Goal: Task Accomplishment & Management: Complete application form

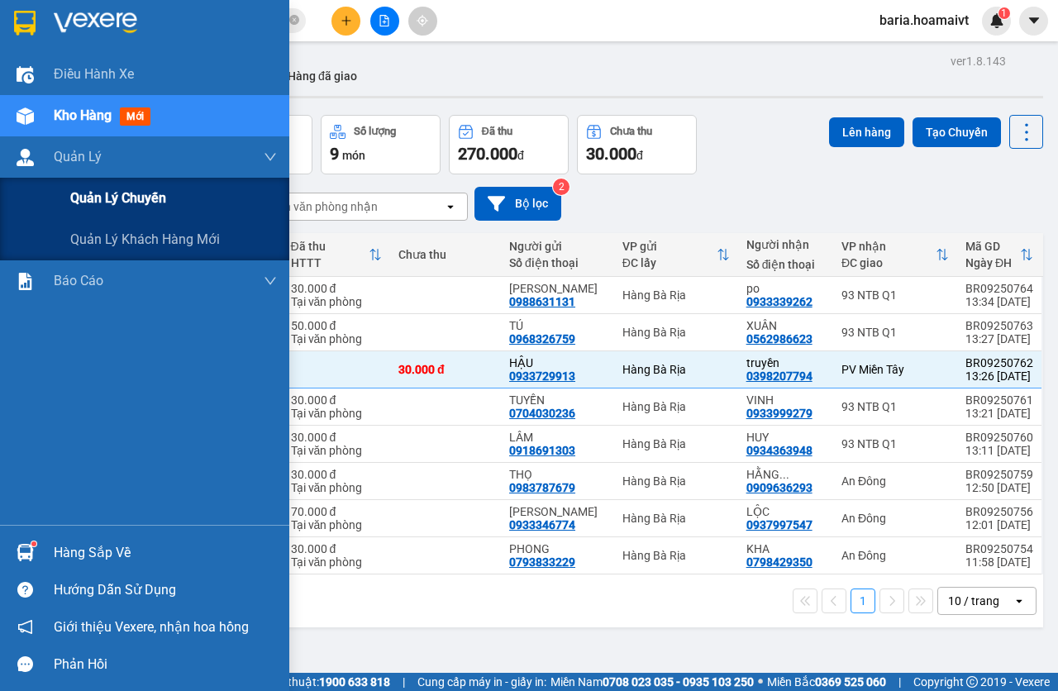
click at [120, 206] on span "Quản lý chuyến" at bounding box center [118, 198] width 96 height 21
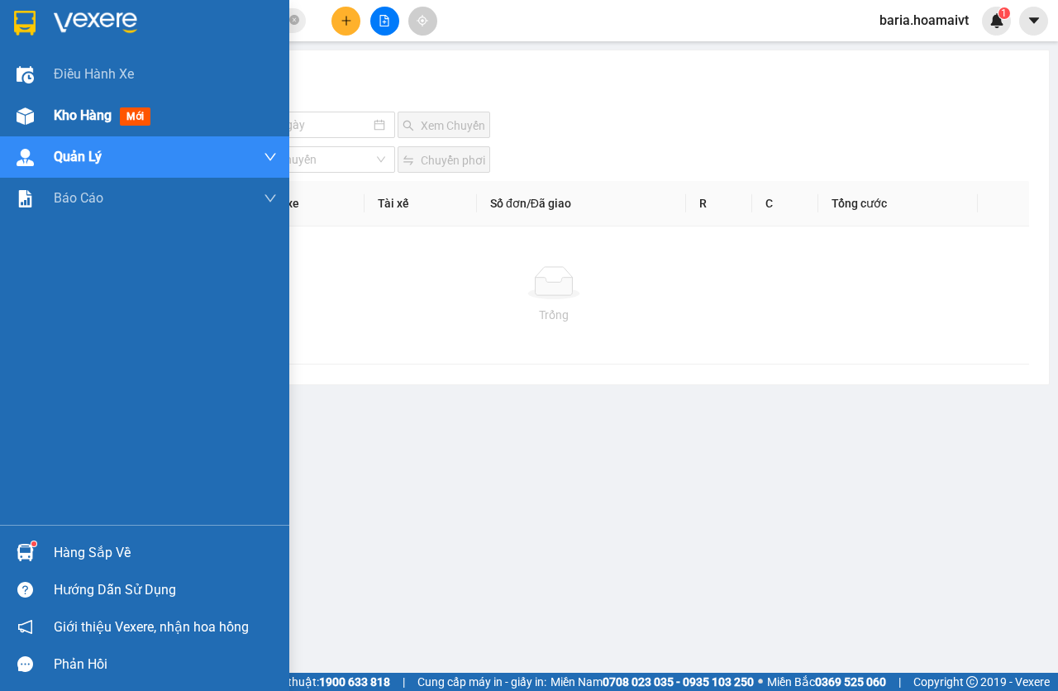
click at [59, 107] on span "Kho hàng" at bounding box center [83, 115] width 58 height 16
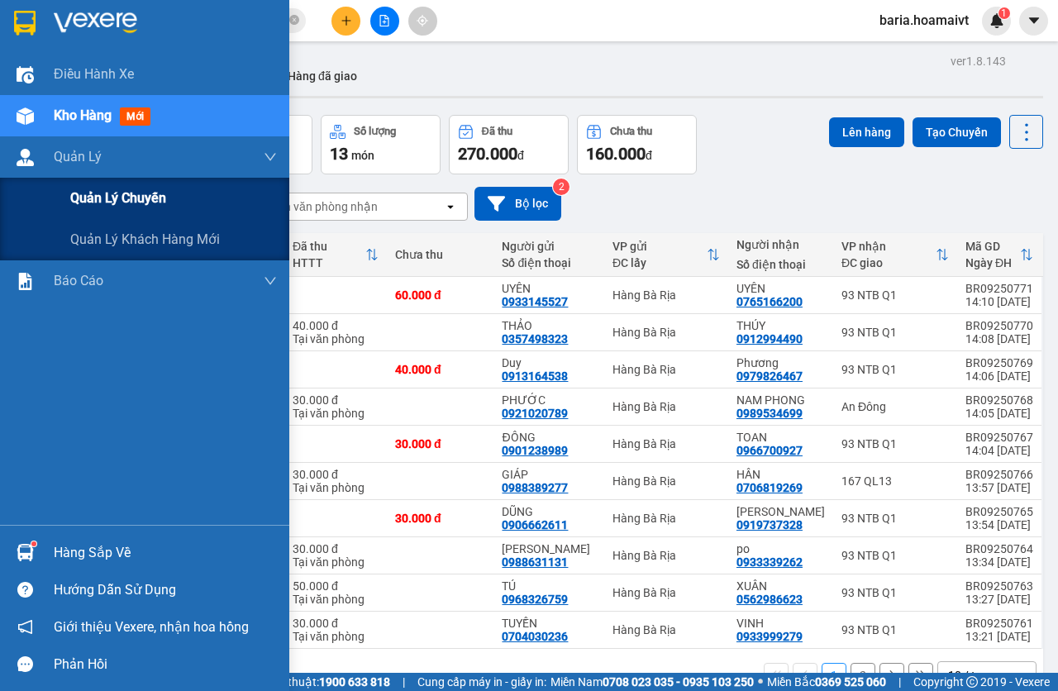
click at [139, 206] on span "Quản lý chuyến" at bounding box center [118, 198] width 96 height 21
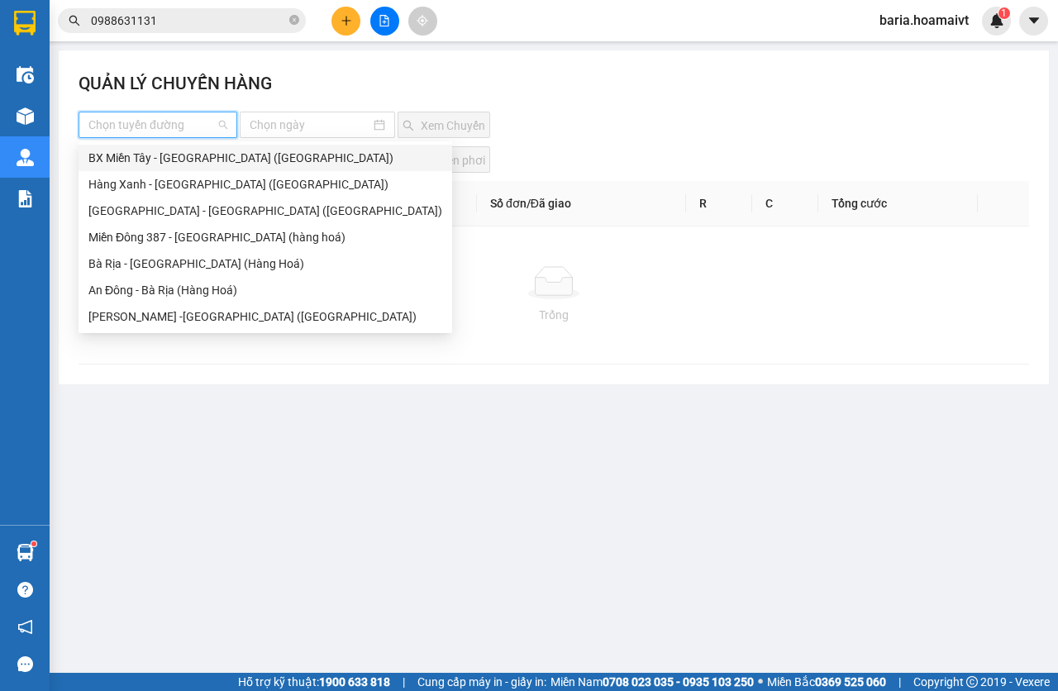
click at [151, 132] on input "search" at bounding box center [151, 124] width 127 height 25
drag, startPoint x: 152, startPoint y: 214, endPoint x: 284, endPoint y: 196, distance: 133.4
click at [152, 214] on div "[GEOGRAPHIC_DATA] - [GEOGRAPHIC_DATA] ([GEOGRAPHIC_DATA])" at bounding box center [265, 211] width 354 height 18
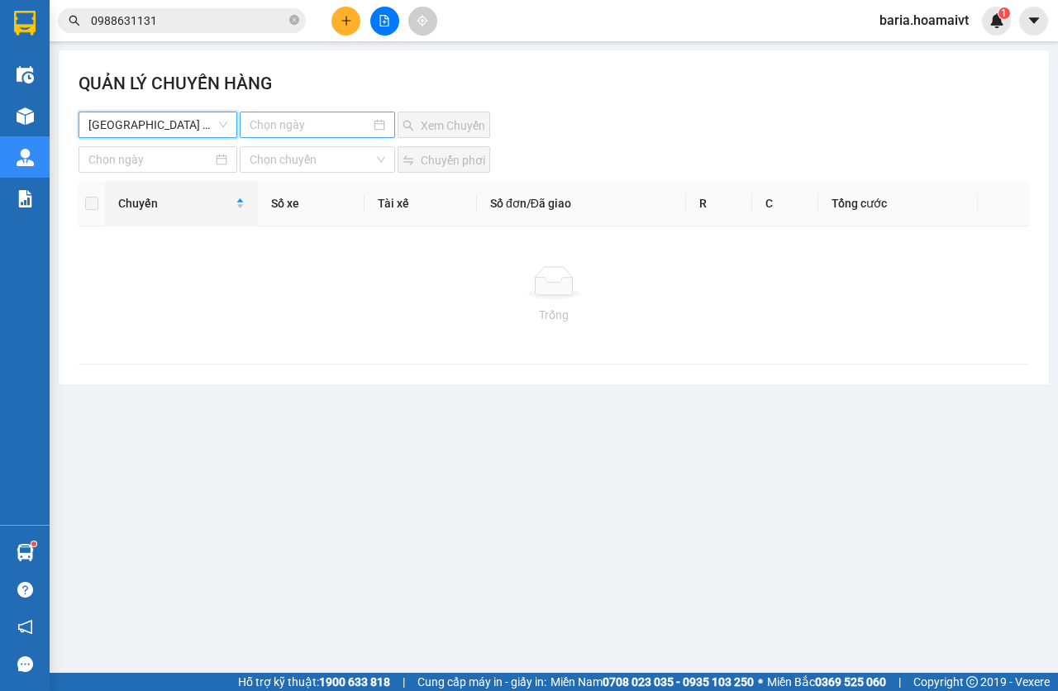
click at [334, 127] on input at bounding box center [310, 125] width 121 height 18
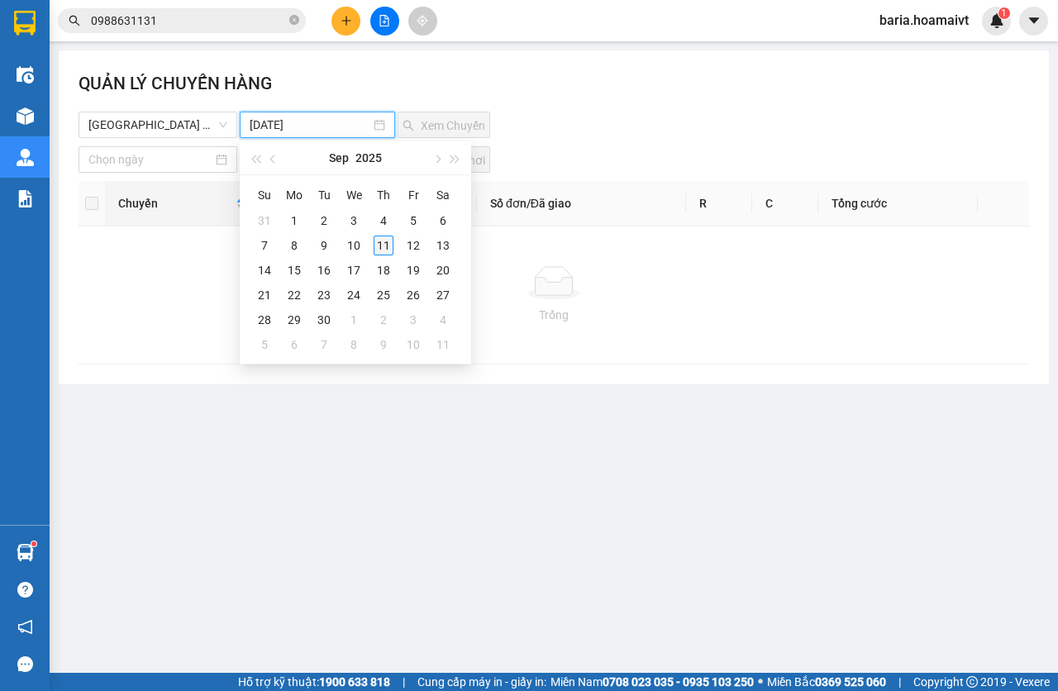
type input "[DATE]"
drag, startPoint x: 372, startPoint y: 249, endPoint x: 402, endPoint y: 223, distance: 39.9
click at [374, 248] on td "11" at bounding box center [383, 245] width 30 height 25
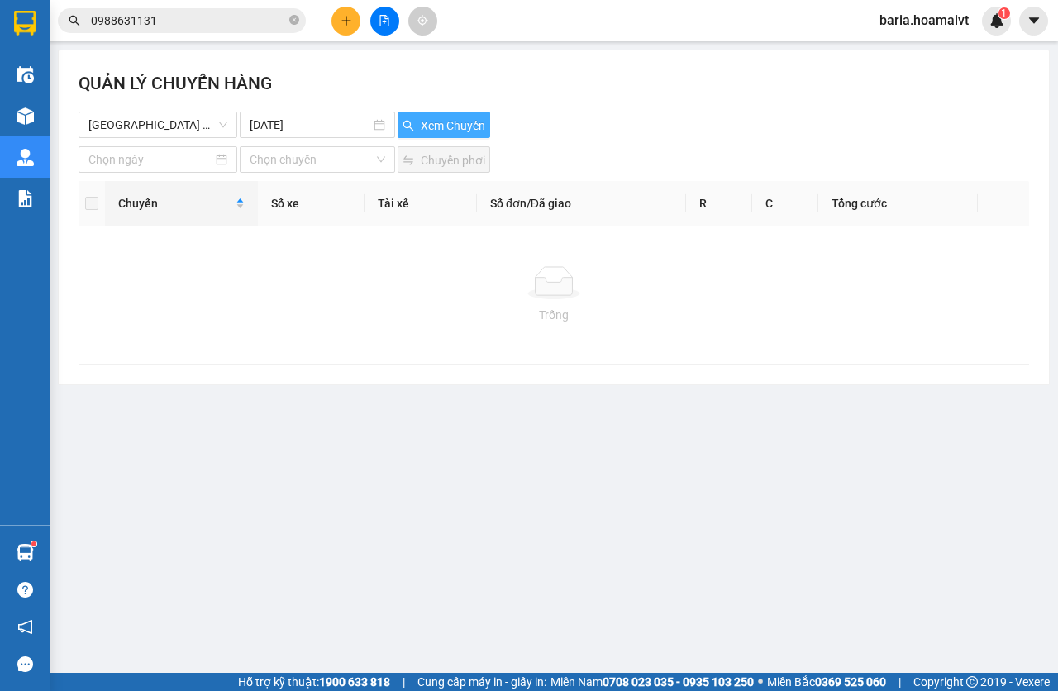
click at [448, 126] on span "Xem Chuyến" at bounding box center [453, 125] width 64 height 18
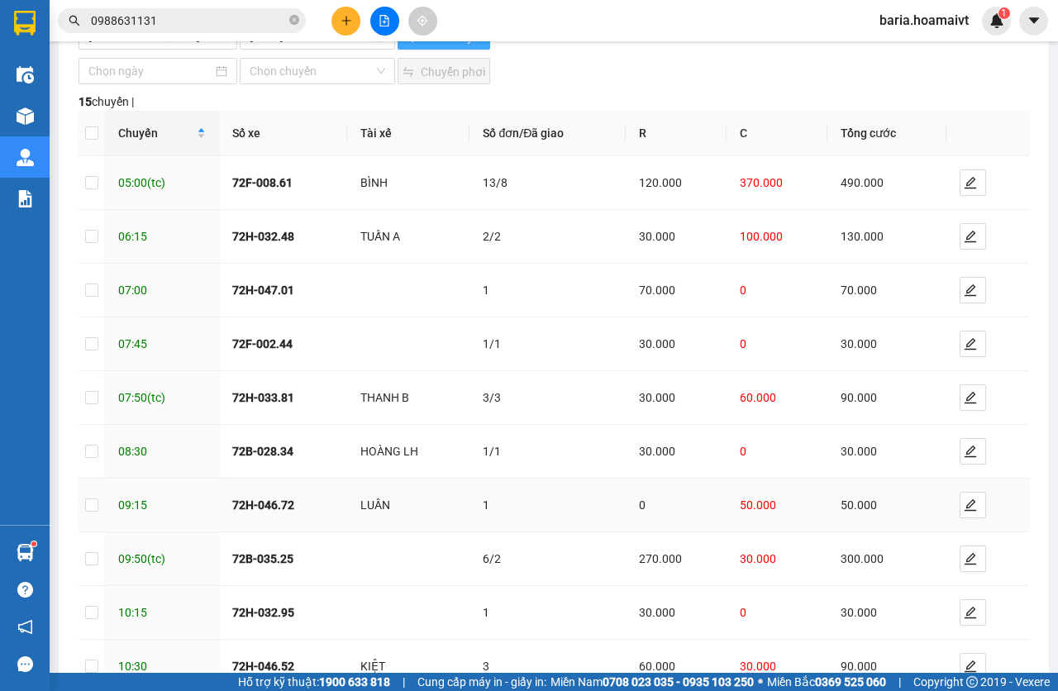
scroll to position [197, 0]
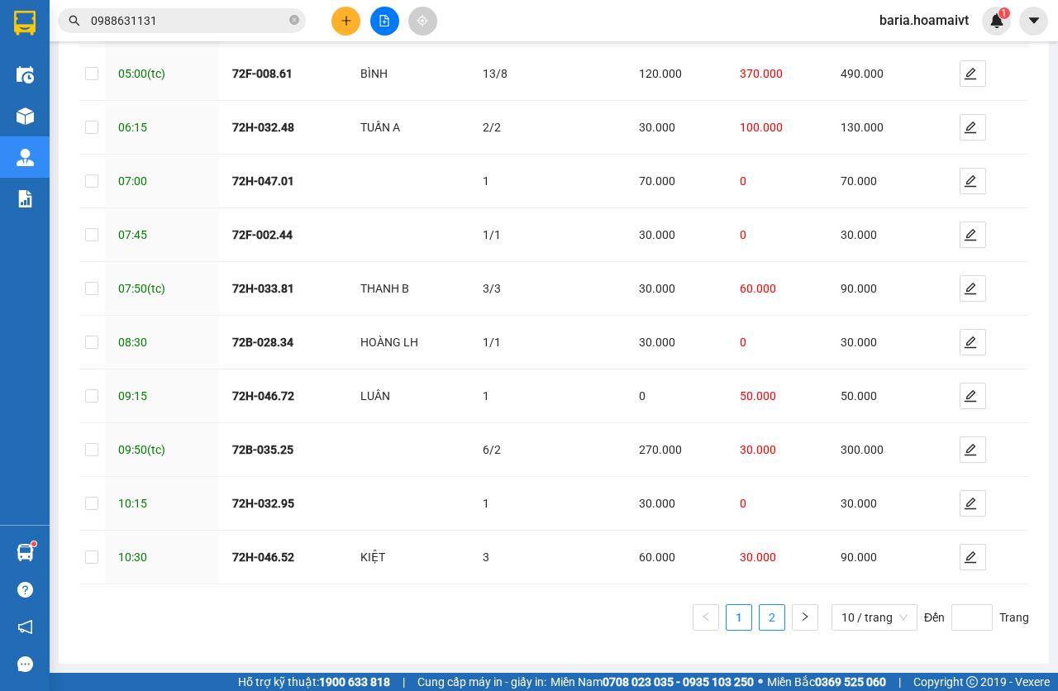
click at [759, 613] on link "2" at bounding box center [771, 617] width 25 height 25
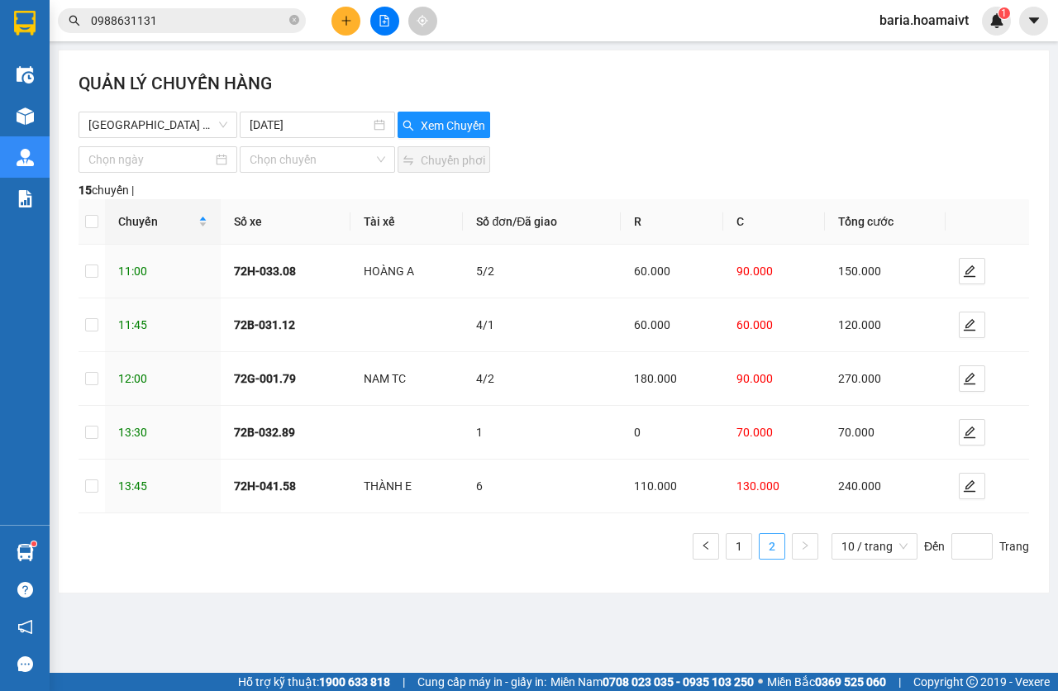
scroll to position [0, 0]
click at [972, 430] on icon "edit" at bounding box center [969, 432] width 12 height 12
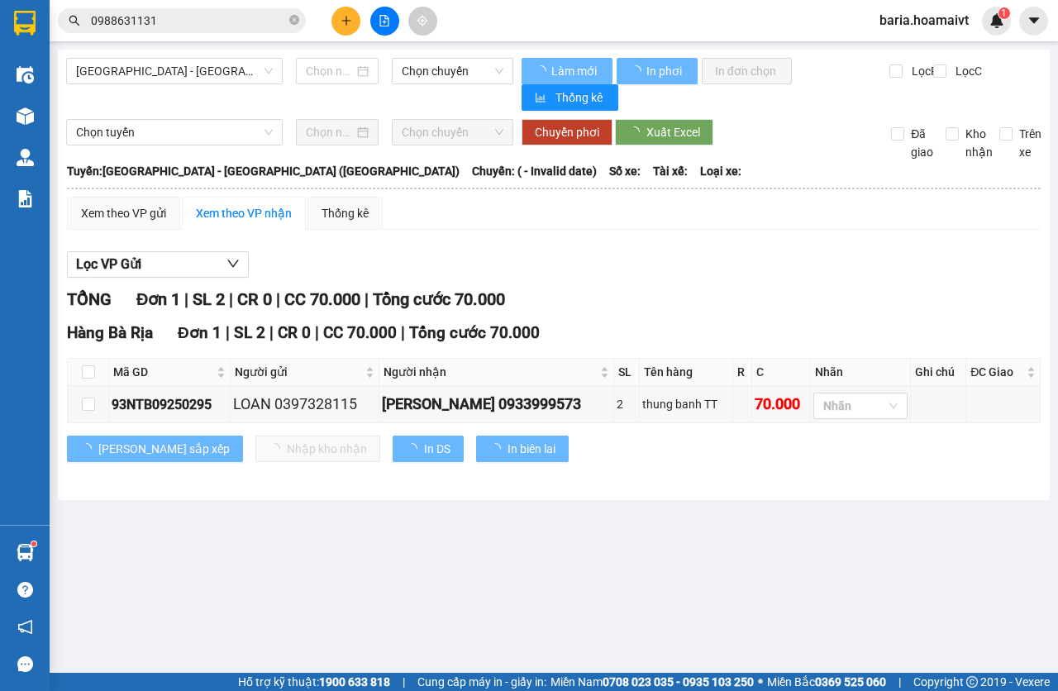
type input "[DATE]"
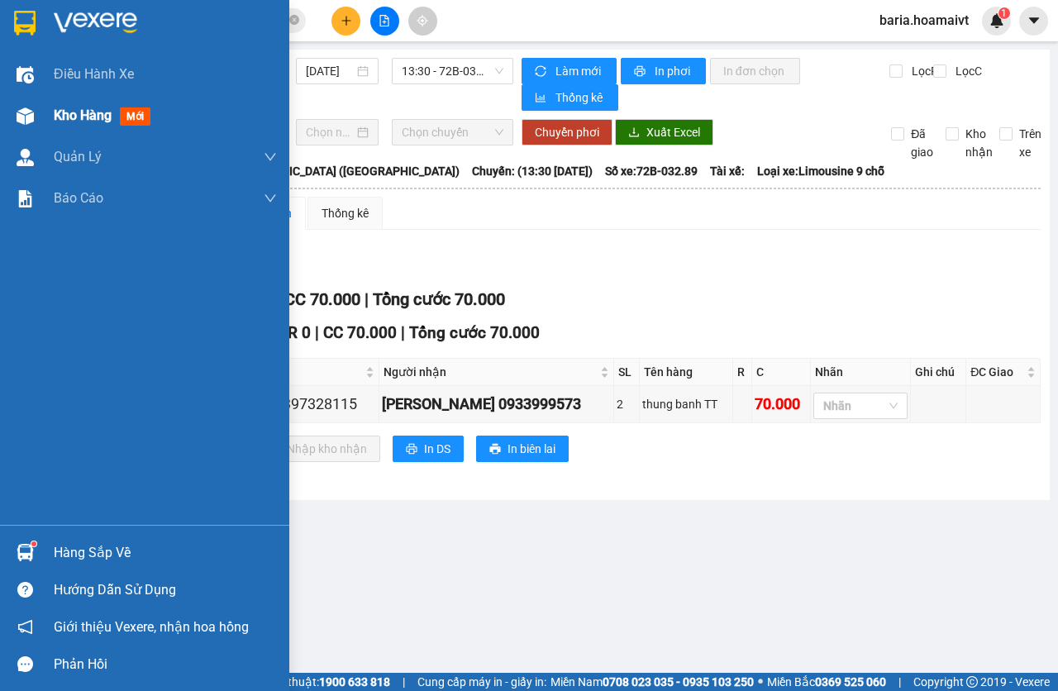
click at [93, 123] on span "Kho hàng" at bounding box center [83, 115] width 58 height 16
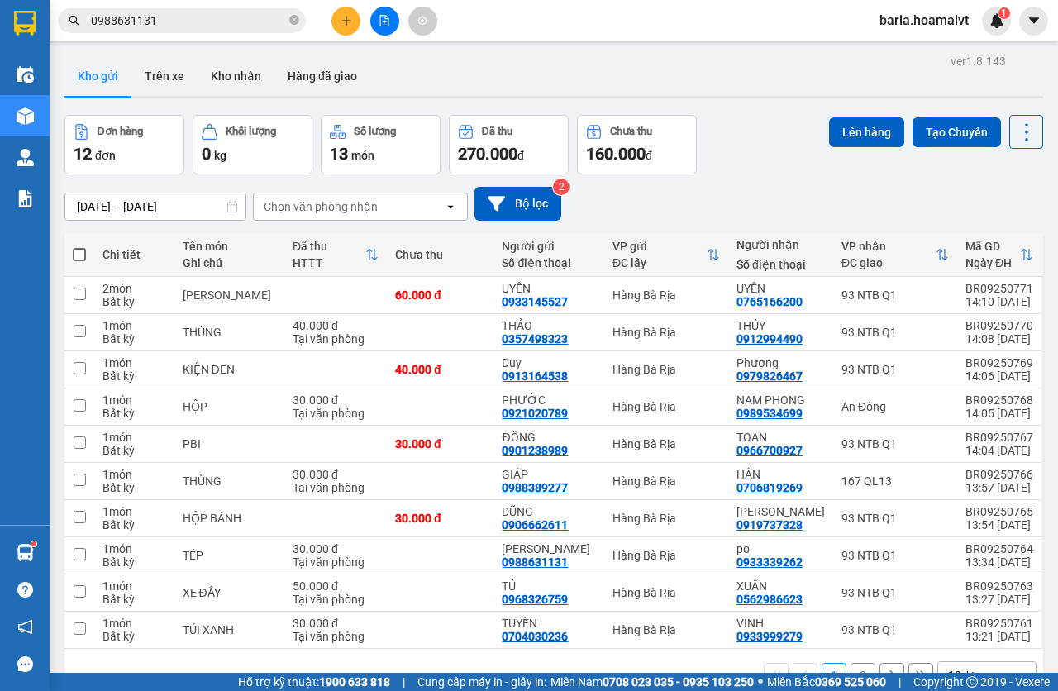
drag, startPoint x: 106, startPoint y: 193, endPoint x: 354, endPoint y: 188, distance: 248.8
click at [108, 193] on div "[DATE] – [DATE]" at bounding box center [155, 207] width 182 height 28
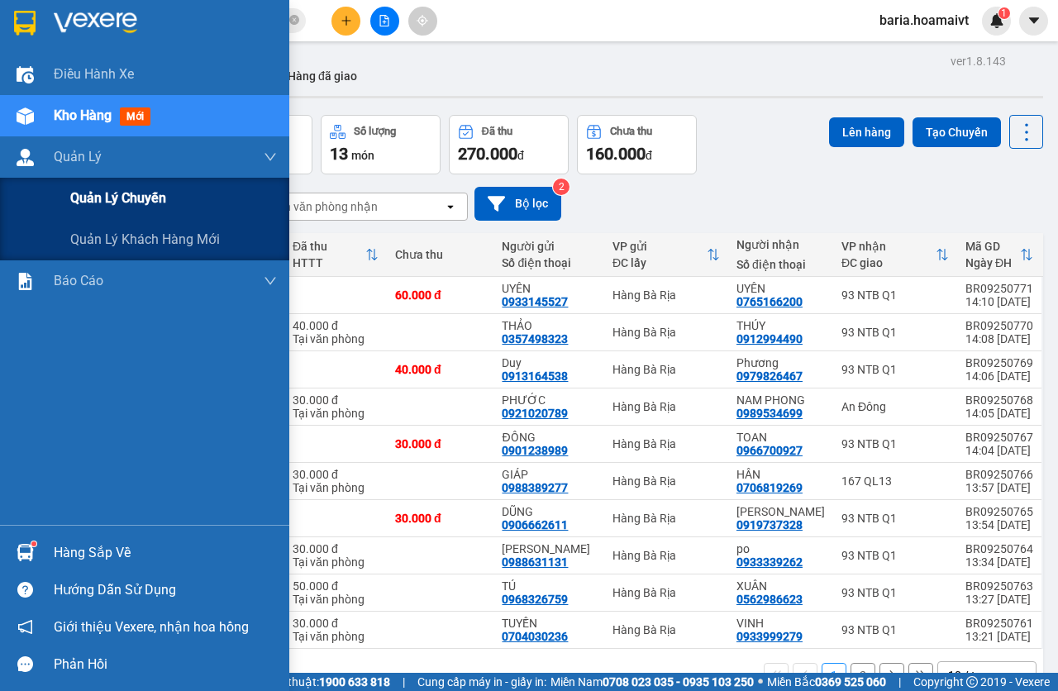
click at [102, 213] on div "Quản lý chuyến" at bounding box center [173, 198] width 207 height 41
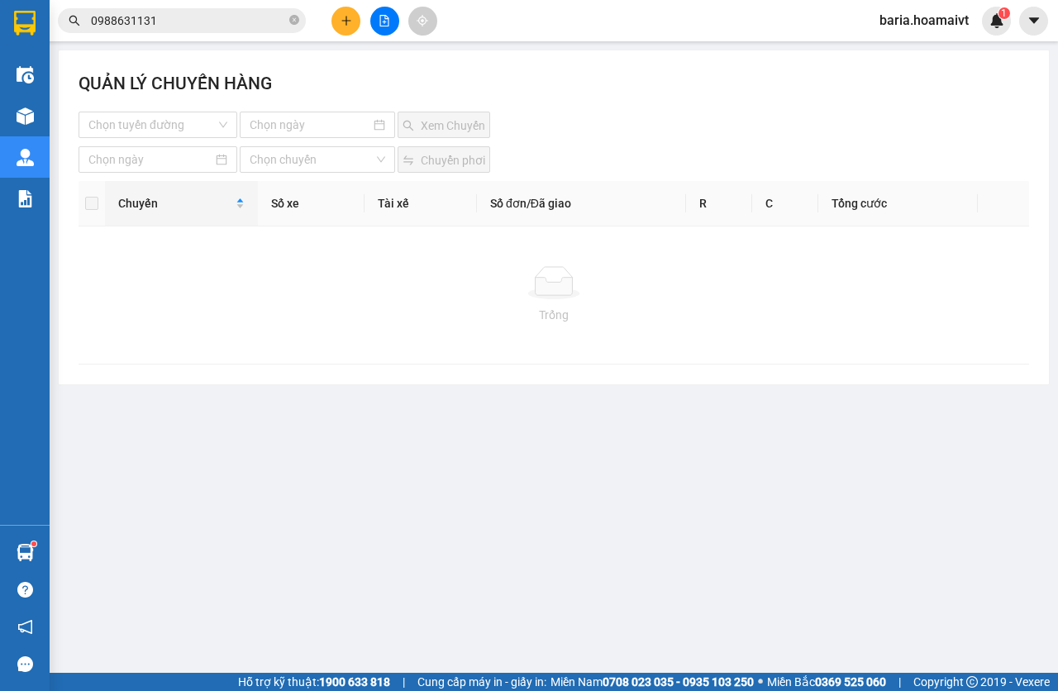
click at [166, 145] on div "QUẢN LÝ CHUYẾN HÀNG Chọn tuyến đường Xem Chuyến Chọn chuyến Chuyển phơi Chuyến …" at bounding box center [554, 217] width 990 height 334
drag, startPoint x: 168, startPoint y: 131, endPoint x: 181, endPoint y: 137, distance: 14.8
click at [169, 130] on input "search" at bounding box center [151, 124] width 127 height 25
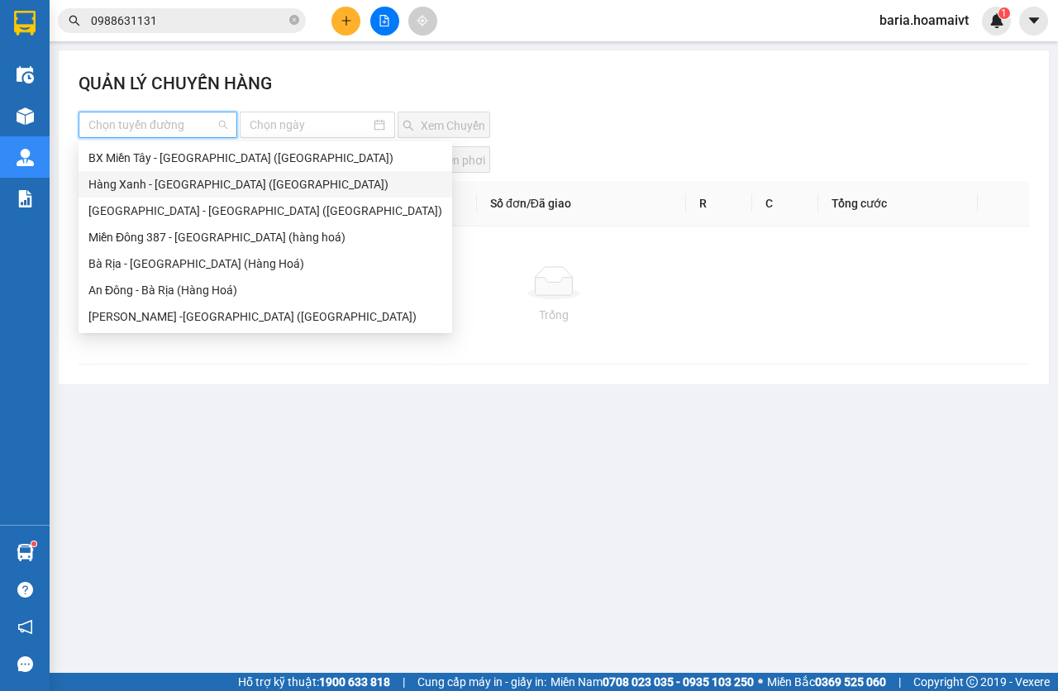
click at [158, 184] on div "Hàng Xanh - [GEOGRAPHIC_DATA] ([GEOGRAPHIC_DATA])" at bounding box center [265, 184] width 354 height 18
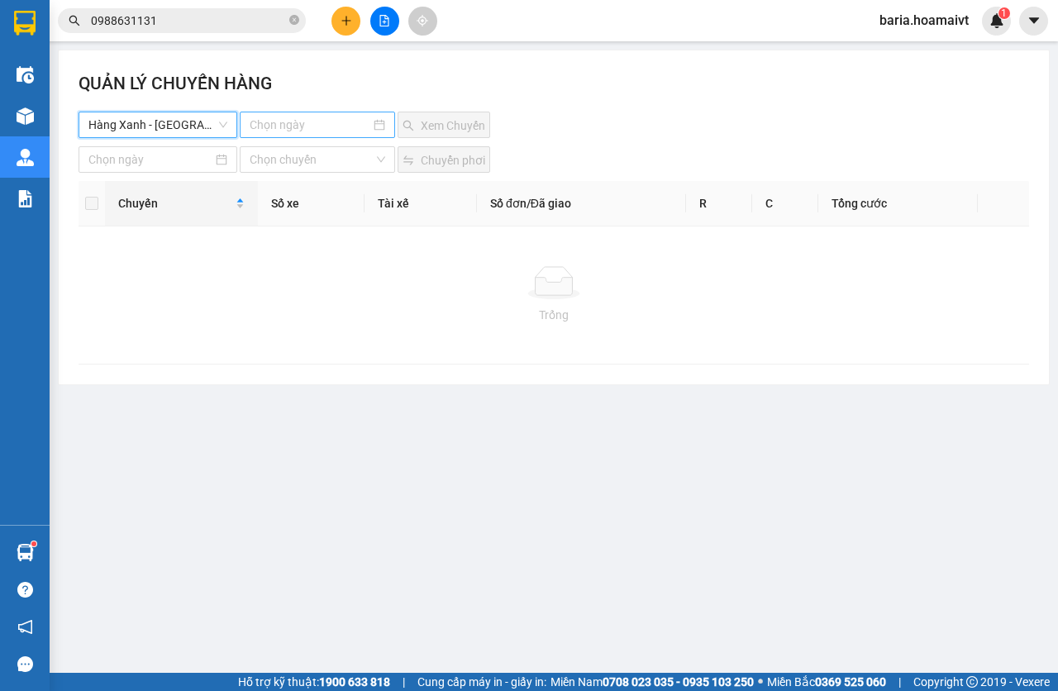
click at [301, 116] on input at bounding box center [310, 125] width 121 height 18
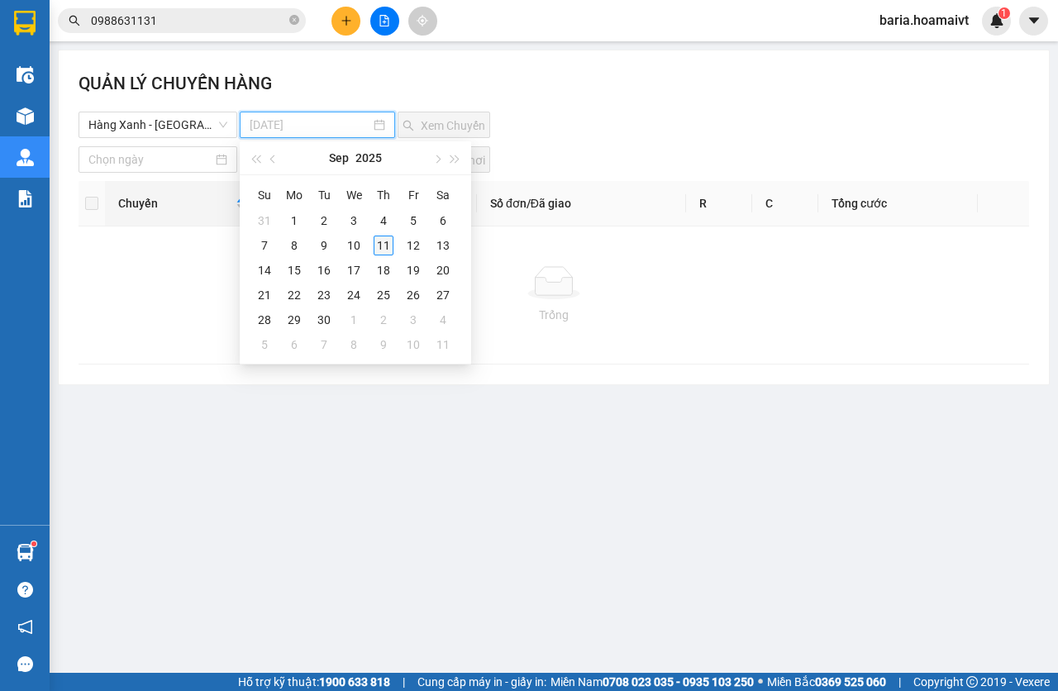
type input "[DATE]"
click at [396, 248] on td "11" at bounding box center [383, 245] width 30 height 25
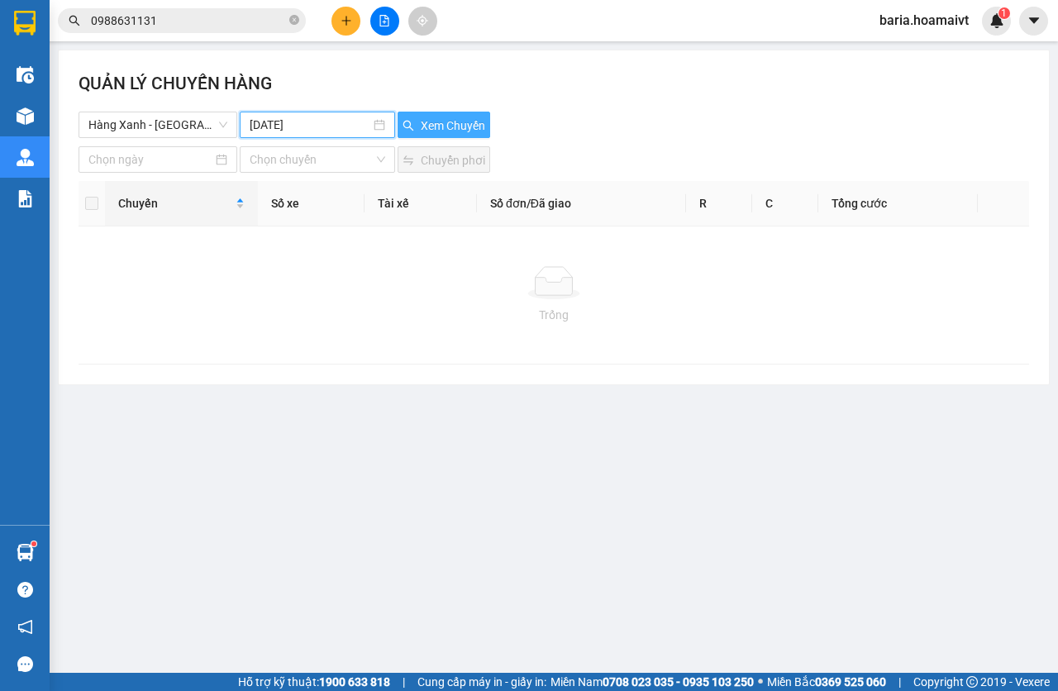
click at [451, 124] on span "Xem Chuyến" at bounding box center [453, 125] width 64 height 18
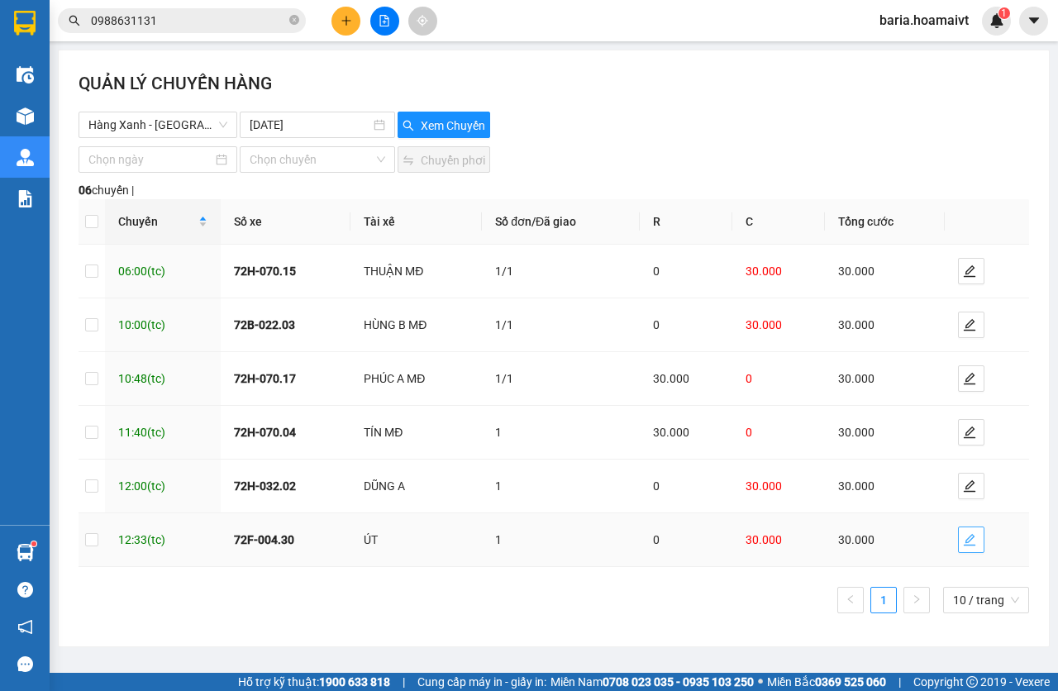
drag, startPoint x: 963, startPoint y: 540, endPoint x: 639, endPoint y: 540, distance: 323.9
click at [964, 540] on icon "edit" at bounding box center [969, 539] width 13 height 13
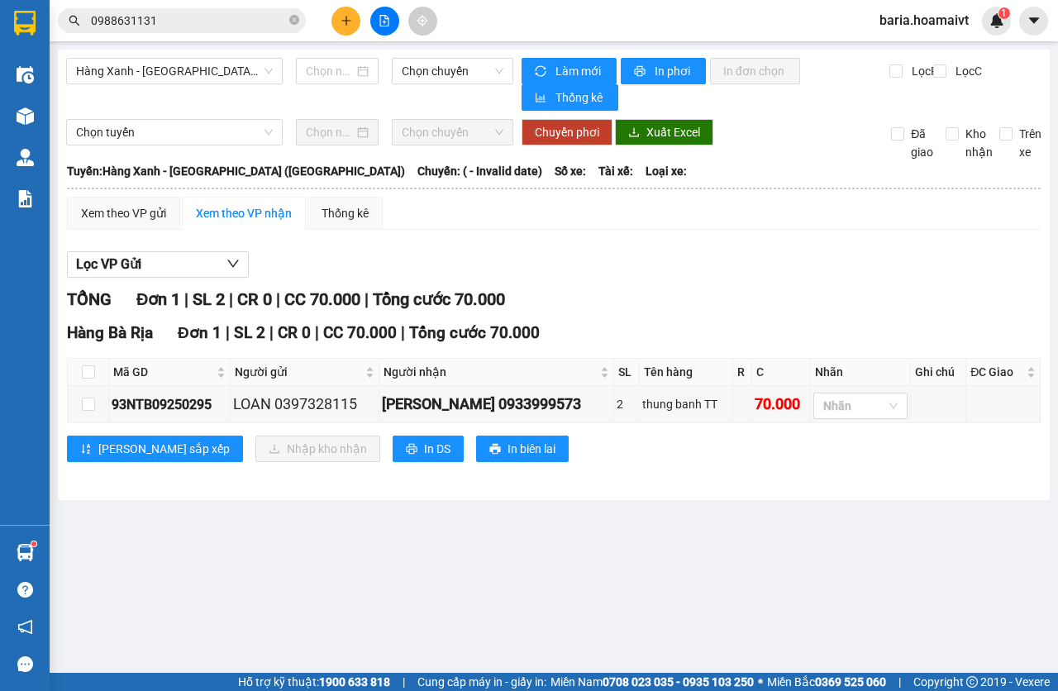
type input "[DATE]"
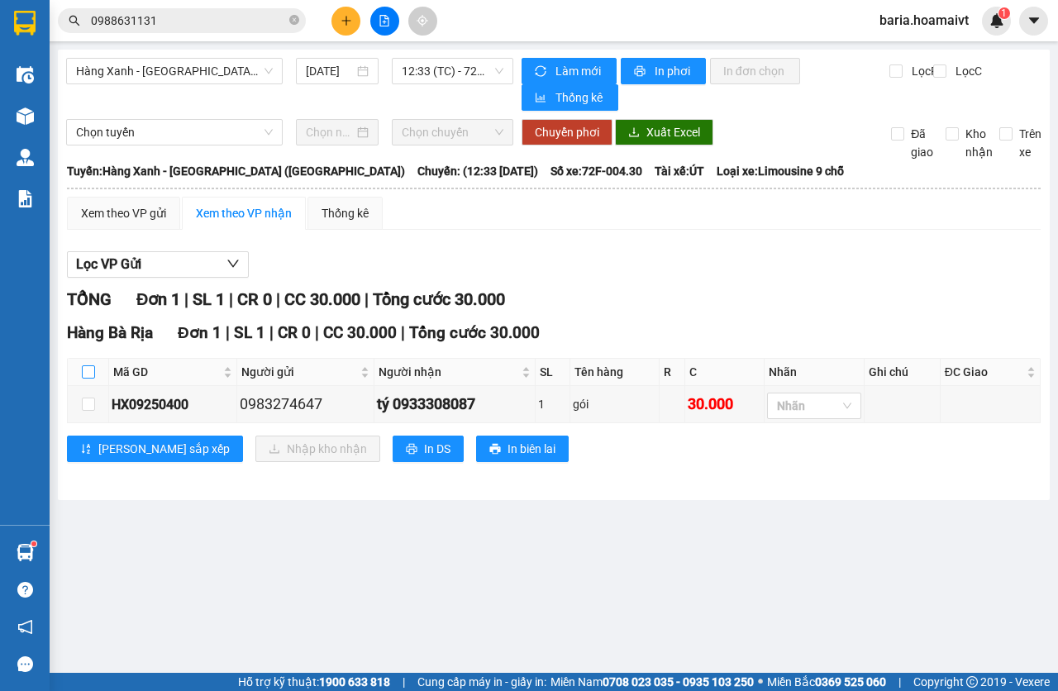
click at [89, 372] on input "checkbox" at bounding box center [88, 371] width 13 height 13
checkbox input "true"
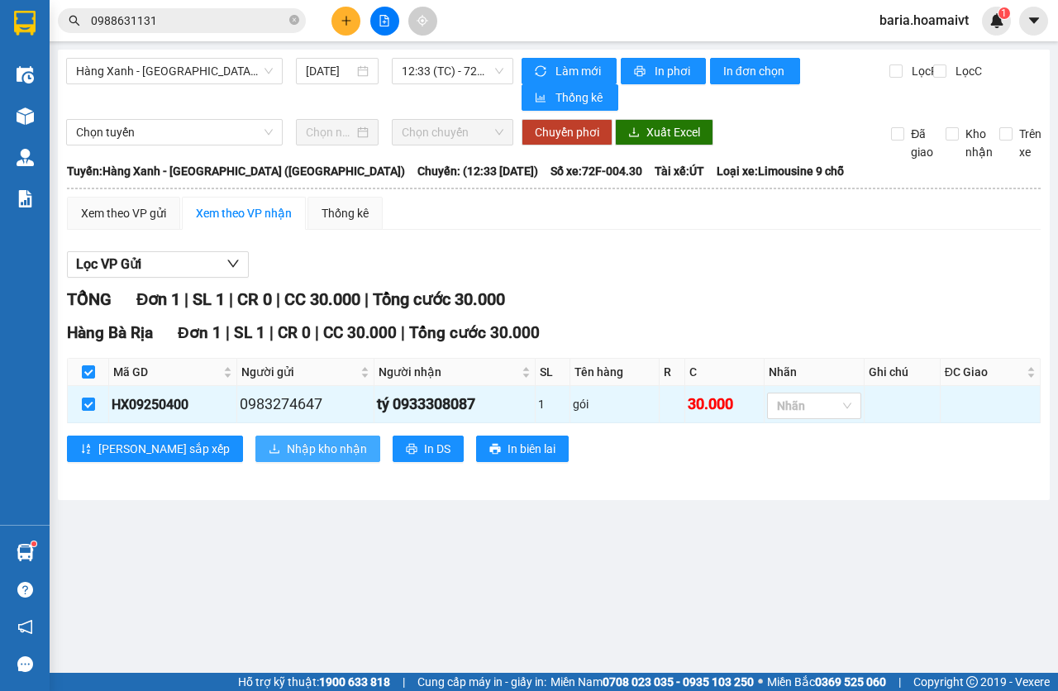
click at [287, 447] on span "Nhập kho nhận" at bounding box center [327, 449] width 80 height 18
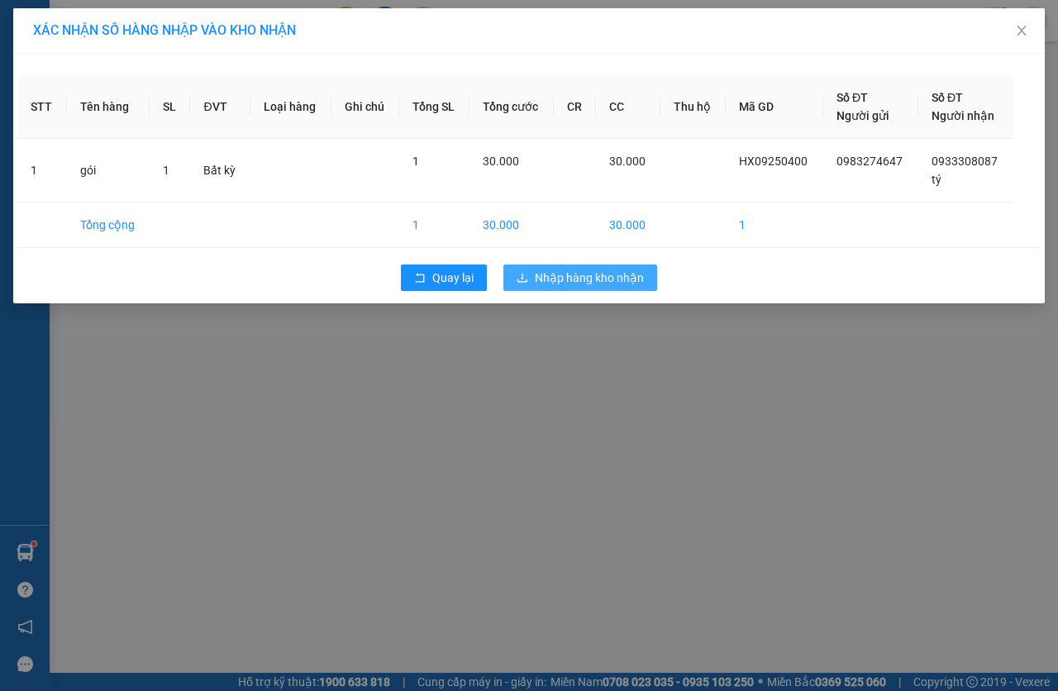
click at [569, 279] on span "Nhập hàng kho nhận" at bounding box center [589, 278] width 109 height 18
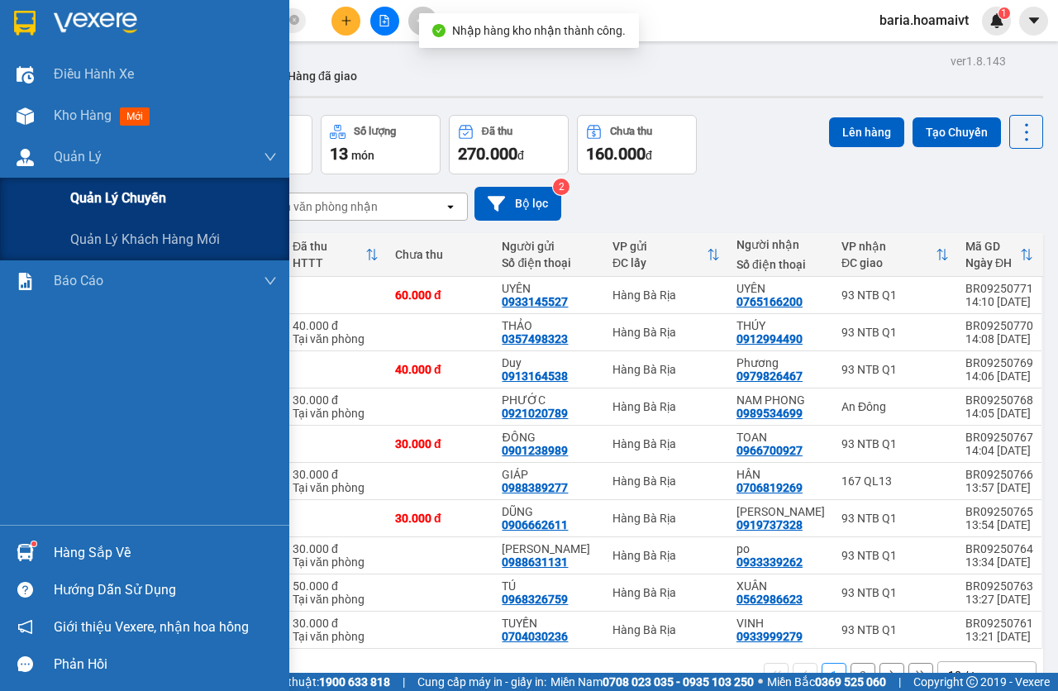
drag, startPoint x: 97, startPoint y: 182, endPoint x: 269, endPoint y: 218, distance: 176.5
click at [100, 183] on div "Quản lý chuyến" at bounding box center [173, 198] width 207 height 41
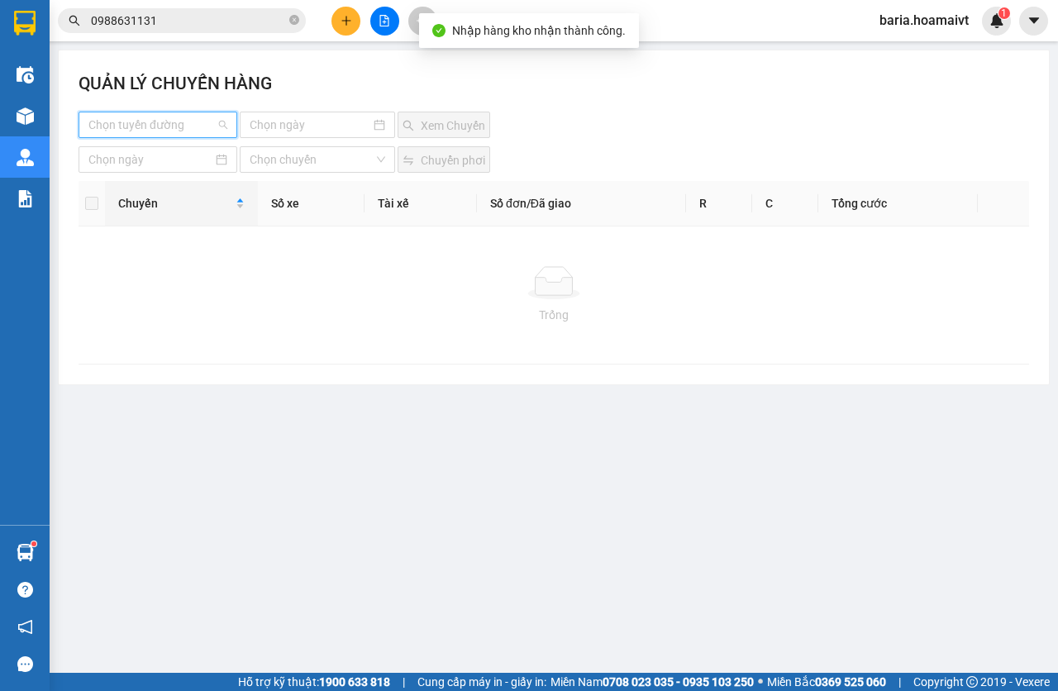
click at [169, 126] on input "search" at bounding box center [151, 124] width 127 height 25
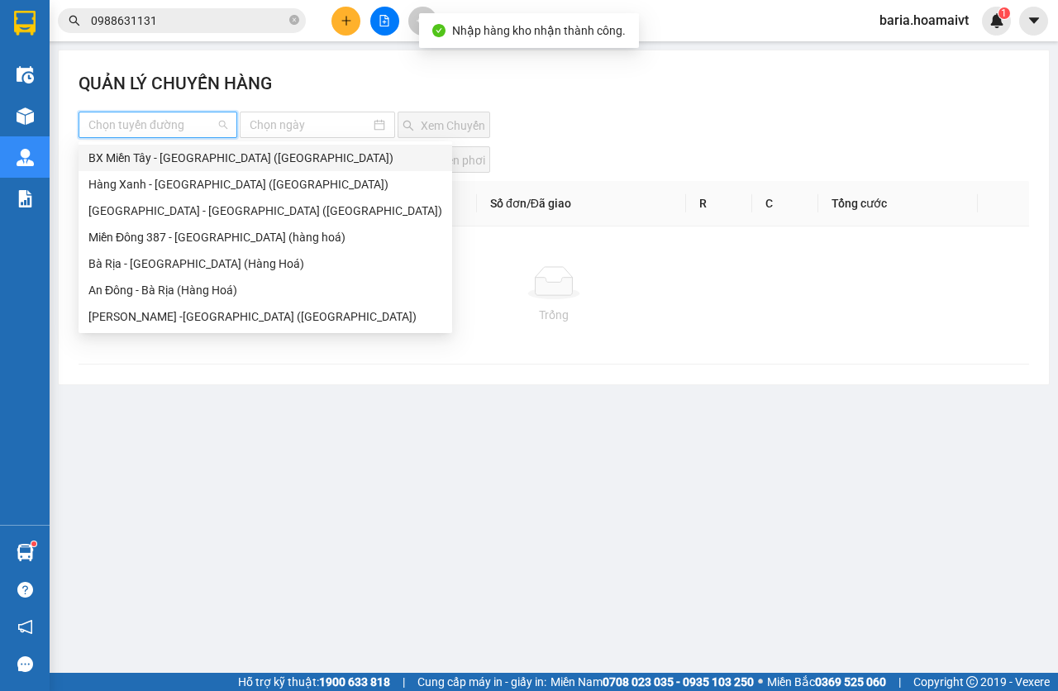
click at [168, 172] on div "Hàng Xanh - [GEOGRAPHIC_DATA] ([GEOGRAPHIC_DATA])" at bounding box center [264, 184] width 373 height 26
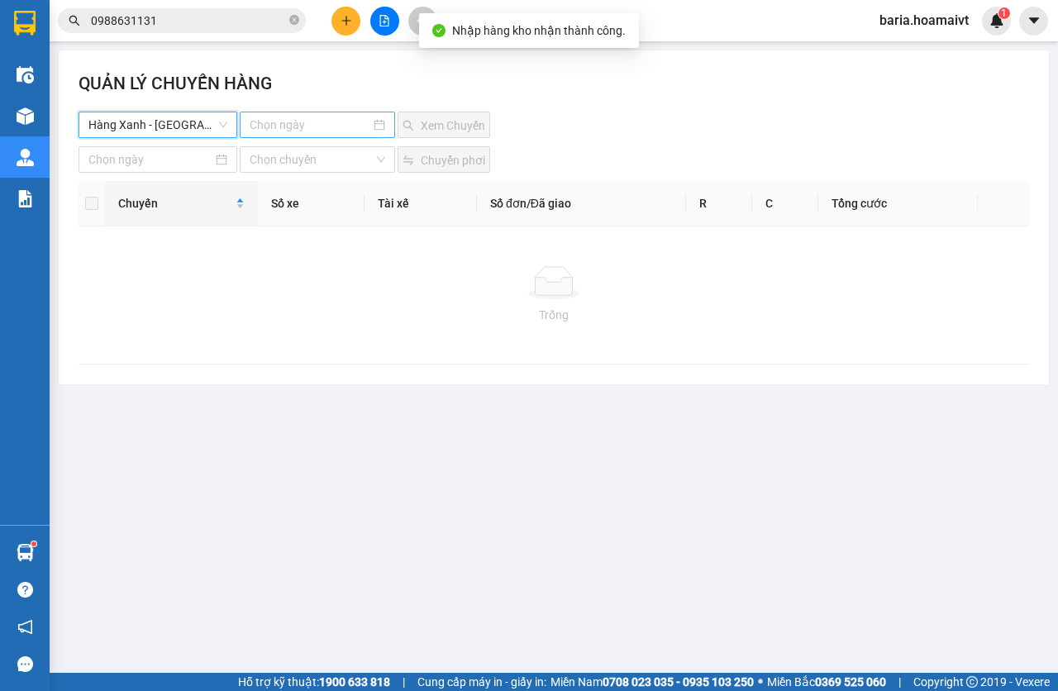
drag, startPoint x: 256, startPoint y: 127, endPoint x: 314, endPoint y: 137, distance: 58.7
click at [258, 127] on input at bounding box center [310, 125] width 121 height 18
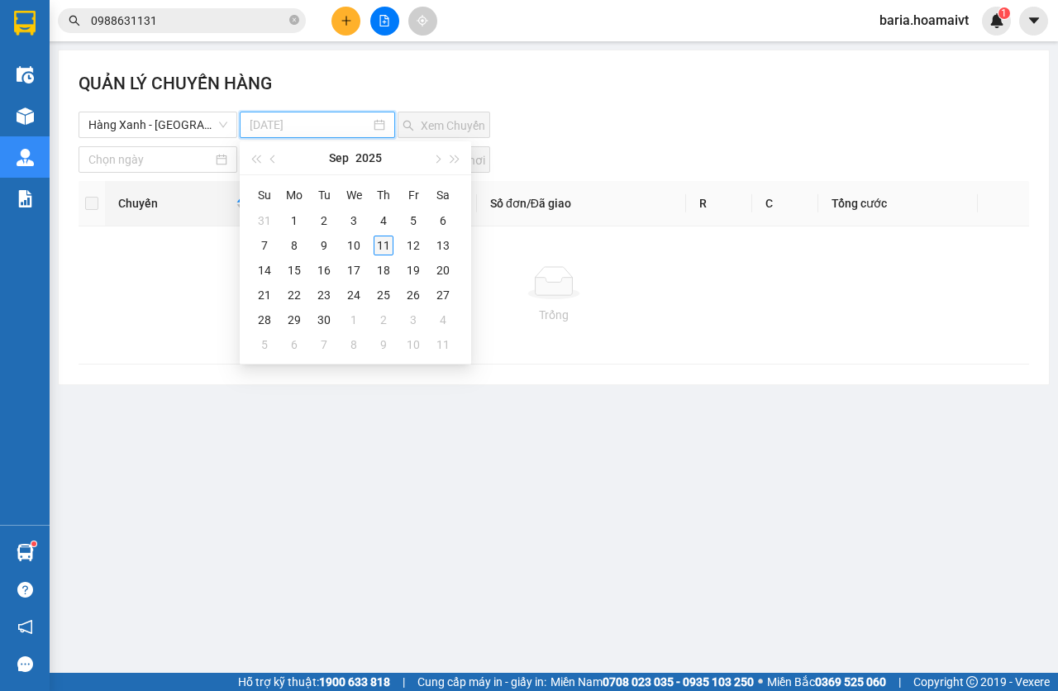
type input "[DATE]"
click at [381, 254] on div "11" at bounding box center [383, 245] width 20 height 20
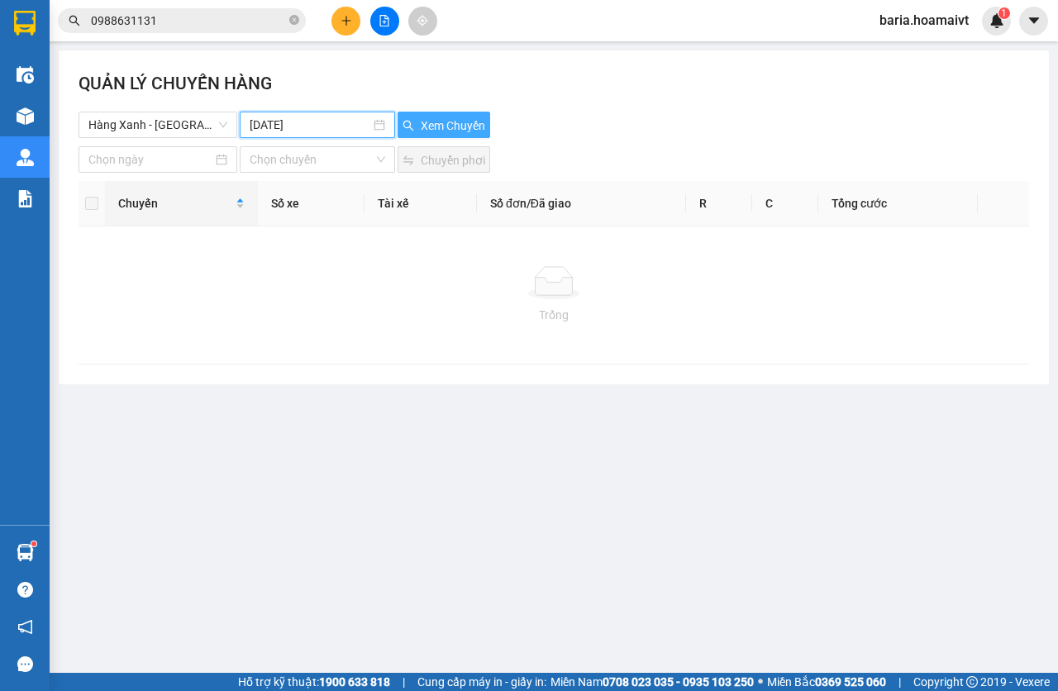
click at [463, 135] on button "Xem Chuyến" at bounding box center [443, 125] width 93 height 26
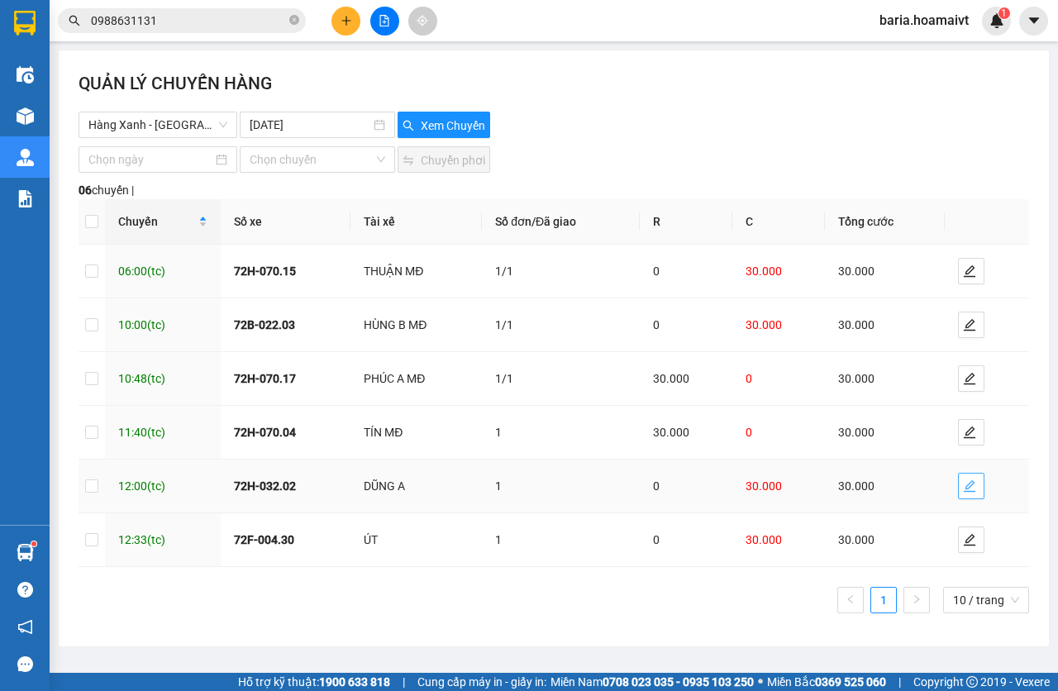
click at [976, 489] on span "edit" at bounding box center [970, 485] width 25 height 13
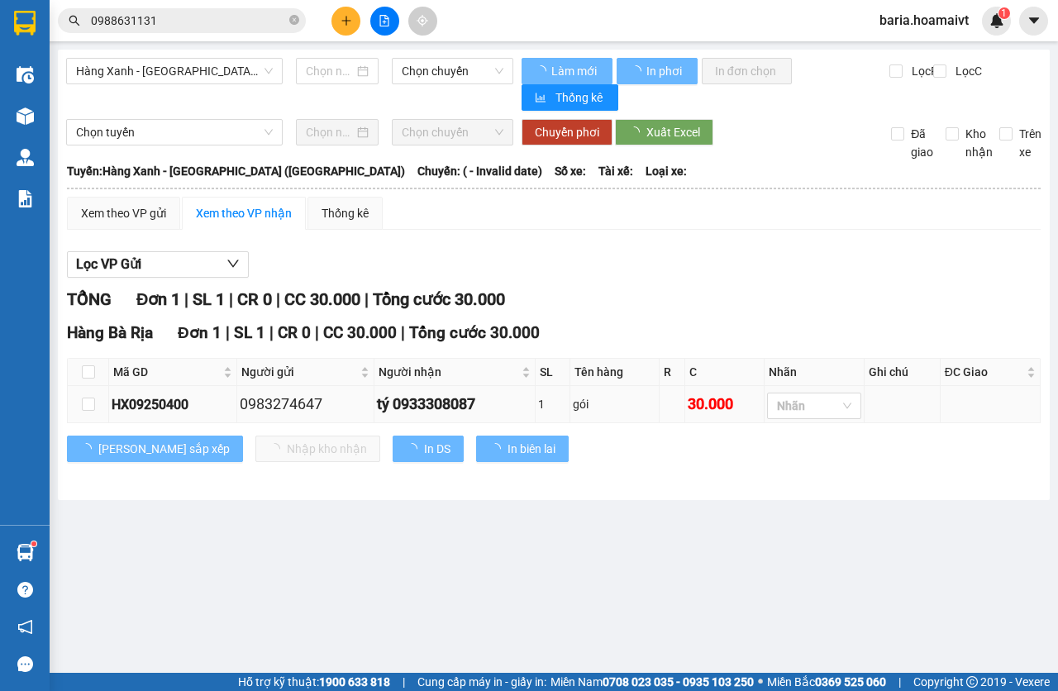
type input "[DATE]"
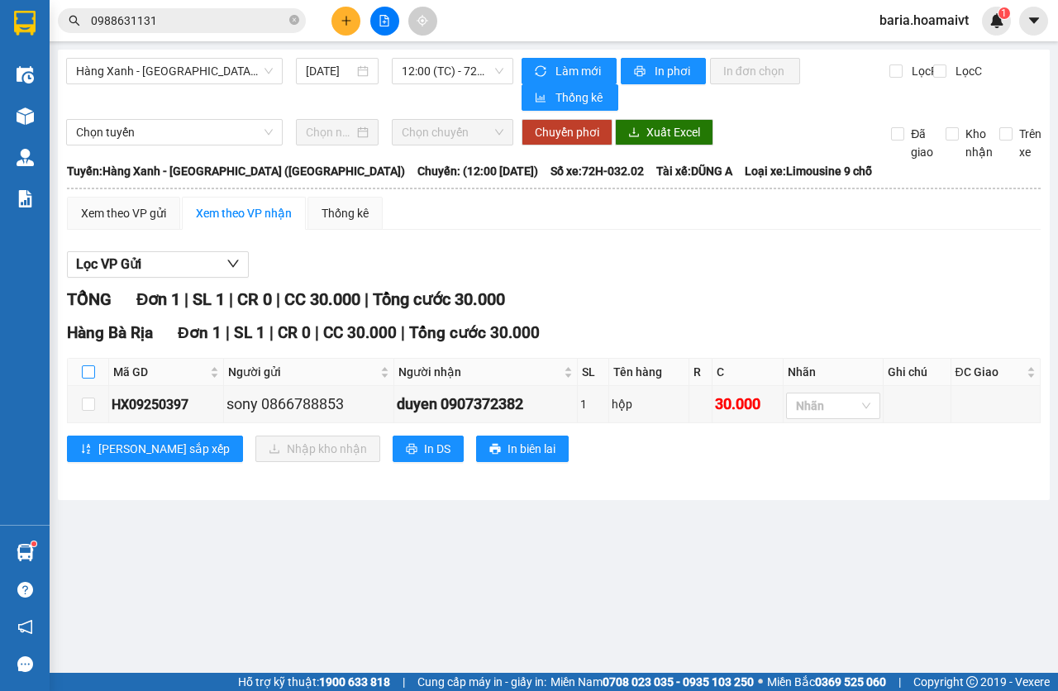
click at [86, 378] on input "checkbox" at bounding box center [88, 371] width 13 height 13
checkbox input "true"
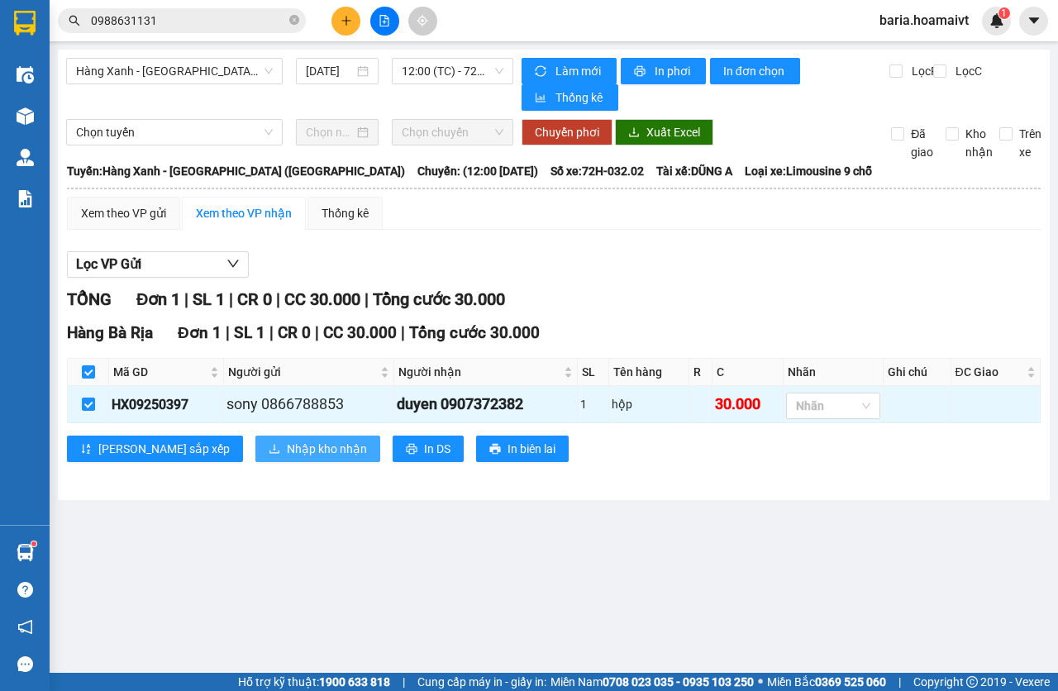
click at [287, 446] on span "Nhập kho nhận" at bounding box center [327, 449] width 80 height 18
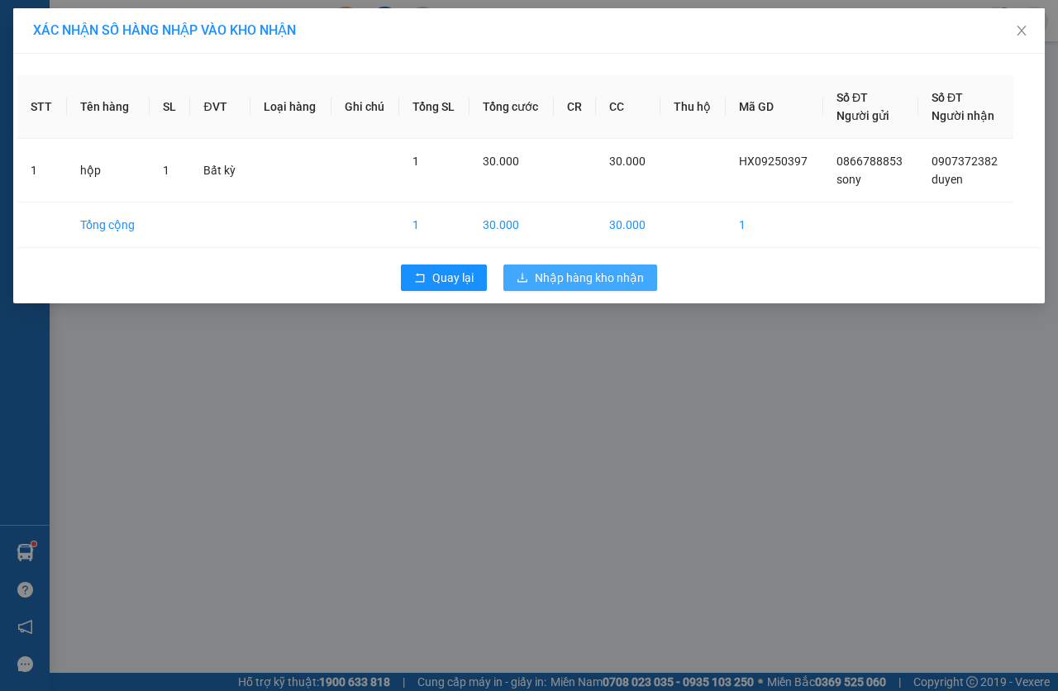
click at [572, 282] on span "Nhập hàng kho nhận" at bounding box center [589, 278] width 109 height 18
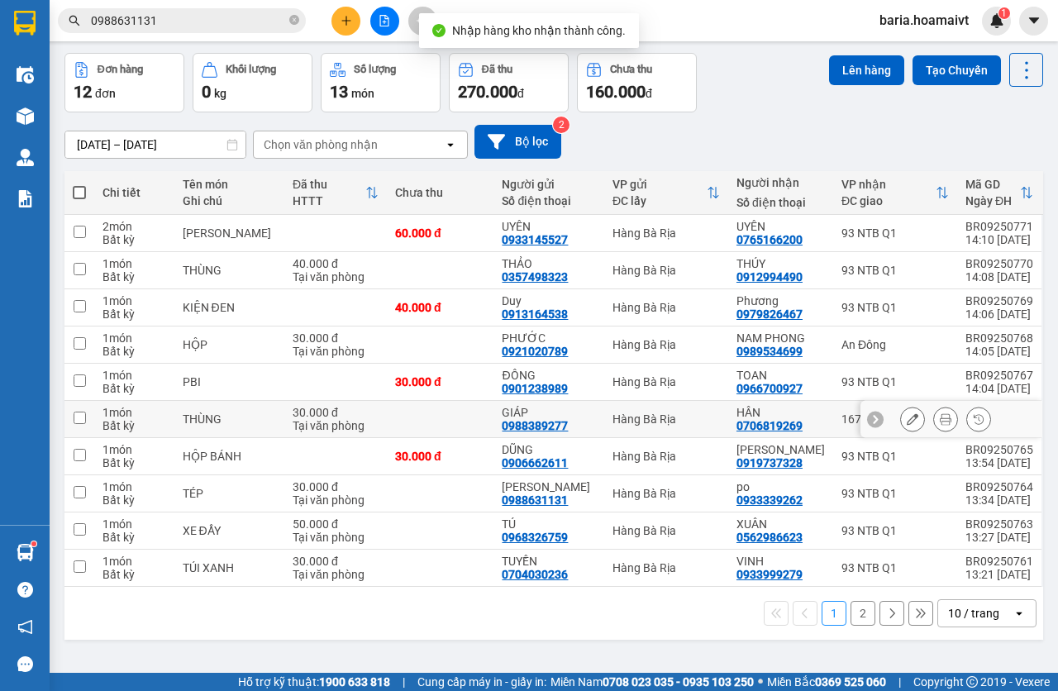
scroll to position [76, 0]
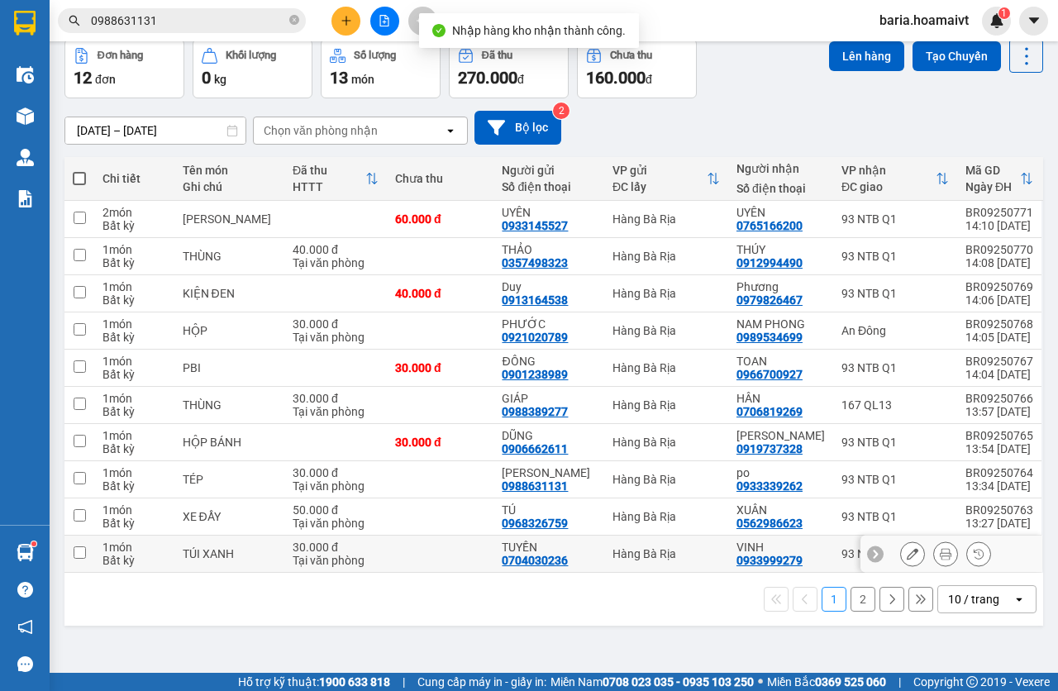
click at [841, 553] on div "93 NTB Q1" at bounding box center [894, 553] width 107 height 13
checkbox input "true"
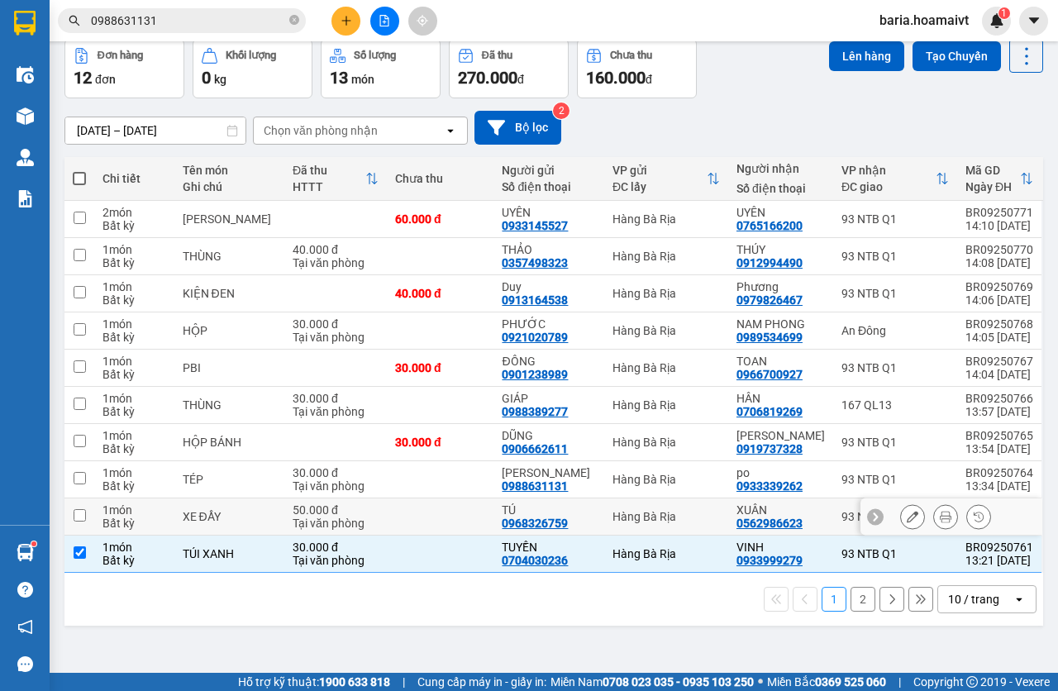
click at [833, 512] on td "93 NTB Q1" at bounding box center [895, 516] width 124 height 37
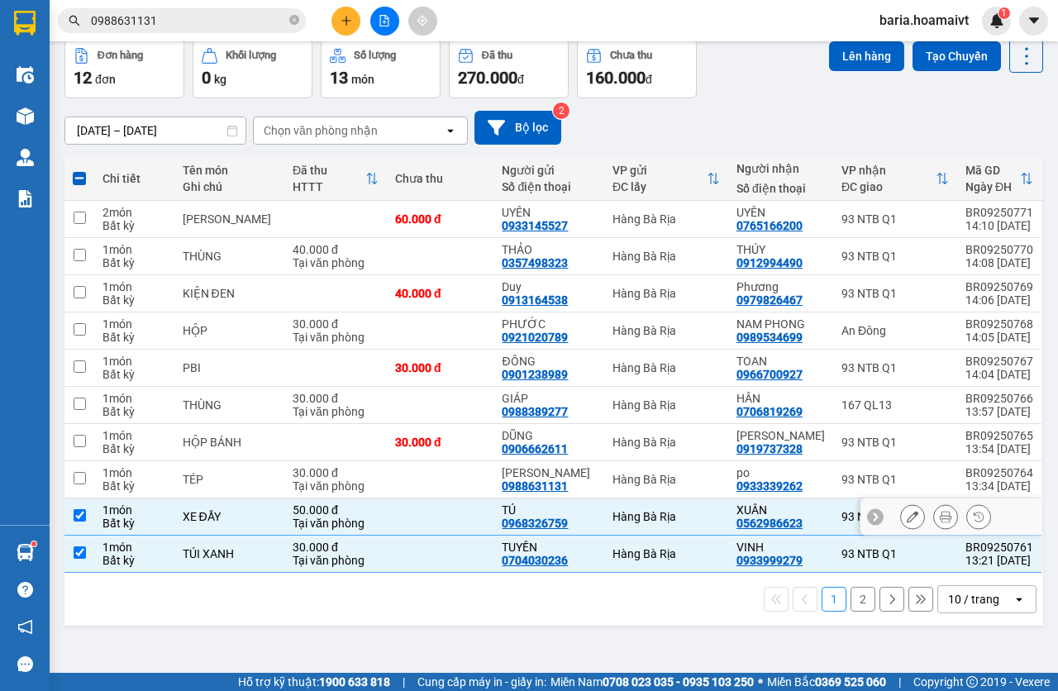
click at [833, 509] on td "93 NTB Q1" at bounding box center [895, 516] width 124 height 37
checkbox input "false"
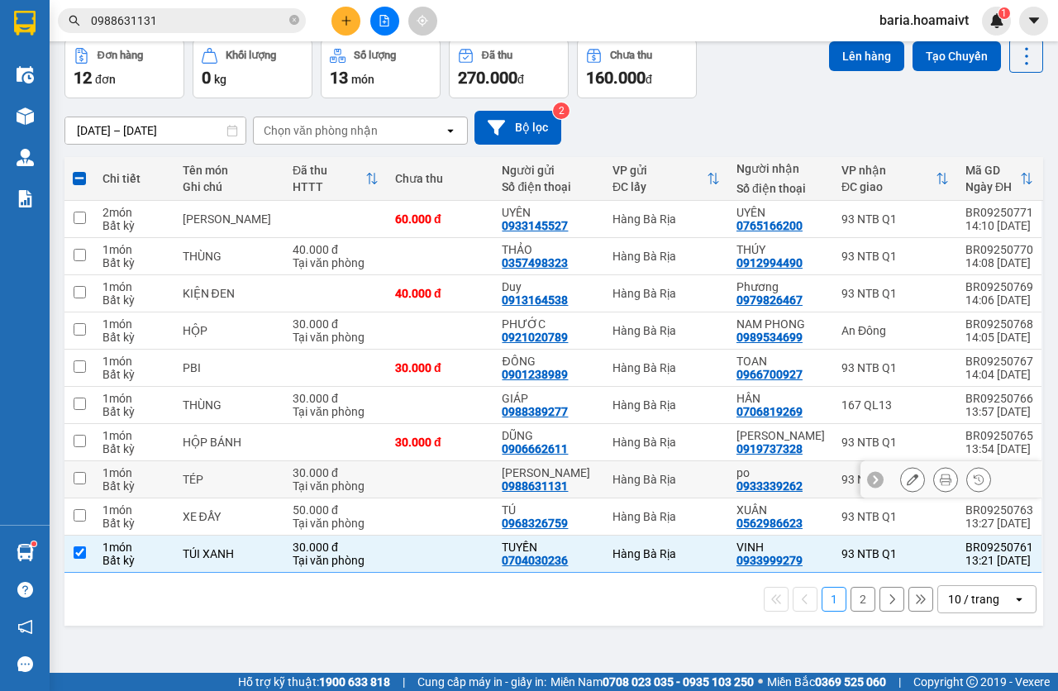
click at [841, 478] on div "93 NTB Q1" at bounding box center [894, 479] width 107 height 13
checkbox input "true"
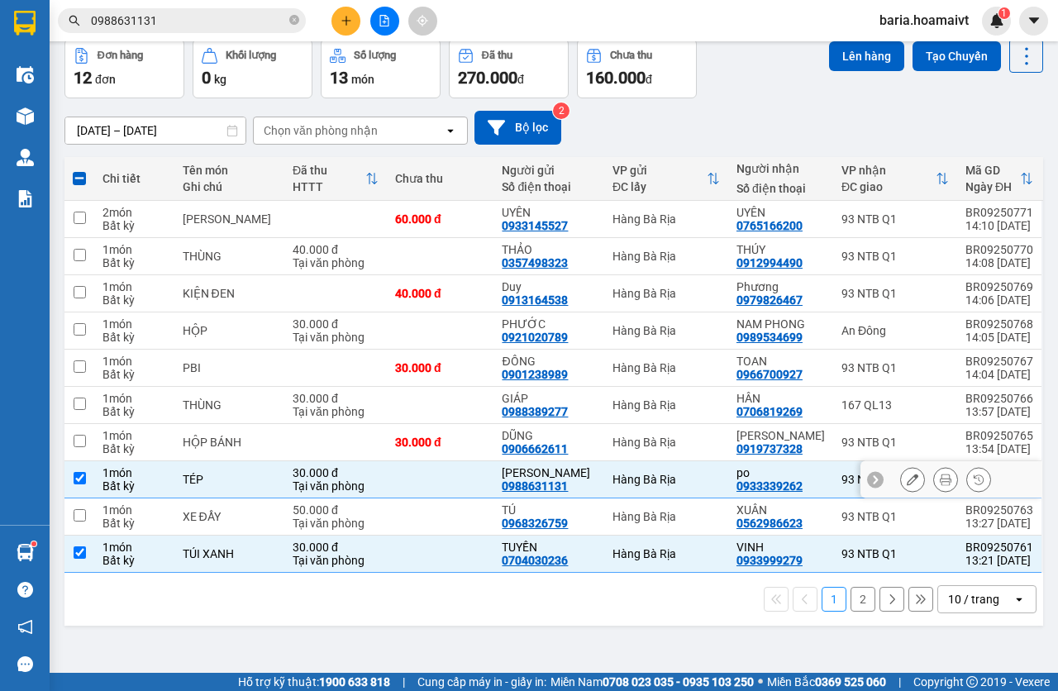
click at [846, 429] on td "93 NTB Q1" at bounding box center [895, 442] width 124 height 37
checkbox input "true"
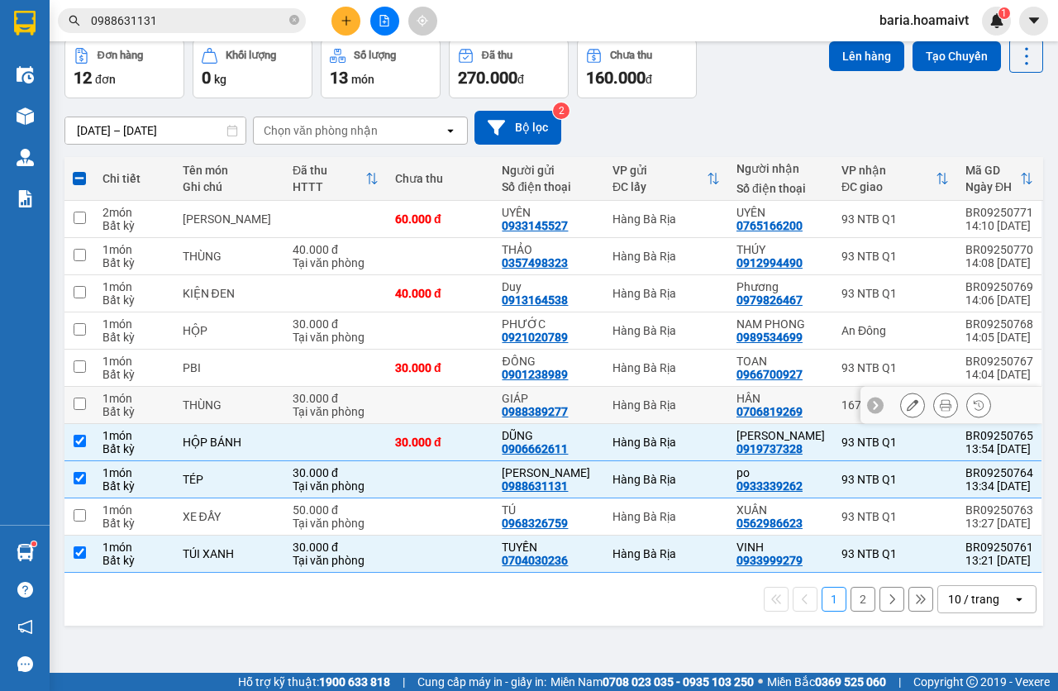
click at [818, 374] on td "[PERSON_NAME] 0966700927" at bounding box center [780, 367] width 105 height 37
checkbox input "true"
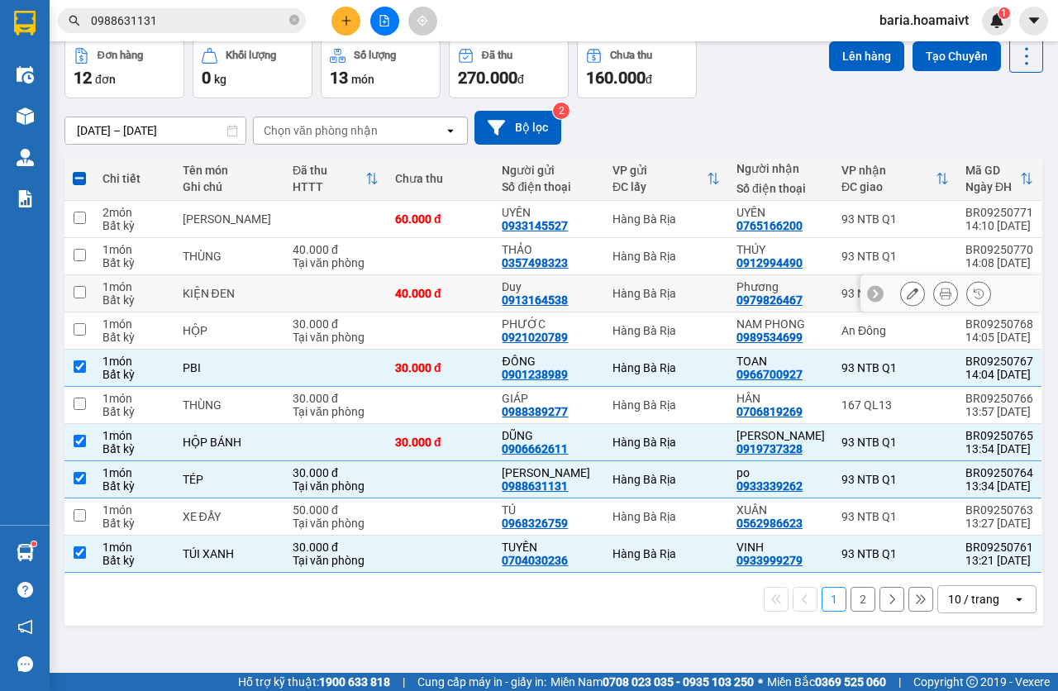
click at [833, 298] on td "93 NTB Q1" at bounding box center [895, 293] width 124 height 37
checkbox input "true"
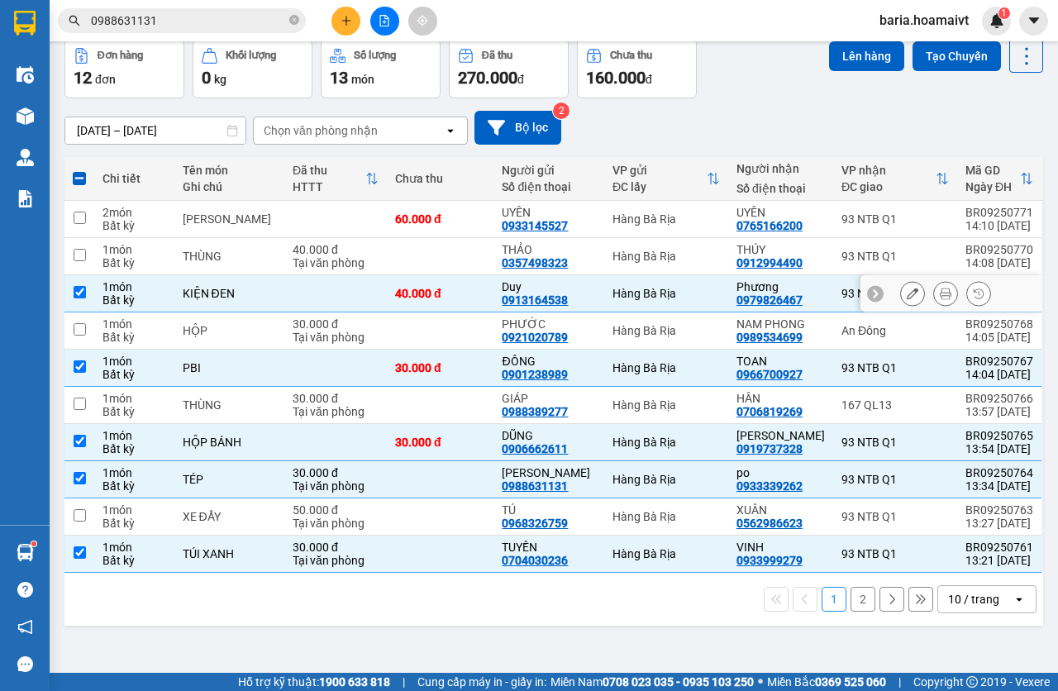
click at [841, 257] on div "93 NTB Q1" at bounding box center [894, 256] width 107 height 13
checkbox input "true"
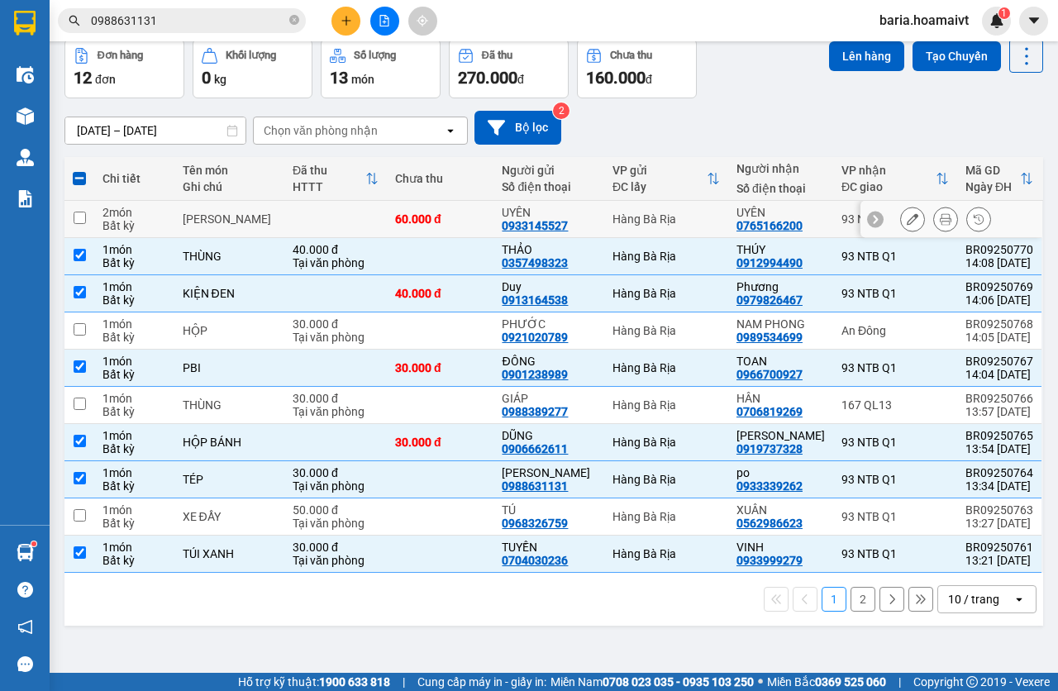
click at [841, 217] on div "93 NTB Q1" at bounding box center [894, 218] width 107 height 13
checkbox input "true"
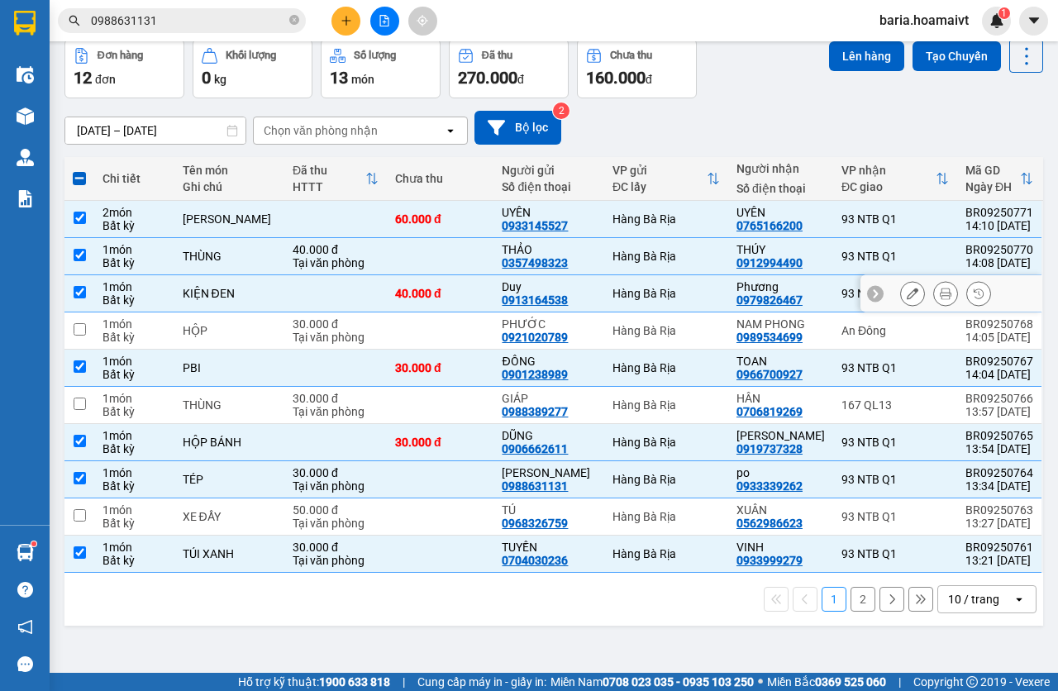
click at [841, 291] on div "93 NTB Q1" at bounding box center [894, 293] width 107 height 13
checkbox input "false"
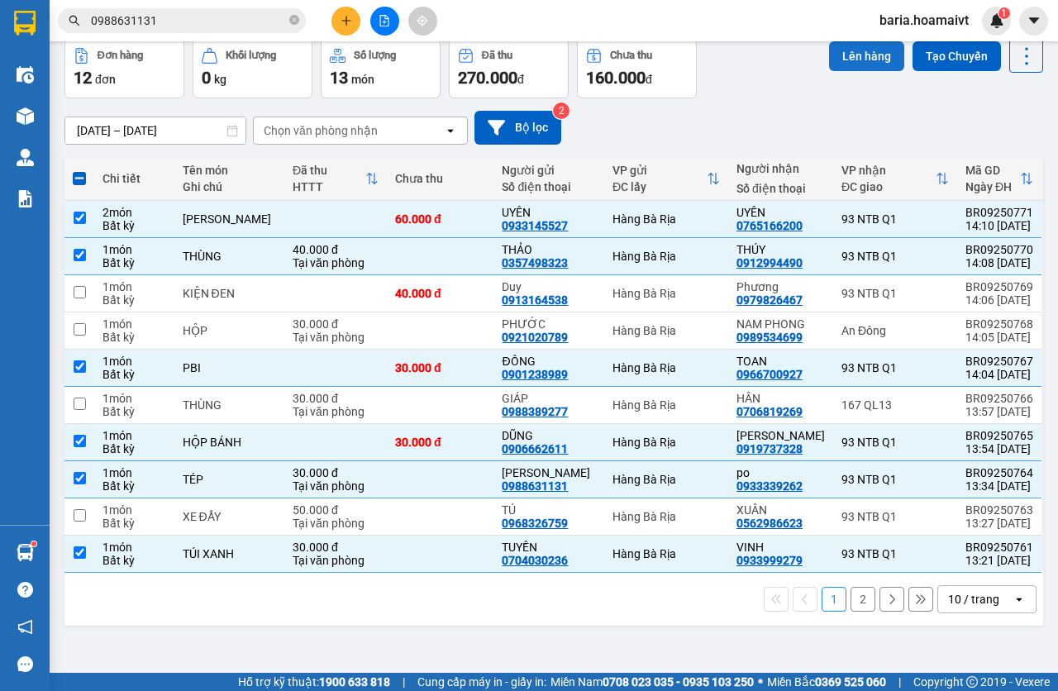
click at [848, 65] on button "Lên hàng" at bounding box center [866, 56] width 75 height 30
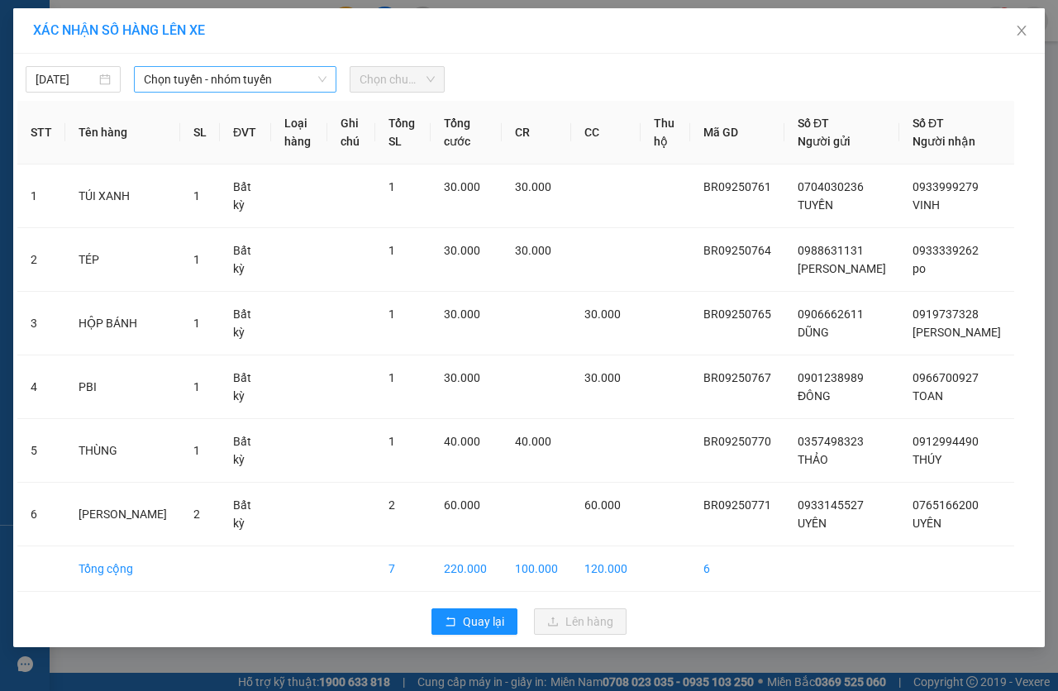
click at [174, 74] on span "Chọn tuyến - nhóm tuyến" at bounding box center [235, 79] width 183 height 25
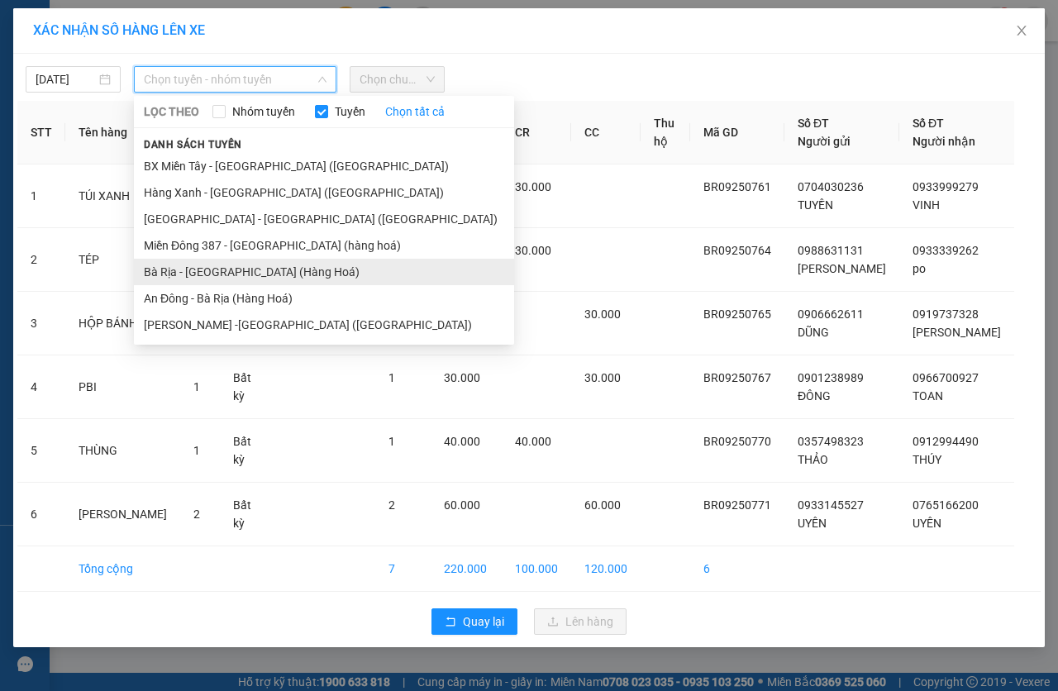
click at [203, 269] on li "Bà Rịa - [GEOGRAPHIC_DATA] (Hàng Hoá)" at bounding box center [324, 272] width 380 height 26
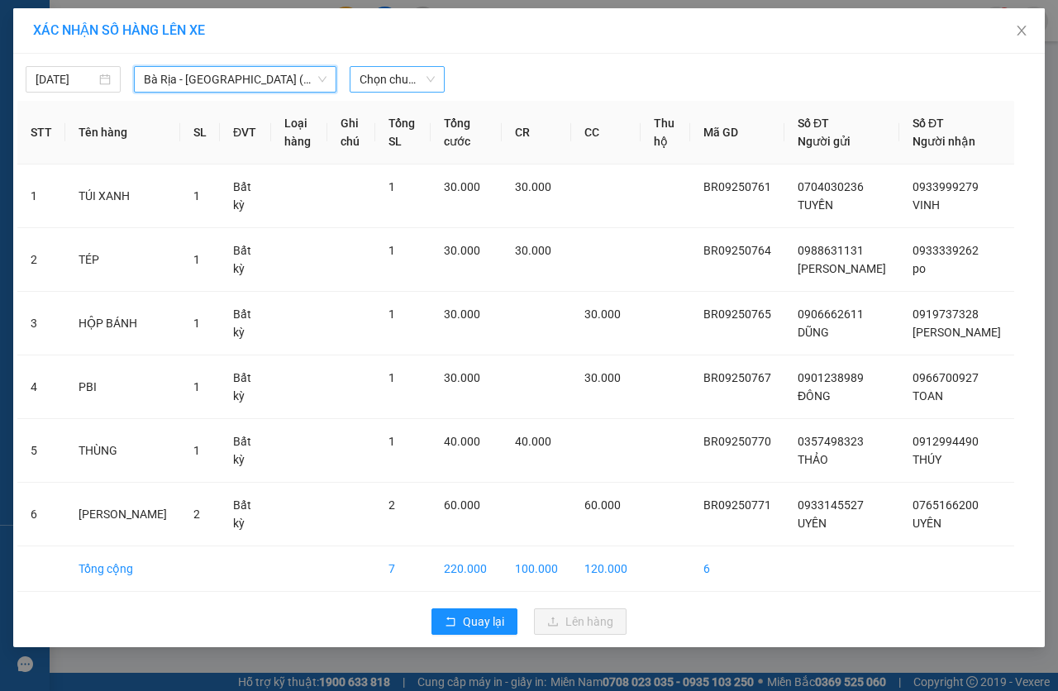
click at [412, 71] on span "Chọn chuyến" at bounding box center [396, 79] width 75 height 25
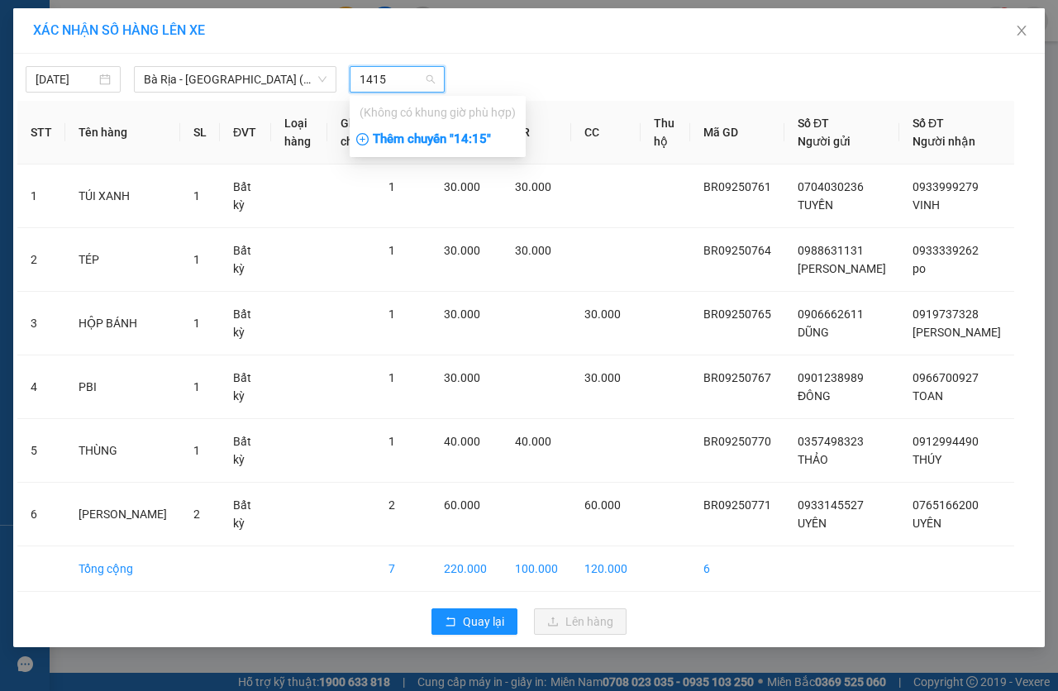
type input "1415"
click at [485, 135] on div "Thêm chuyến " 14:15 "" at bounding box center [437, 140] width 176 height 28
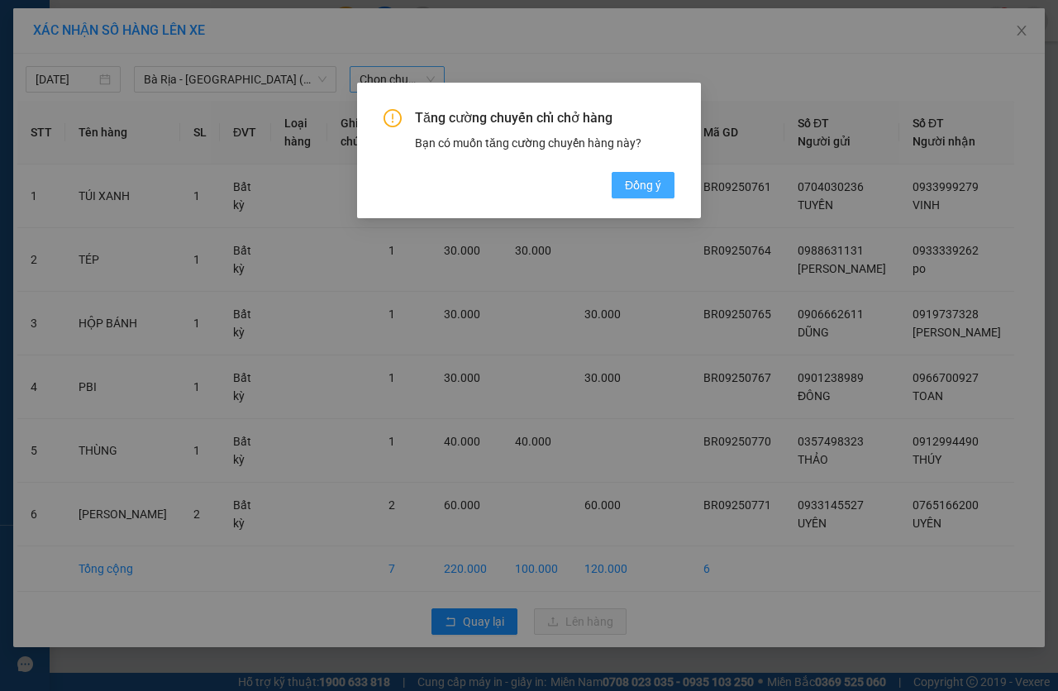
click at [633, 178] on span "Đồng ý" at bounding box center [643, 185] width 36 height 18
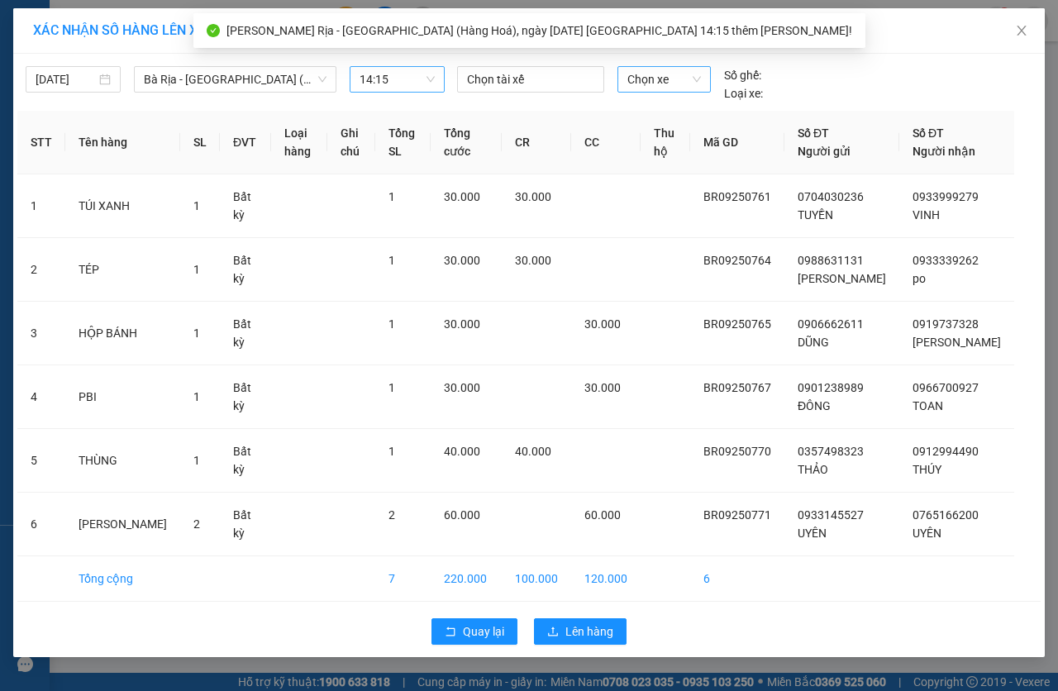
click at [653, 80] on span "Chọn xe" at bounding box center [664, 79] width 74 height 25
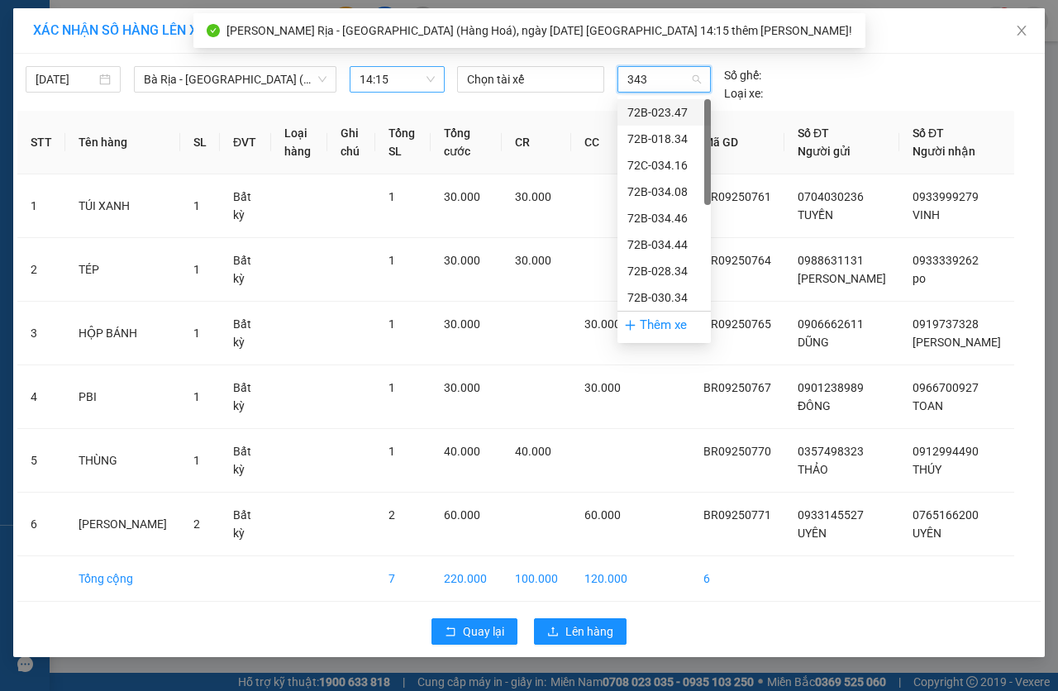
type input "3437"
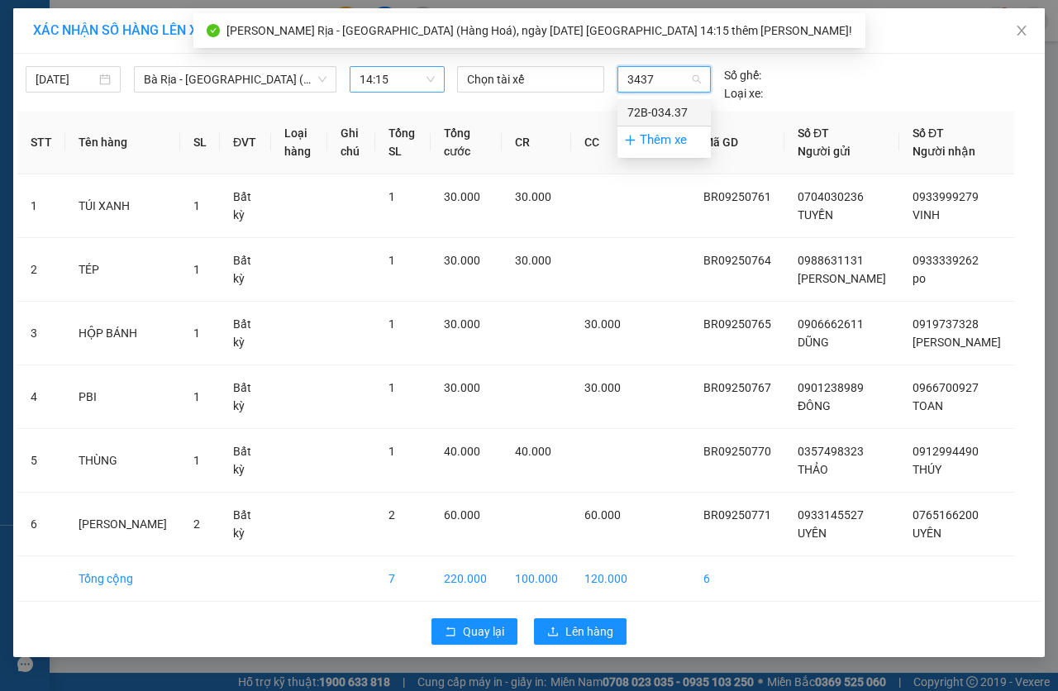
drag, startPoint x: 673, startPoint y: 110, endPoint x: 506, endPoint y: 80, distance: 168.7
click at [668, 107] on div "72B-034.37" at bounding box center [664, 112] width 74 height 18
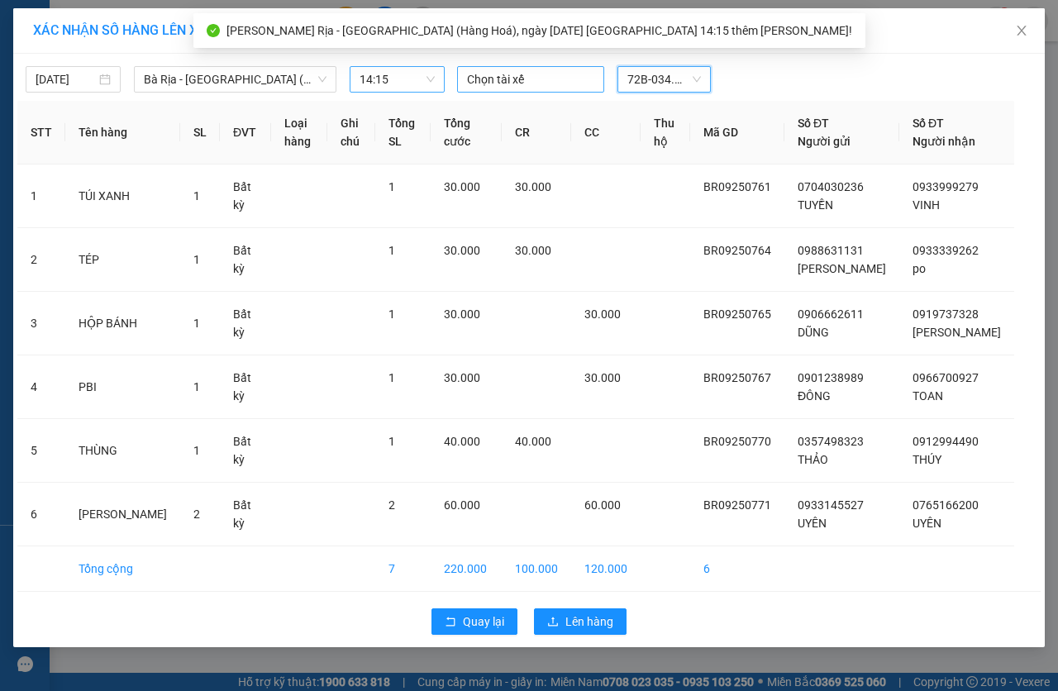
click at [525, 77] on div at bounding box center [530, 79] width 139 height 20
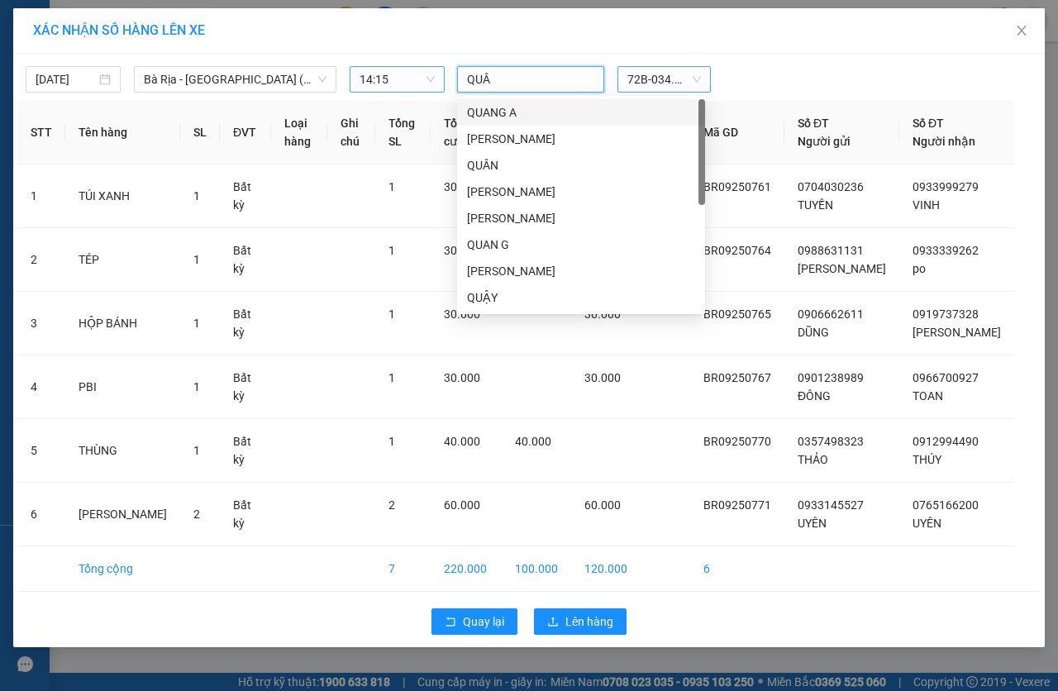
type input "QUÂN"
click at [513, 289] on div "QUÂN LH" at bounding box center [581, 297] width 228 height 18
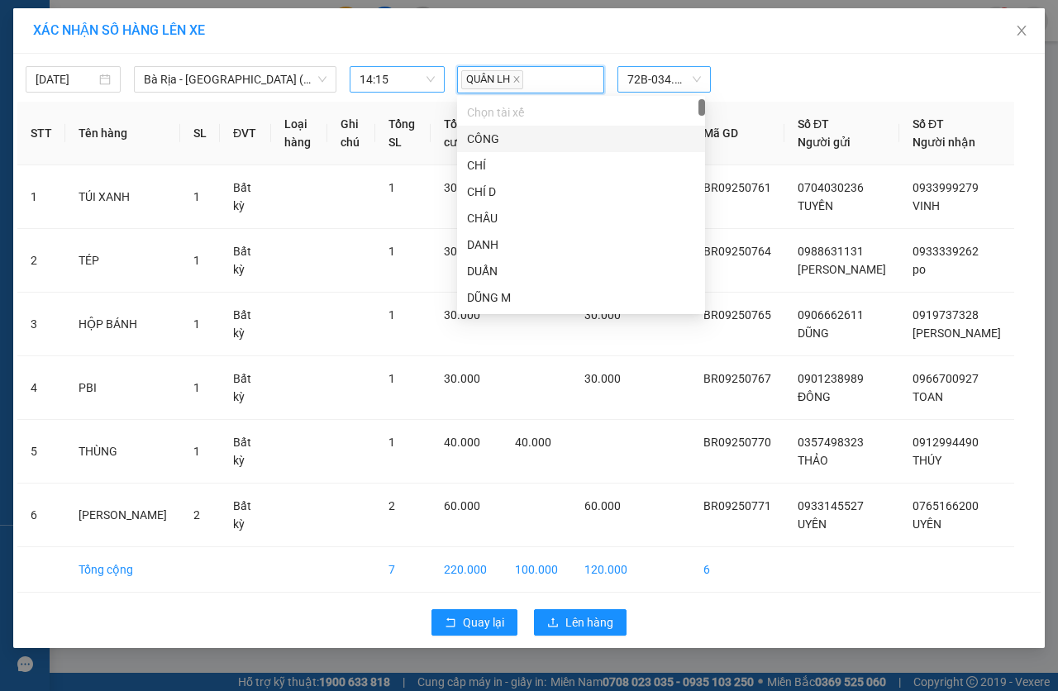
click at [572, 74] on div "QUÂN LH" at bounding box center [530, 80] width 139 height 24
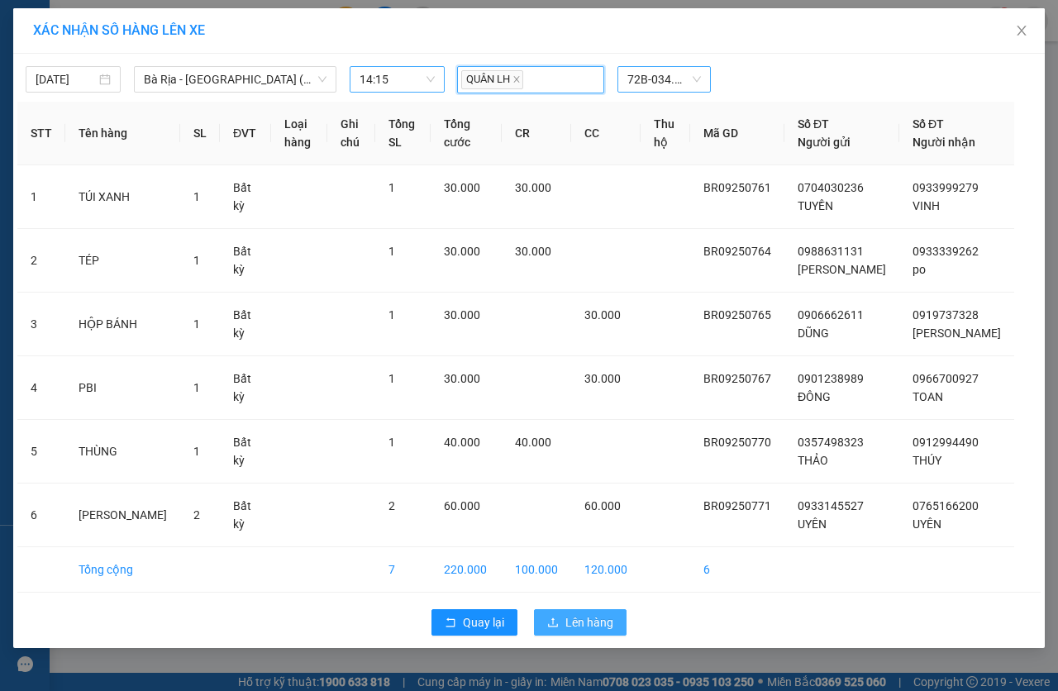
click at [586, 629] on span "Lên hàng" at bounding box center [589, 622] width 48 height 18
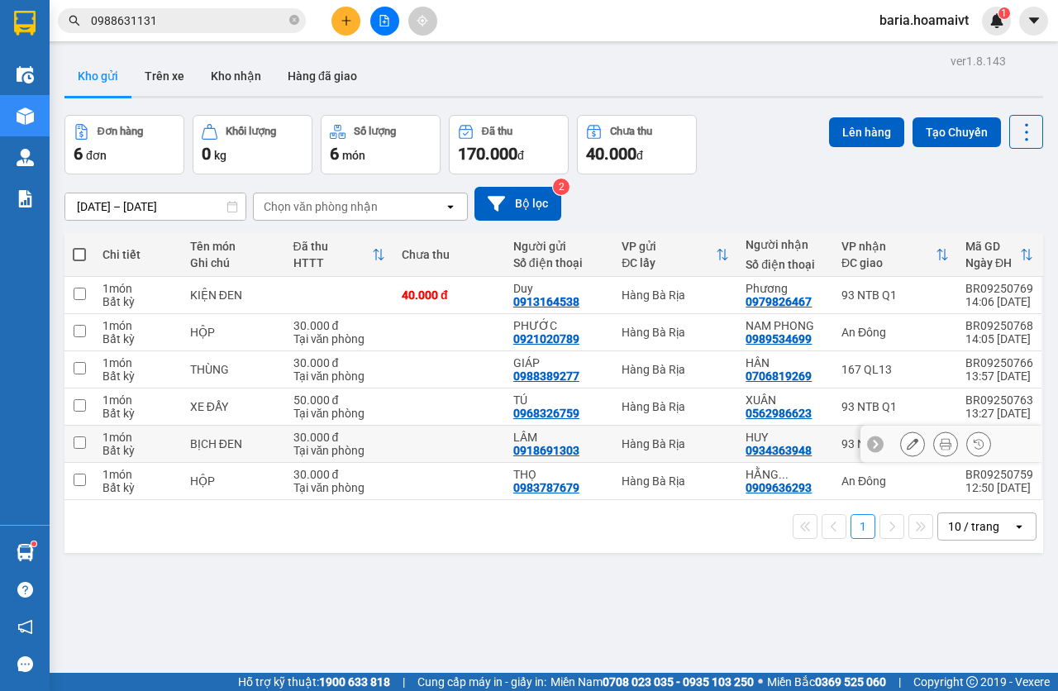
click at [702, 444] on div "Hàng Bà Rịa" at bounding box center [674, 443] width 107 height 13
checkbox input "true"
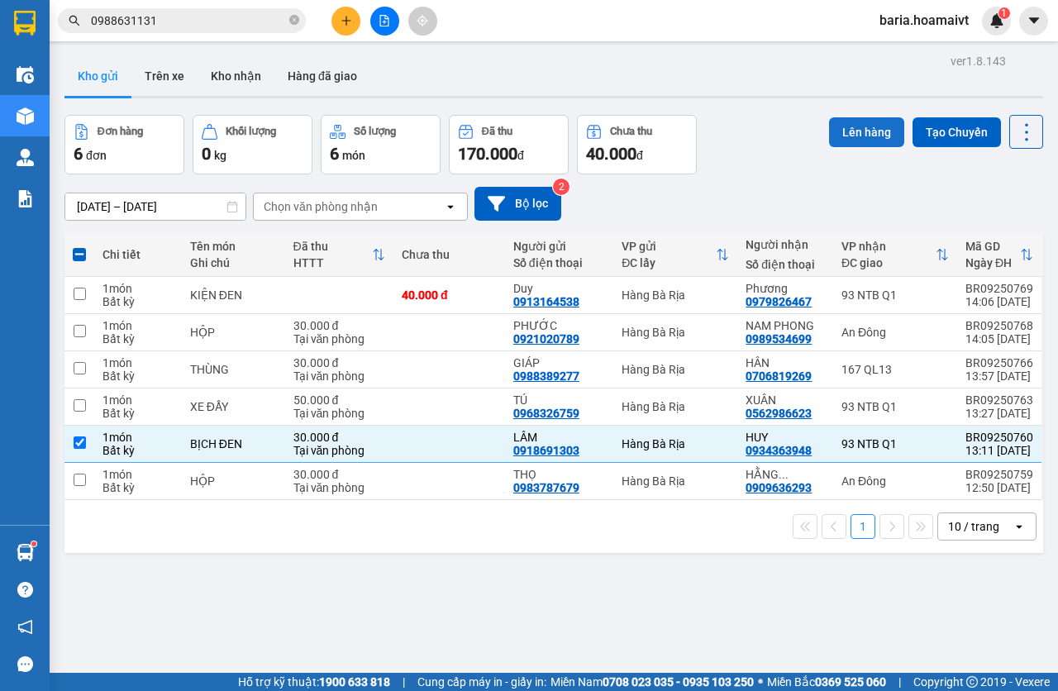
click at [858, 134] on button "Lên hàng" at bounding box center [866, 132] width 75 height 30
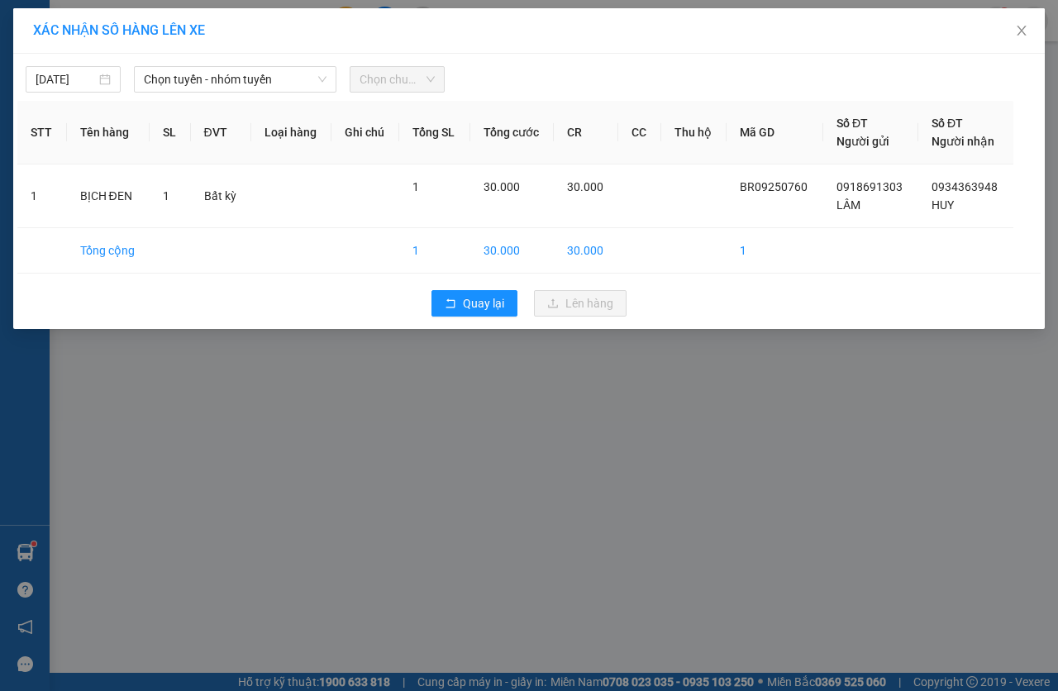
click at [192, 84] on span "Chọn tuyến - nhóm tuyến" at bounding box center [235, 79] width 183 height 25
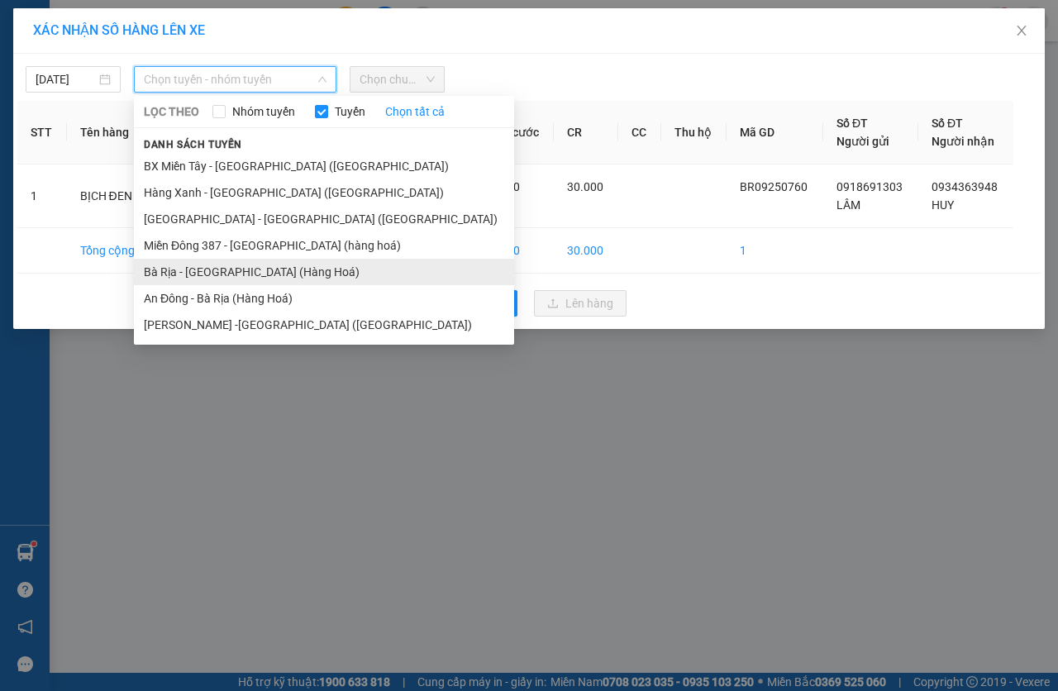
drag, startPoint x: 167, startPoint y: 273, endPoint x: 256, endPoint y: 216, distance: 105.4
click at [169, 273] on li "Bà Rịa - [GEOGRAPHIC_DATA] (Hàng Hoá)" at bounding box center [324, 272] width 380 height 26
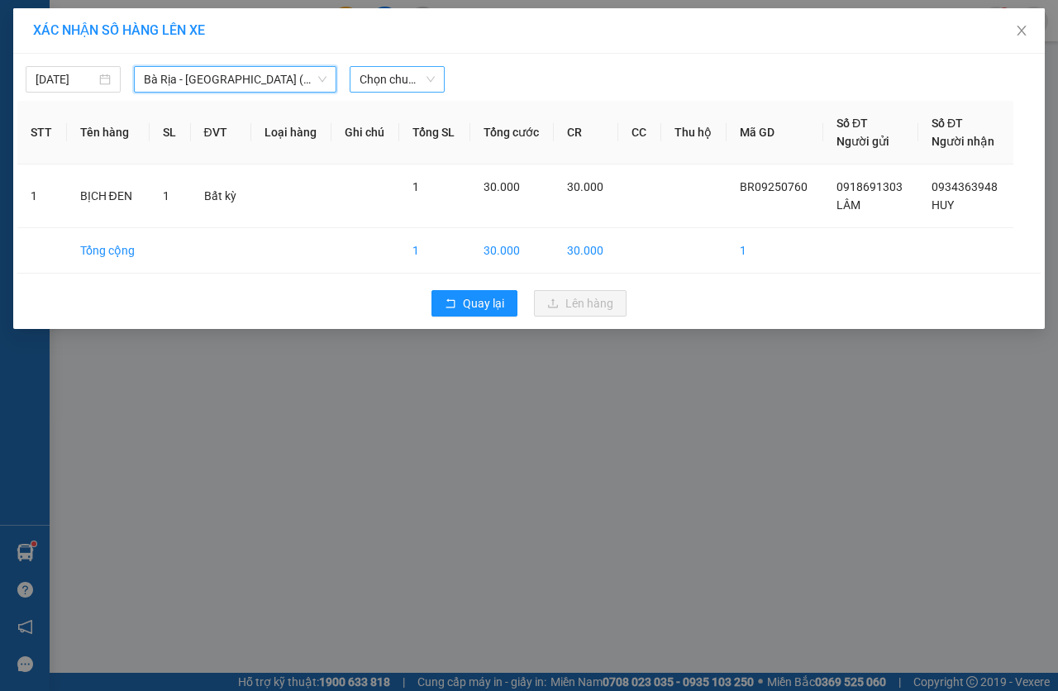
click at [421, 82] on span "Chọn chuyến" at bounding box center [396, 79] width 75 height 25
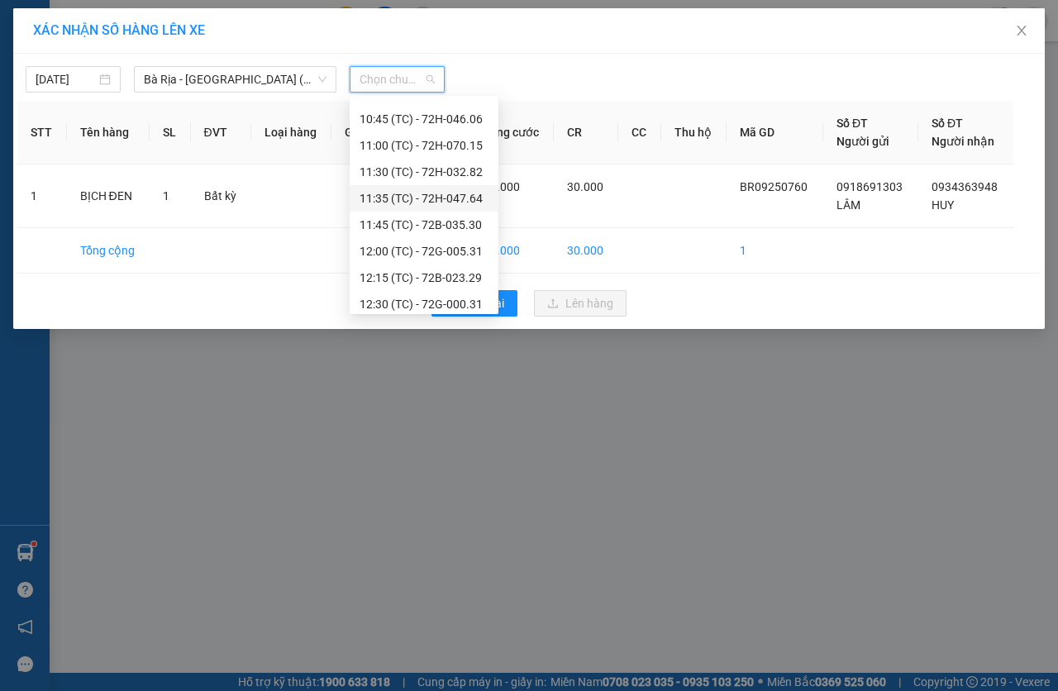
scroll to position [582, 0]
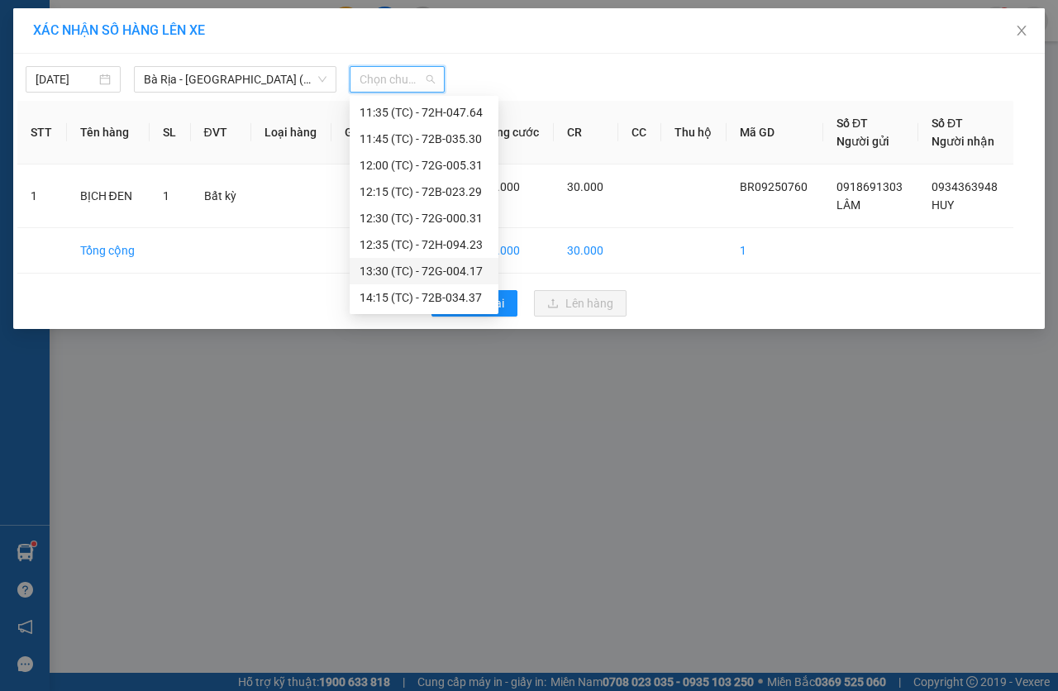
click at [424, 298] on div "14:15 (TC) - 72B-034.37" at bounding box center [423, 297] width 129 height 18
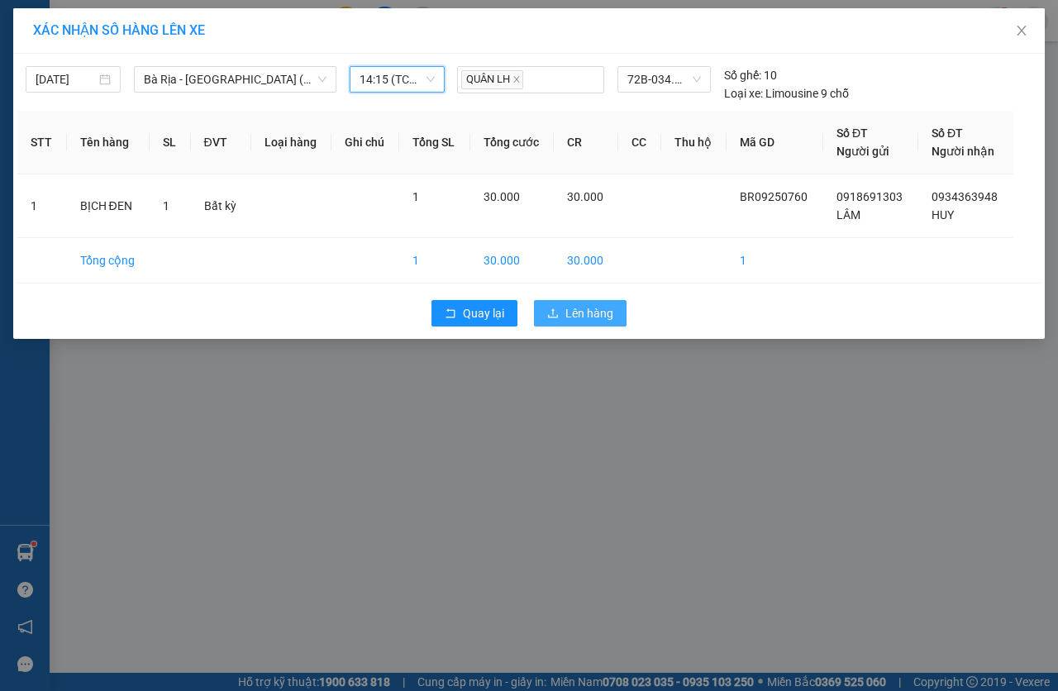
click at [606, 316] on span "Lên hàng" at bounding box center [589, 313] width 48 height 18
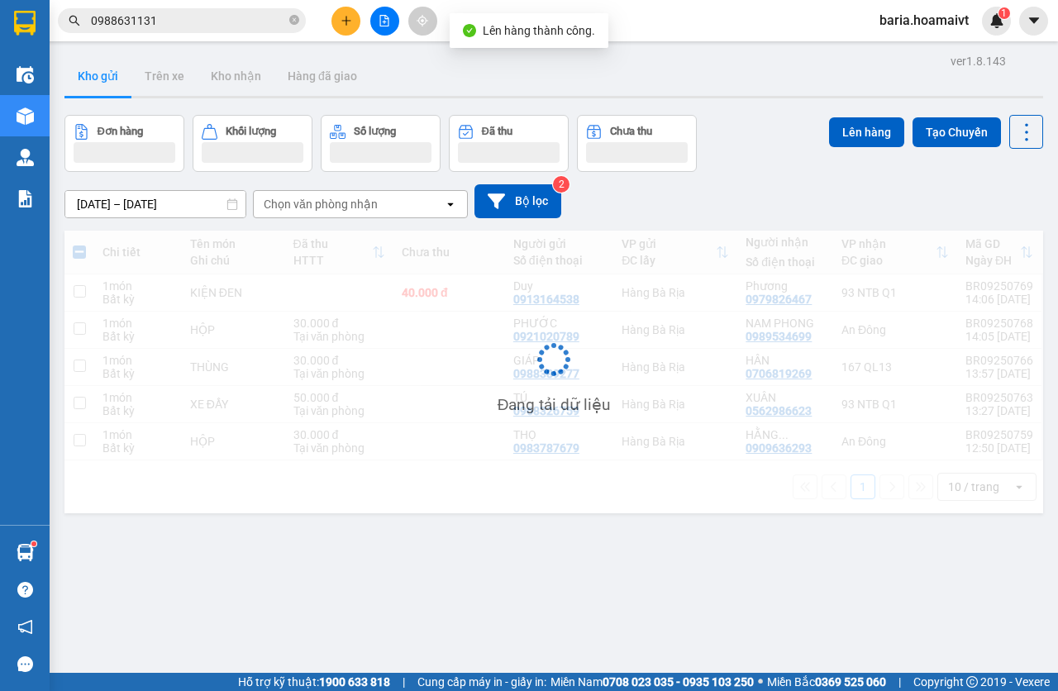
click at [195, 20] on input "0988631131" at bounding box center [188, 21] width 195 height 18
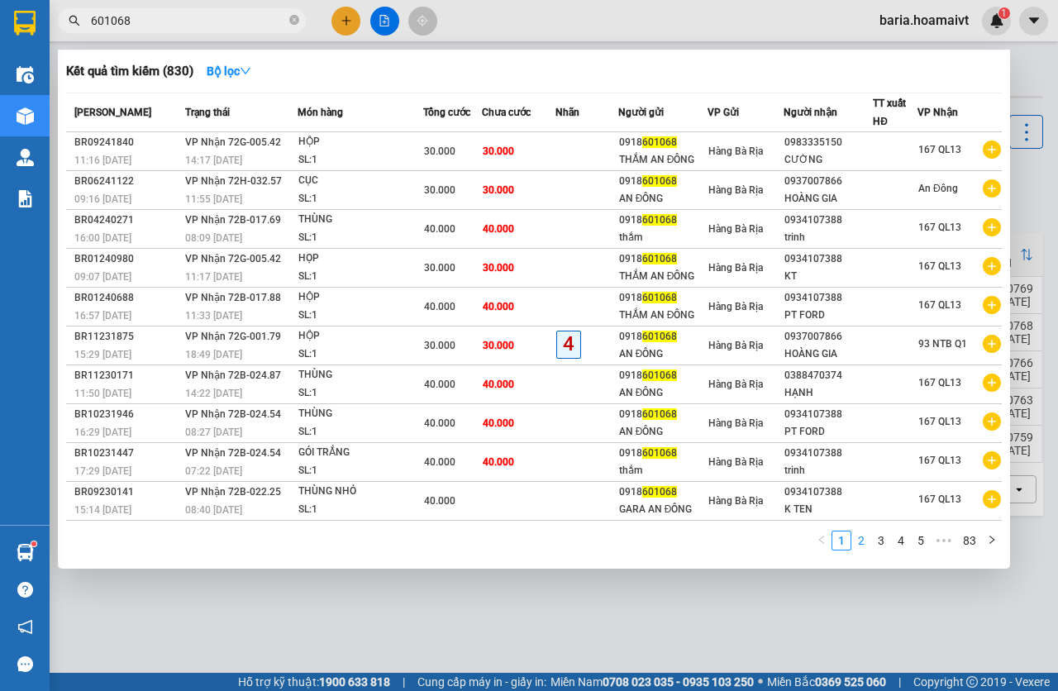
click at [860, 545] on link "2" at bounding box center [861, 540] width 18 height 18
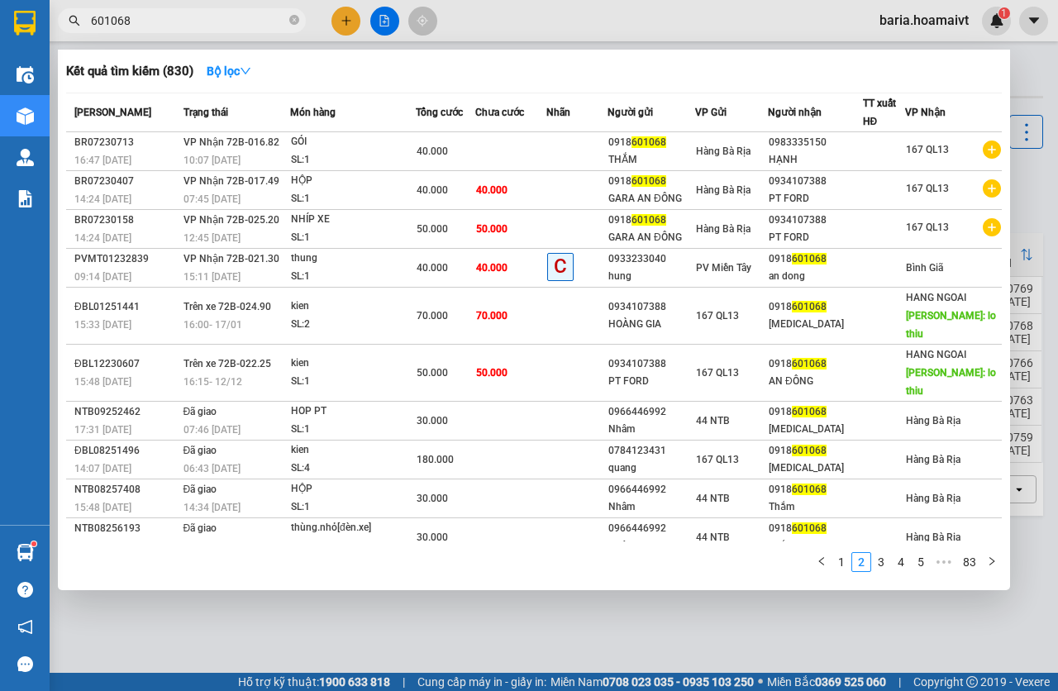
click at [568, 597] on div at bounding box center [529, 345] width 1058 height 691
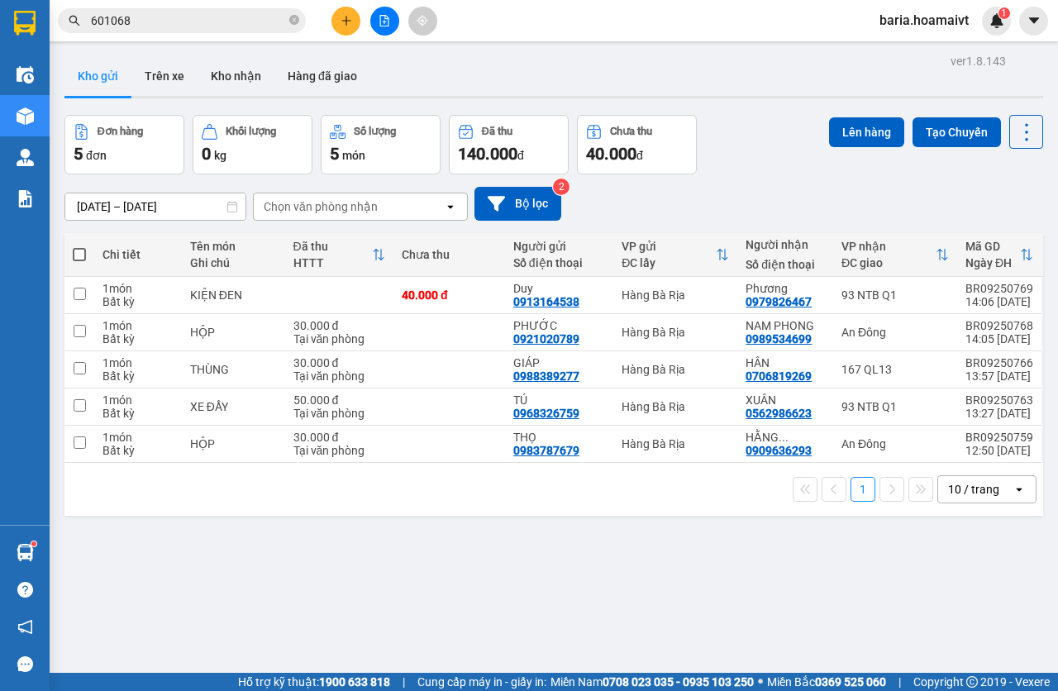
click at [174, 21] on input "601068" at bounding box center [188, 21] width 195 height 18
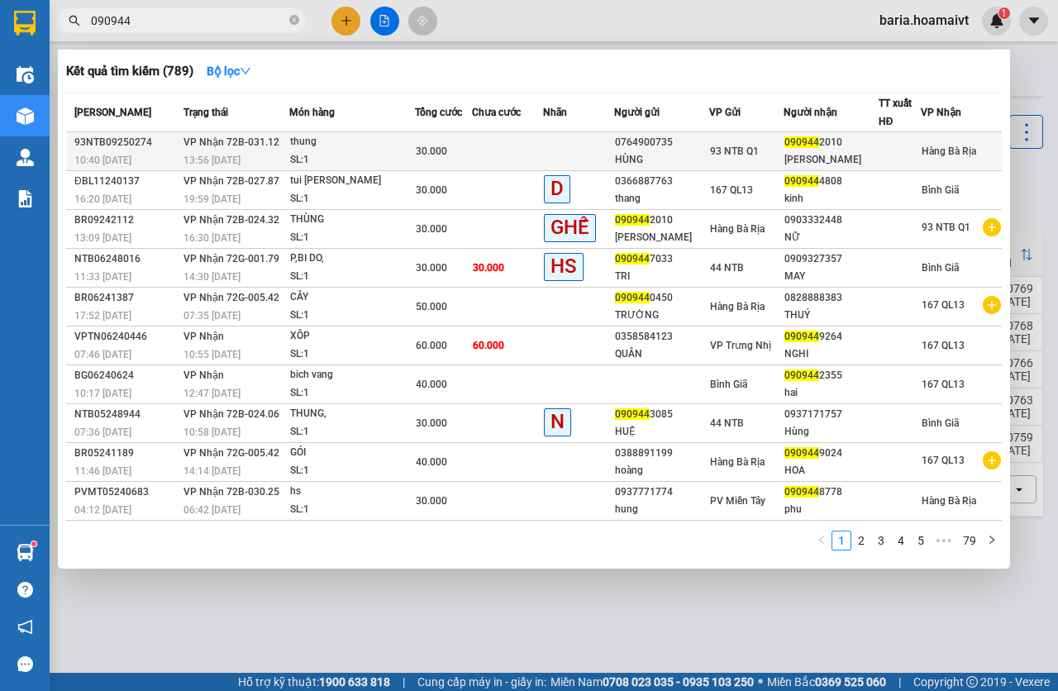
type input "090944"
click at [406, 161] on div "SL: 1" at bounding box center [352, 160] width 124 height 18
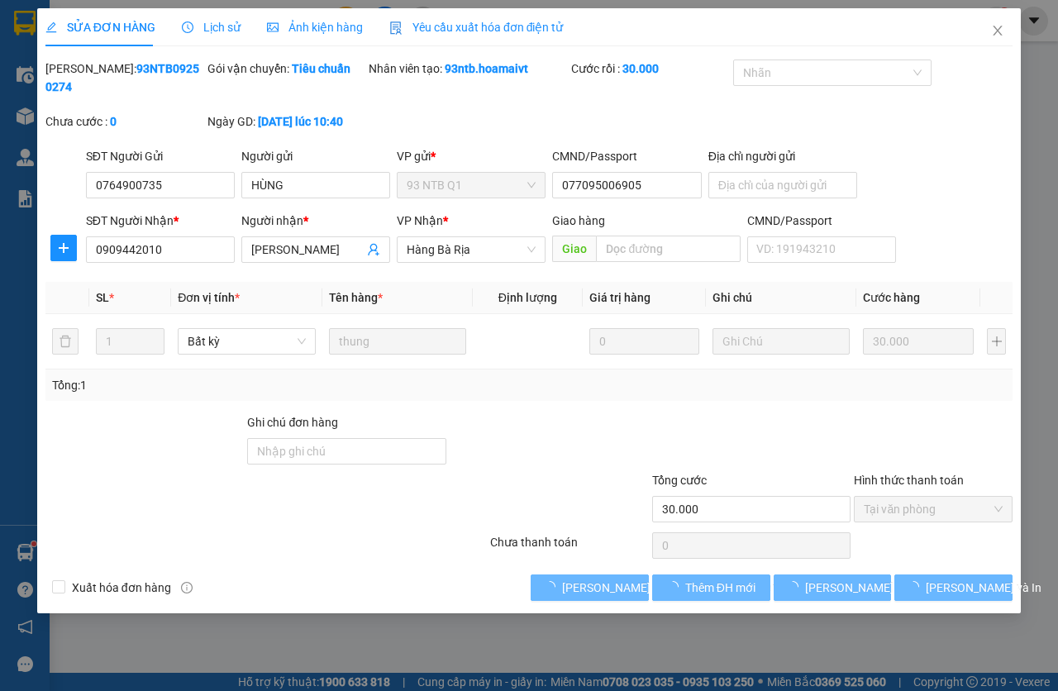
type input "0764900735"
type input "HÙNG"
type input "077095006905"
type input "0909442010"
type input "[PERSON_NAME]"
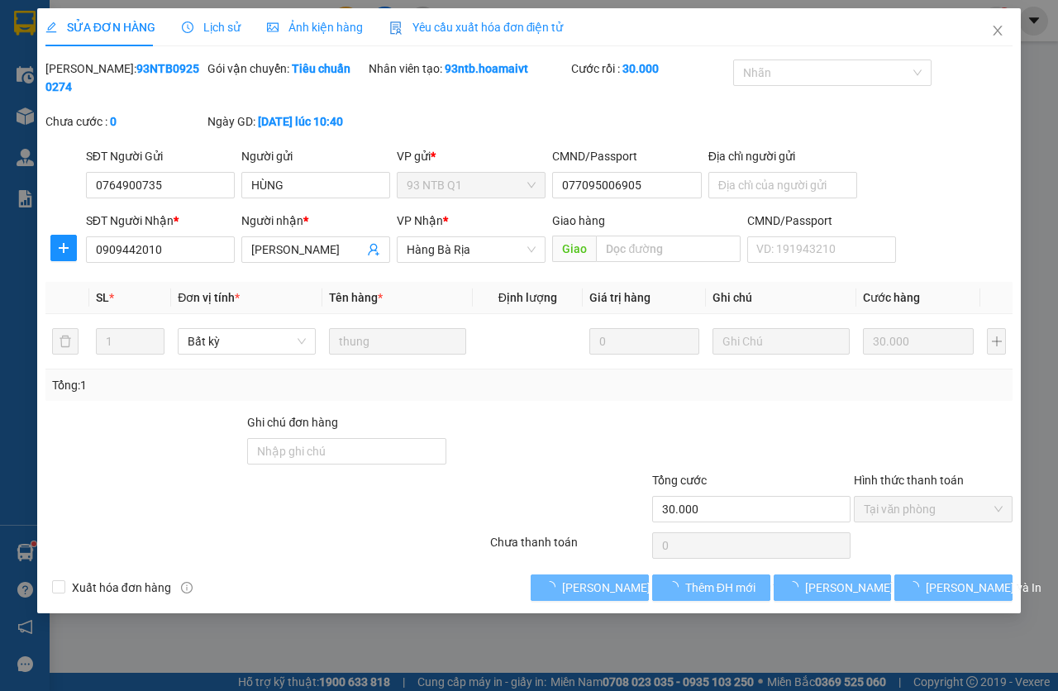
type input "30.000"
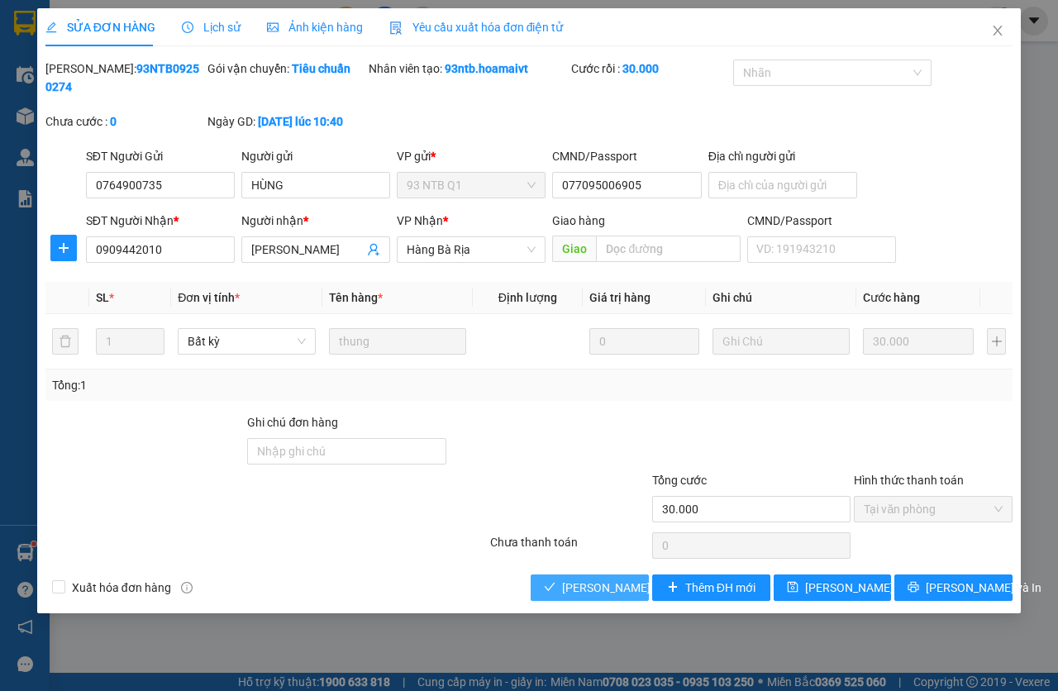
click at [594, 582] on span "[PERSON_NAME] và [PERSON_NAME] hàng" at bounding box center [673, 587] width 223 height 18
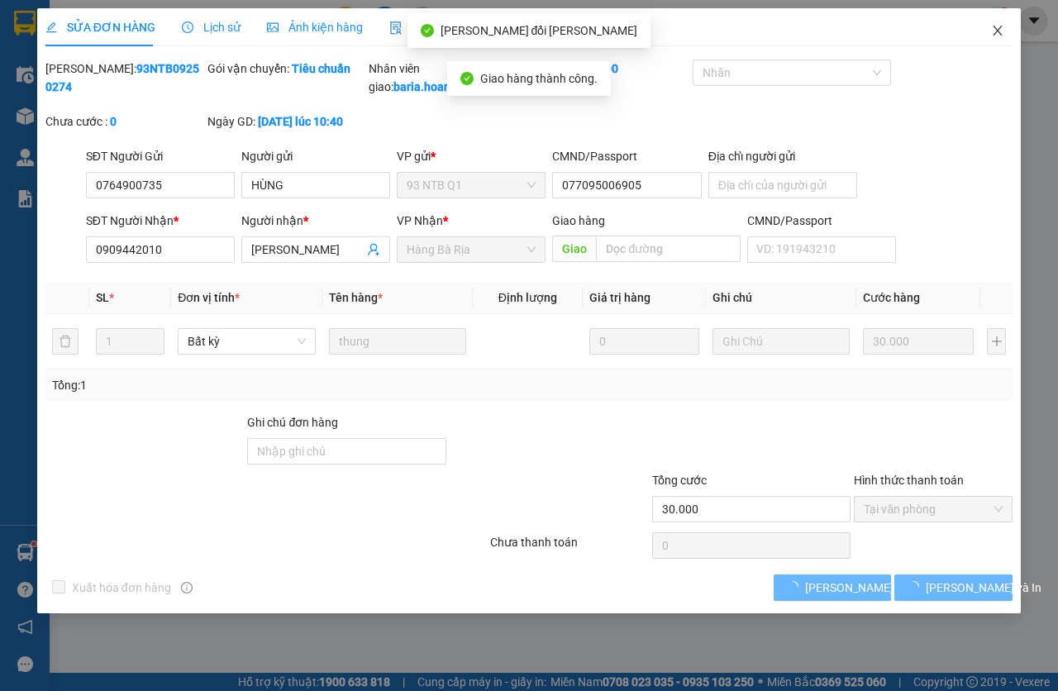
click at [998, 41] on span "Close" at bounding box center [997, 31] width 46 height 46
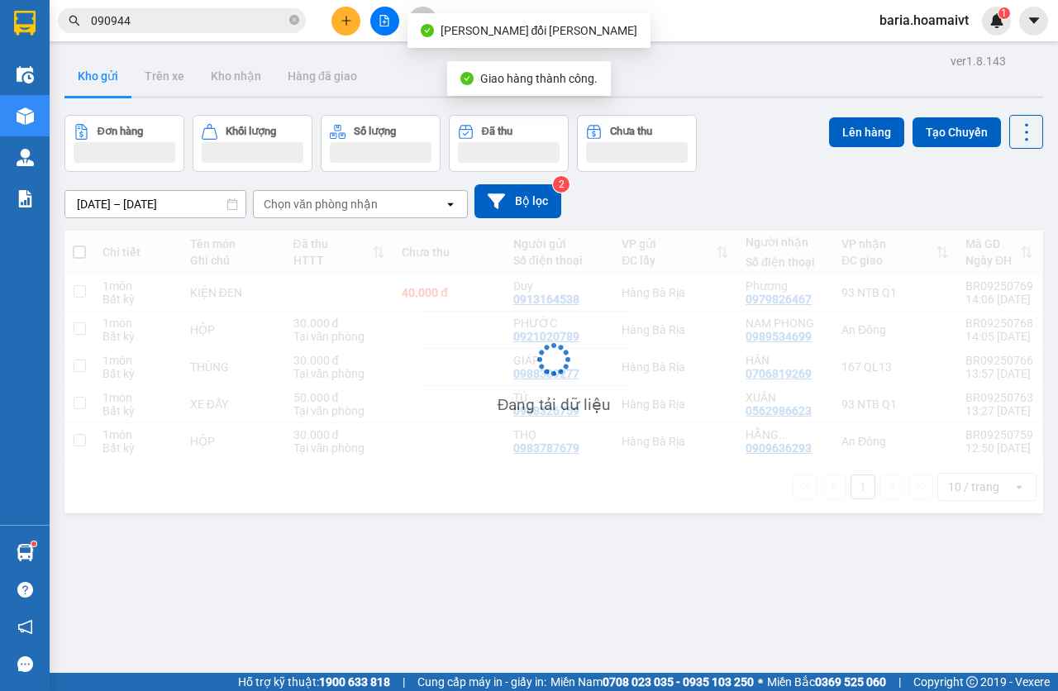
click at [198, 22] on input "090944" at bounding box center [188, 21] width 195 height 18
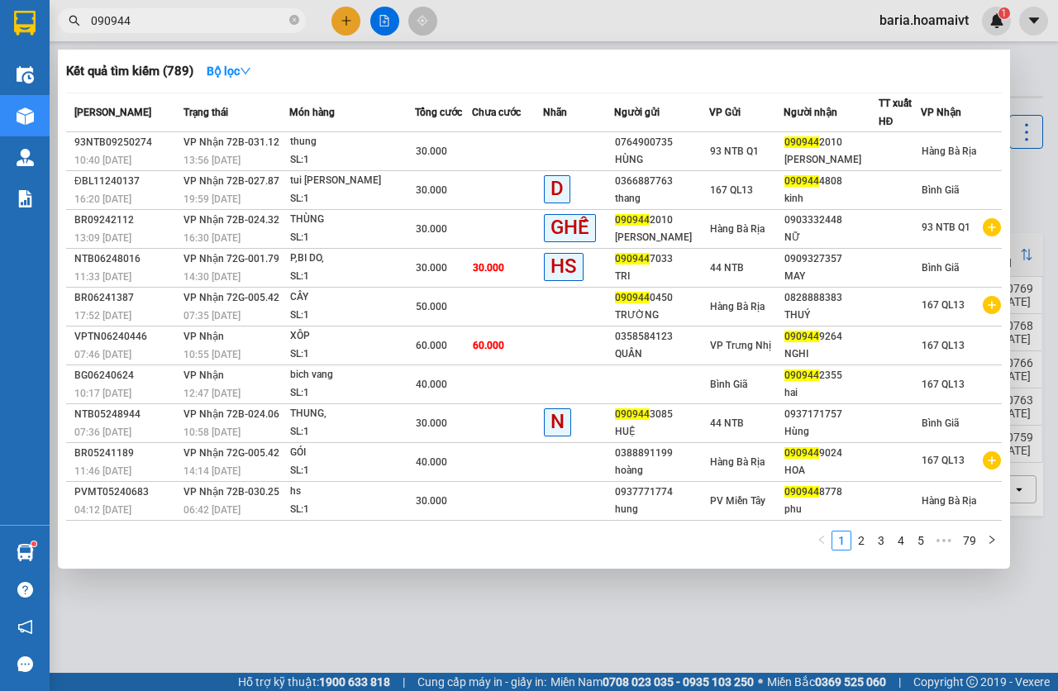
click at [220, 21] on input "090944" at bounding box center [188, 21] width 195 height 18
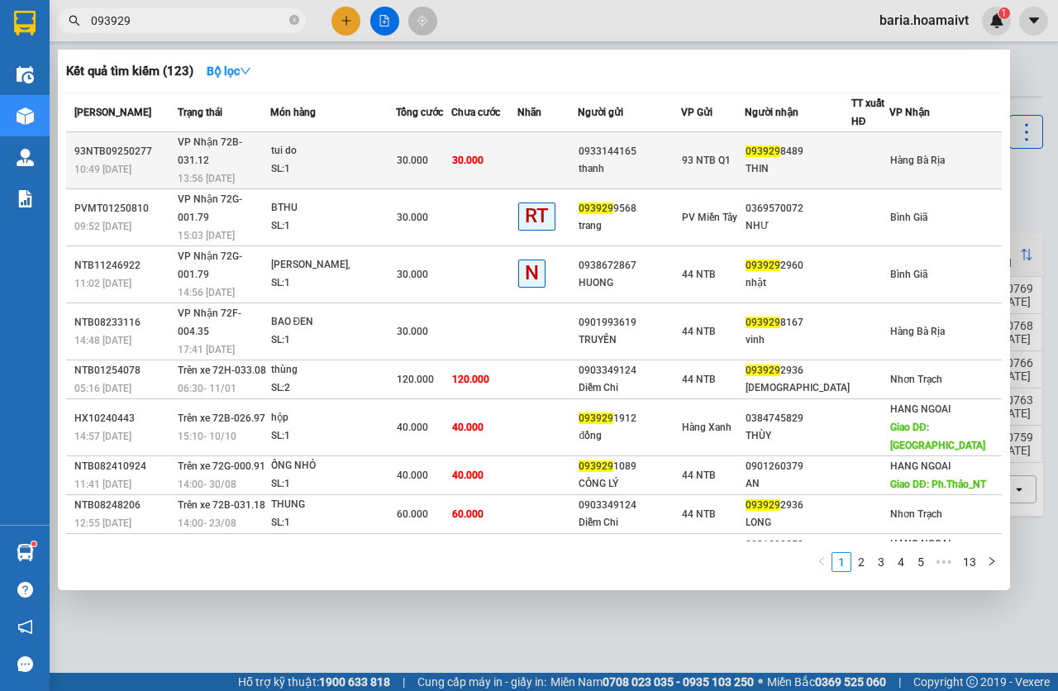
type input "093929"
click at [389, 160] on div "SL: 1" at bounding box center [333, 169] width 124 height 18
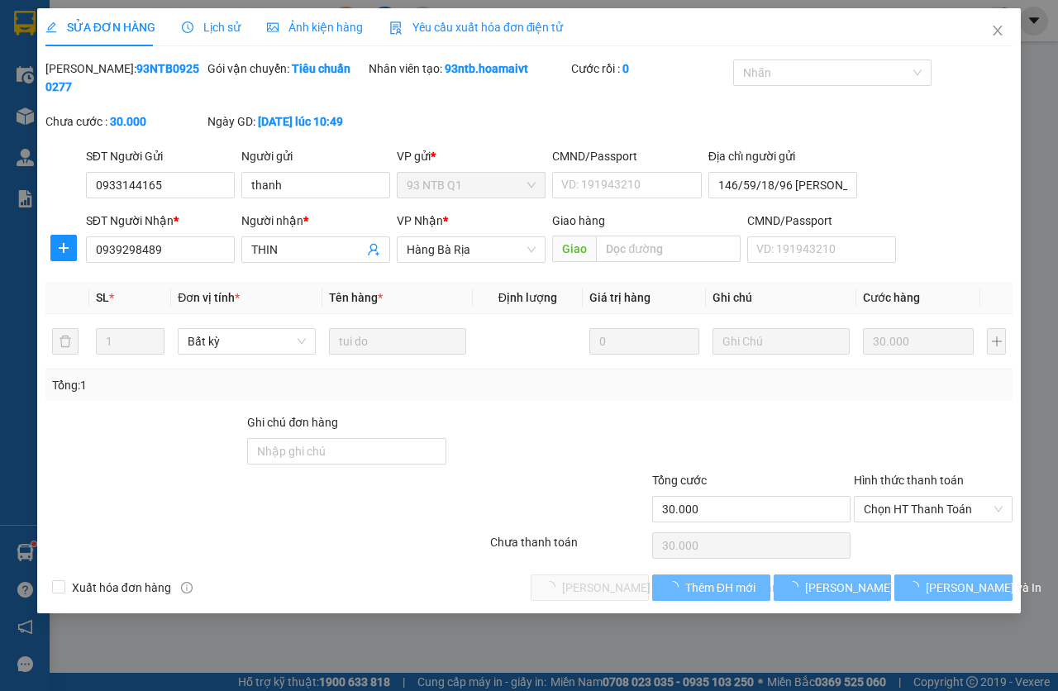
type input "0933144165"
type input "thanh"
type input "146/59/18/96 [PERSON_NAME] q. [PERSON_NAME]"
type input "0939298489"
type input "THIN"
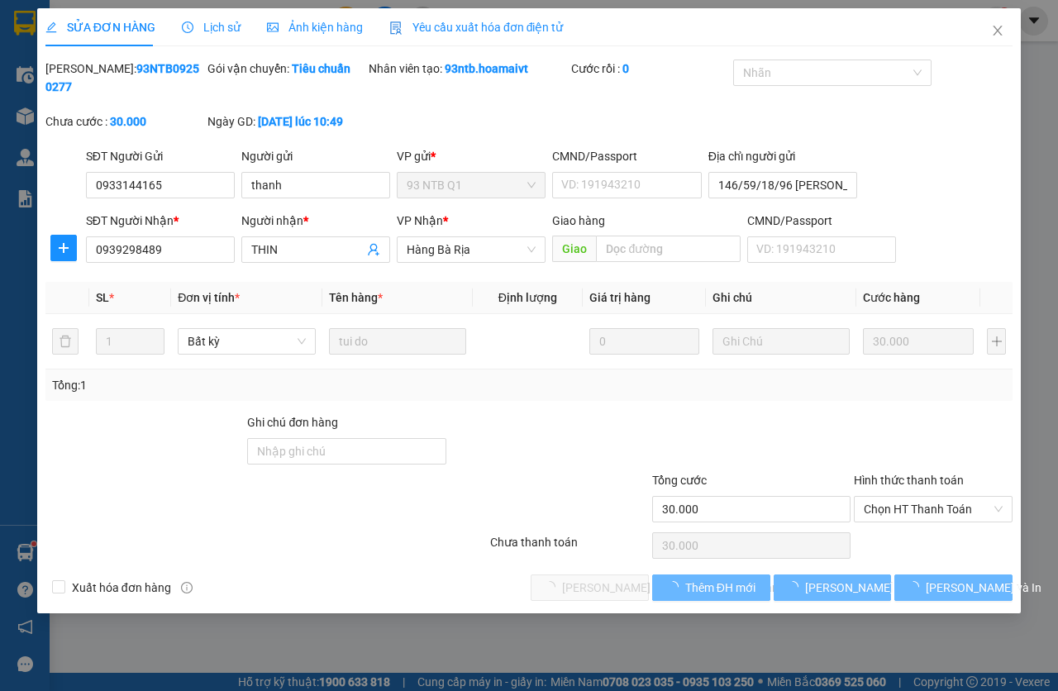
type input "30.000"
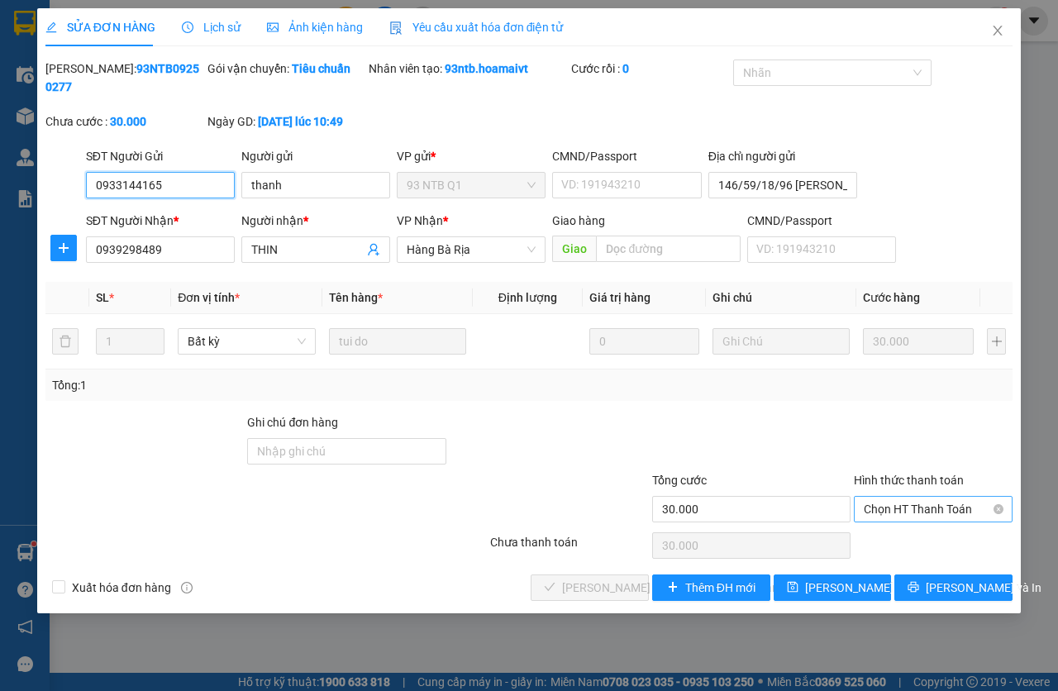
click at [913, 515] on span "Chọn HT Thanh Toán" at bounding box center [932, 509] width 139 height 25
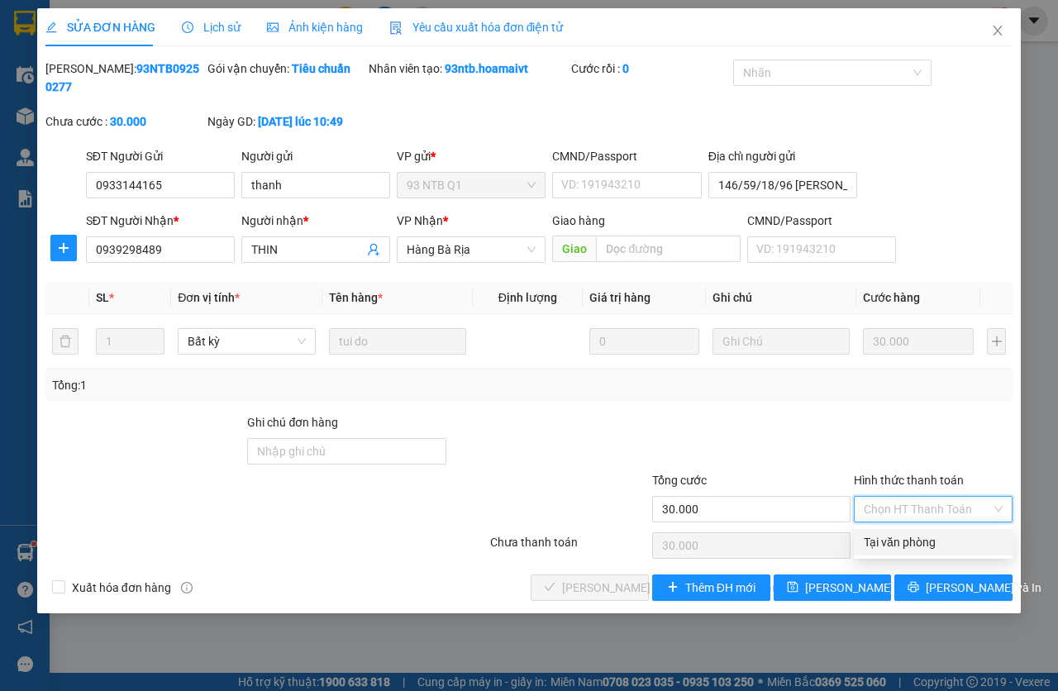
click at [915, 537] on div "Tại văn phòng" at bounding box center [932, 542] width 139 height 18
type input "0"
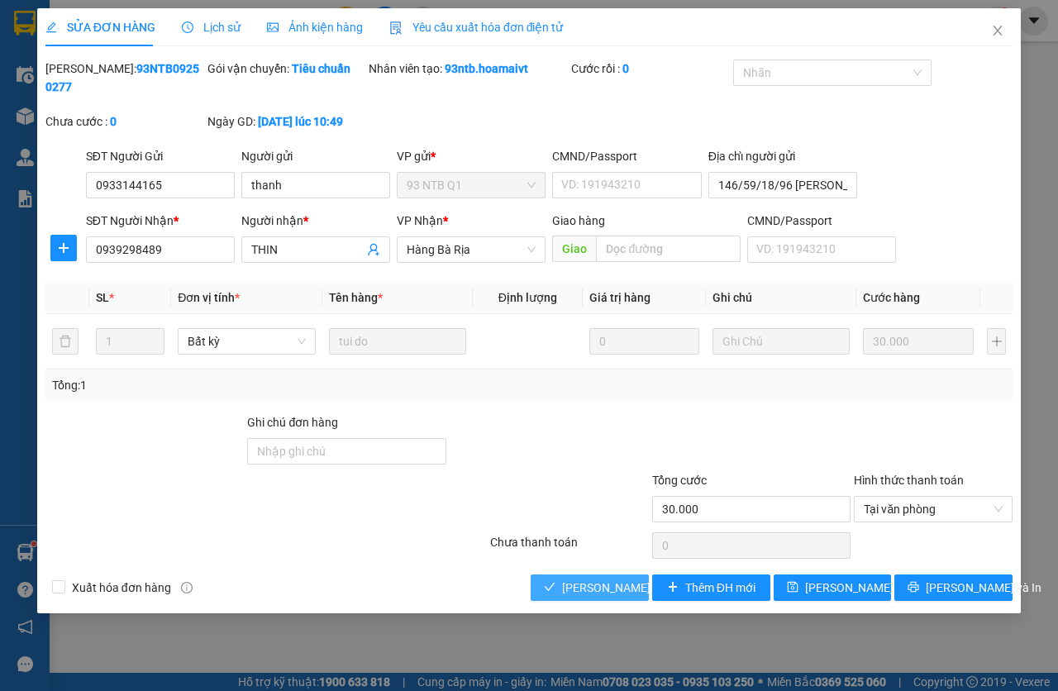
click at [573, 576] on button "[PERSON_NAME] và [PERSON_NAME] hàng" at bounding box center [589, 587] width 118 height 26
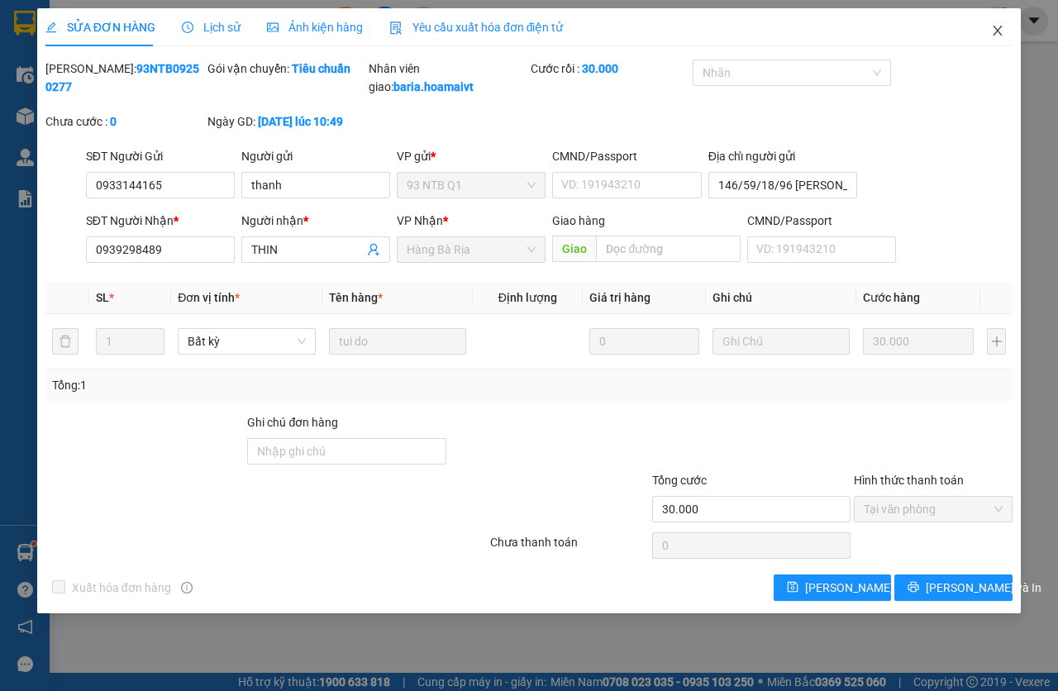
click at [996, 32] on icon "close" at bounding box center [997, 31] width 9 height 10
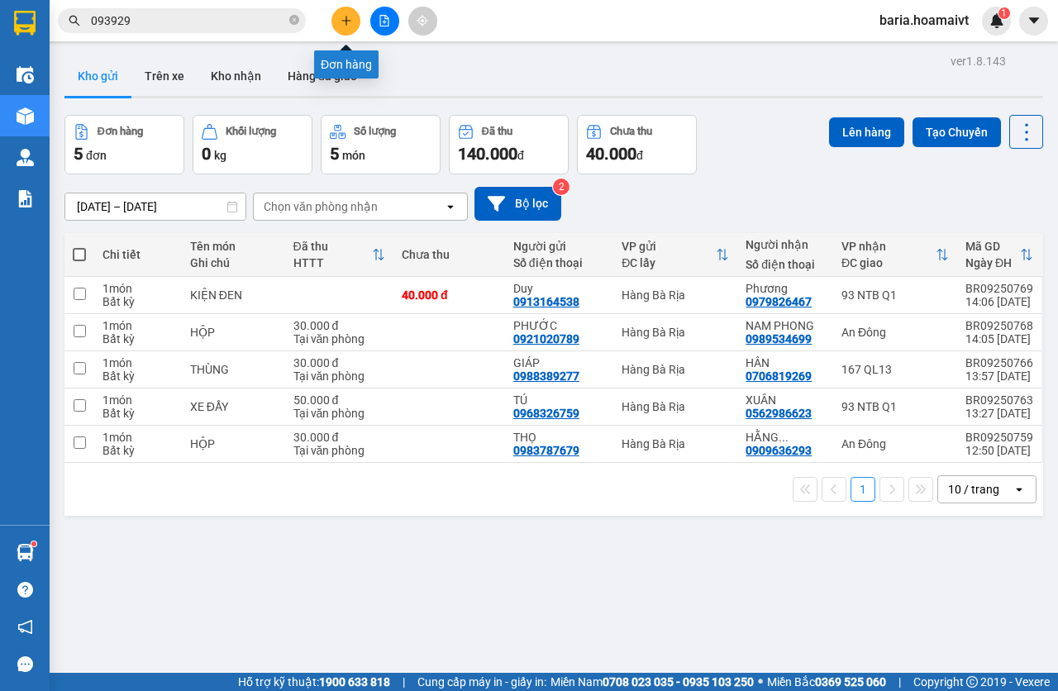
click at [345, 21] on icon "plus" at bounding box center [345, 20] width 9 height 1
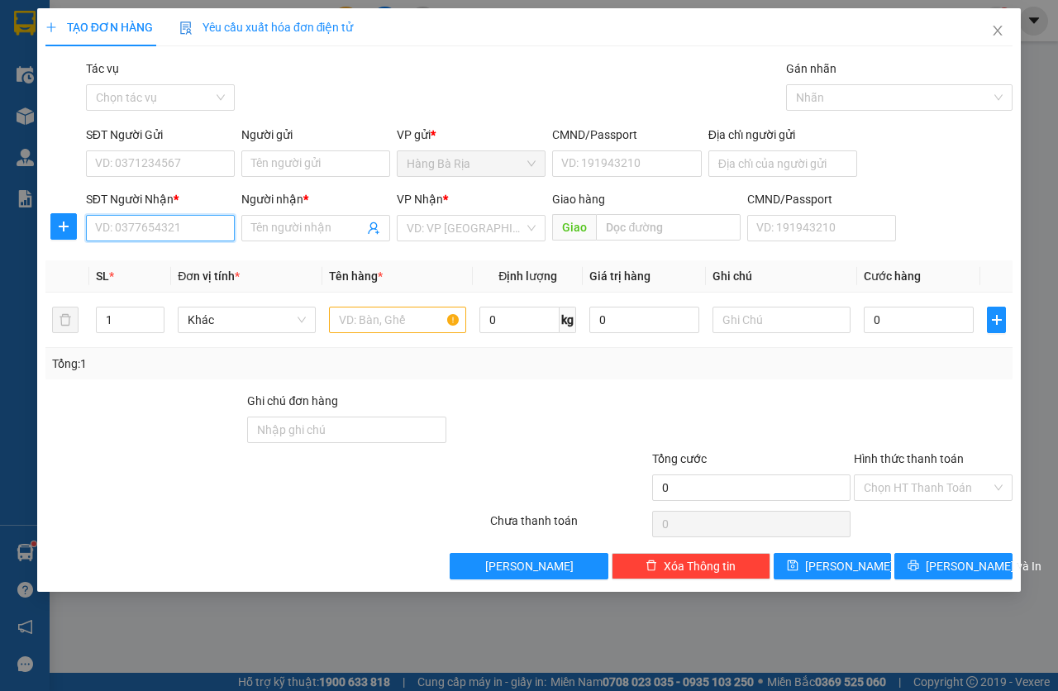
click at [194, 227] on input "SĐT Người Nhận *" at bounding box center [160, 228] width 149 height 26
click at [190, 256] on div "0978056851 - [PERSON_NAME]" at bounding box center [177, 261] width 163 height 18
type input "0978056851"
type input "THANH"
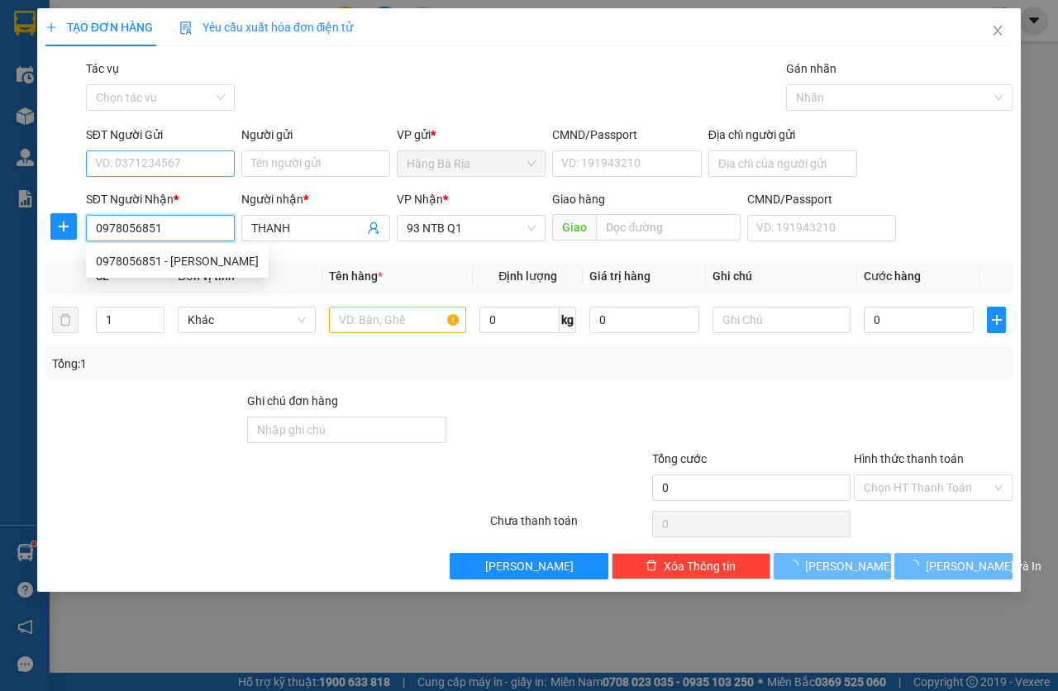
type input "0978056851"
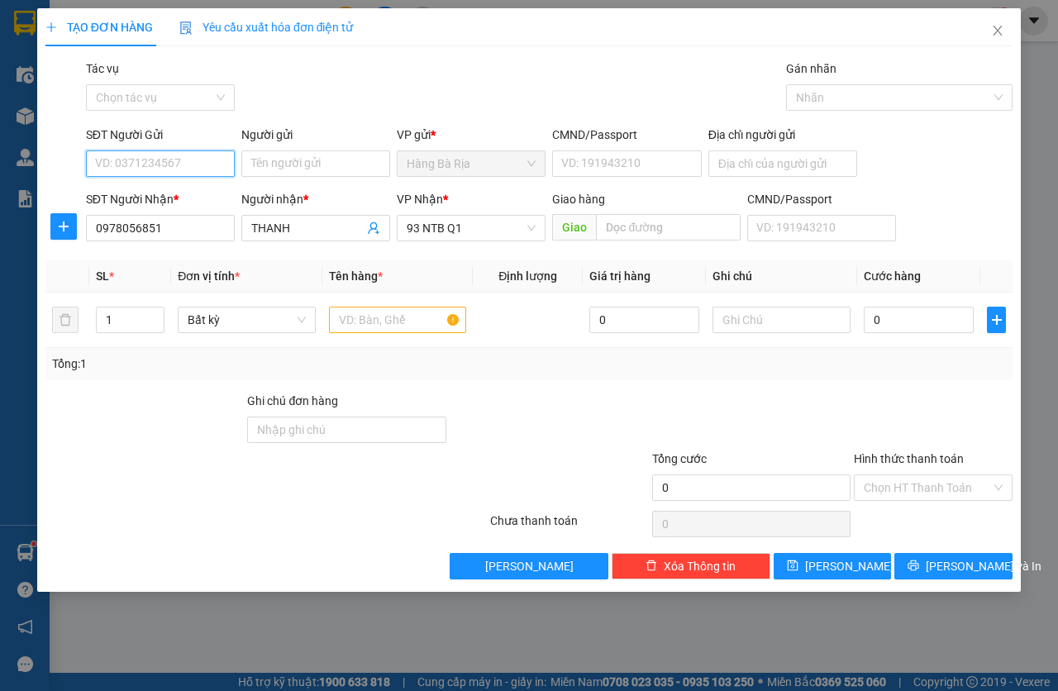
drag, startPoint x: 172, startPoint y: 173, endPoint x: 183, endPoint y: 157, distance: 19.0
click at [174, 172] on input "SĐT Người Gửi" at bounding box center [160, 163] width 149 height 26
click at [188, 193] on div "0333461462 - MINH" at bounding box center [160, 197] width 129 height 18
type input "0333461462"
type input "MINH"
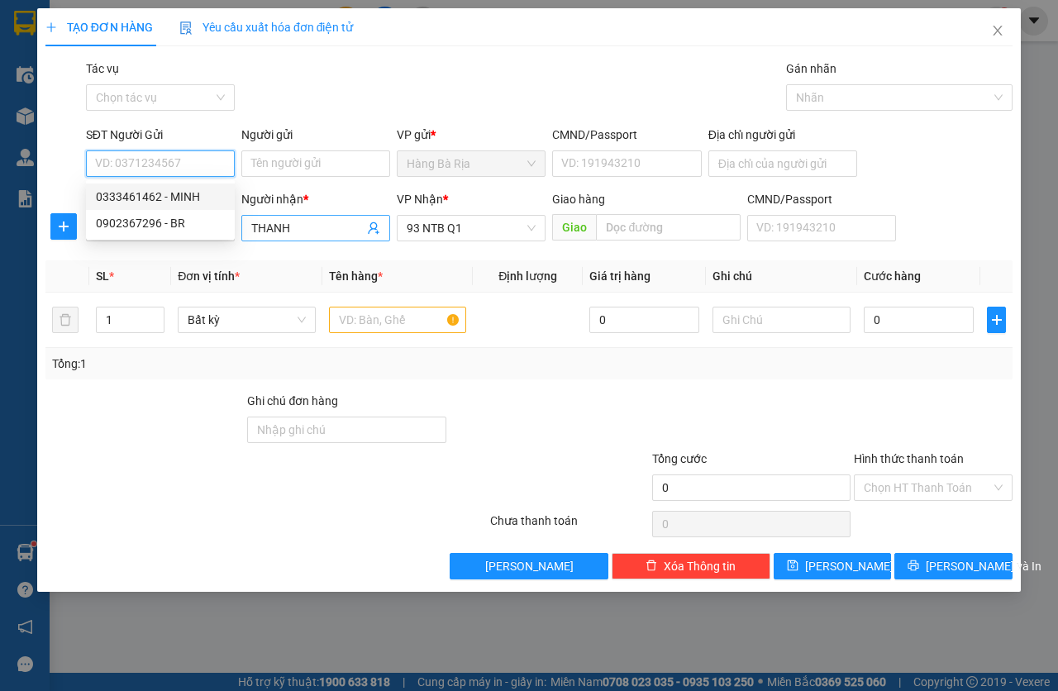
type input "077095008159"
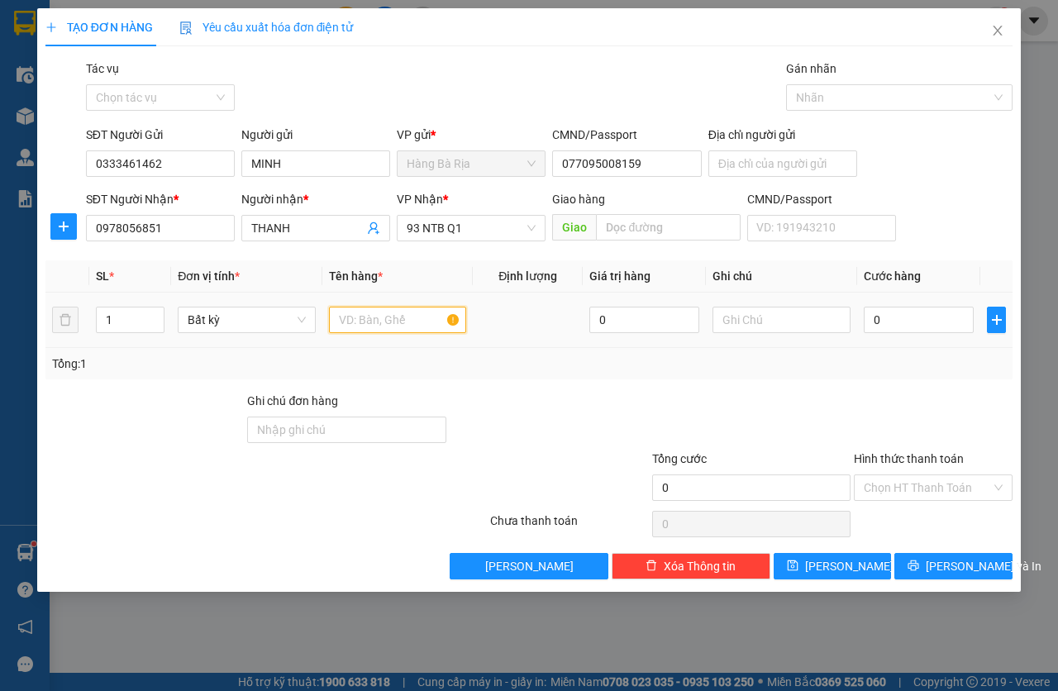
click at [356, 317] on input "text" at bounding box center [398, 320] width 138 height 26
type input "BỊCH MĂNG"
drag, startPoint x: 878, startPoint y: 330, endPoint x: 896, endPoint y: 322, distance: 19.2
click at [880, 330] on input "0" at bounding box center [918, 320] width 110 height 26
type input "3"
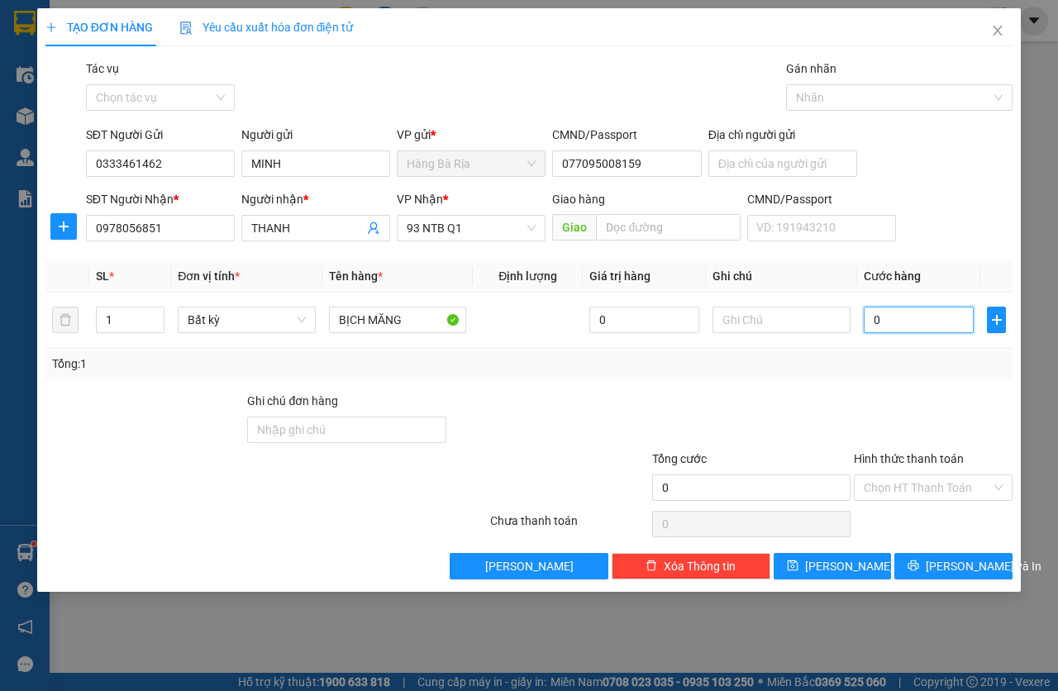
type input "3"
type input "30"
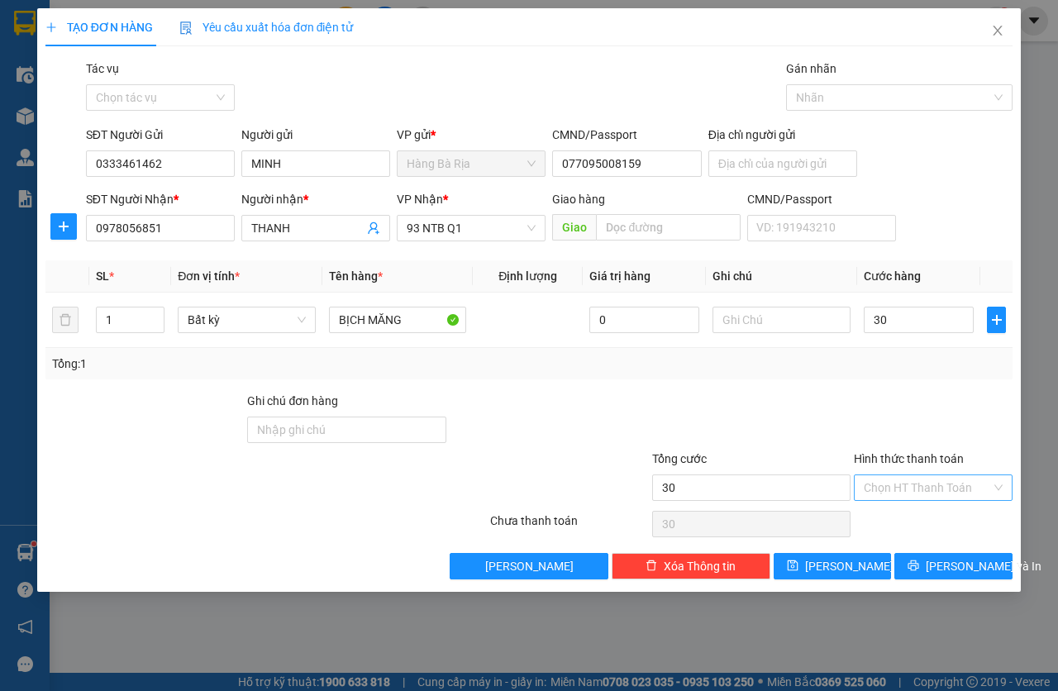
click at [906, 492] on input "Hình thức thanh toán" at bounding box center [926, 487] width 127 height 25
type input "30.000"
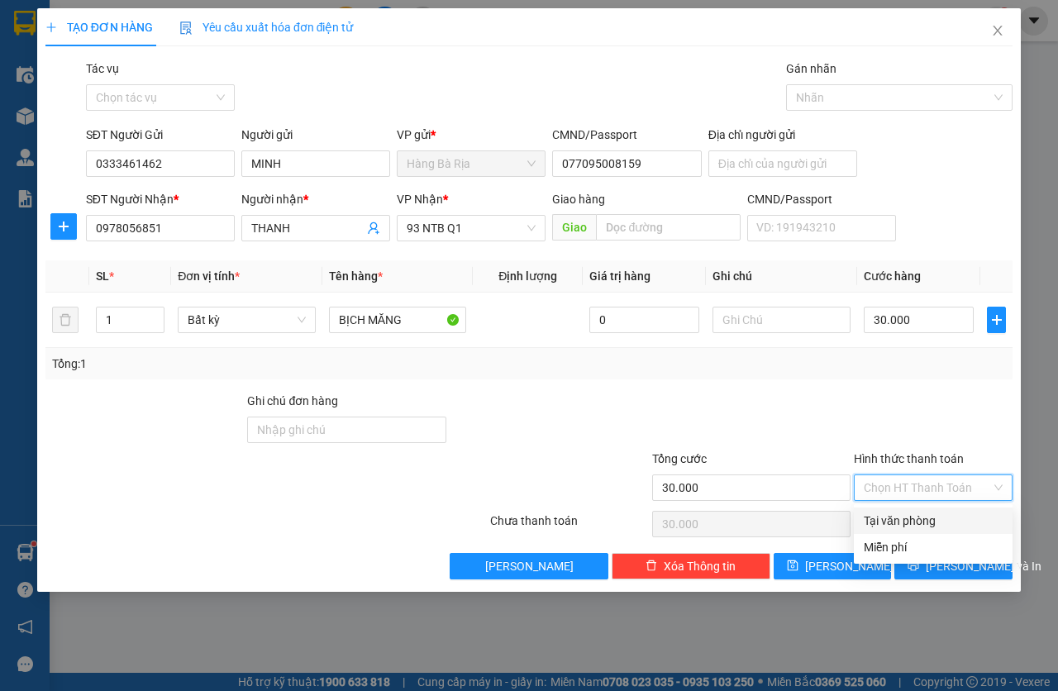
click at [910, 522] on div "Tại văn phòng" at bounding box center [932, 520] width 139 height 18
type input "0"
drag, startPoint x: 929, startPoint y: 564, endPoint x: 933, endPoint y: 550, distance: 14.4
click at [919, 561] on icon "printer" at bounding box center [913, 565] width 12 height 12
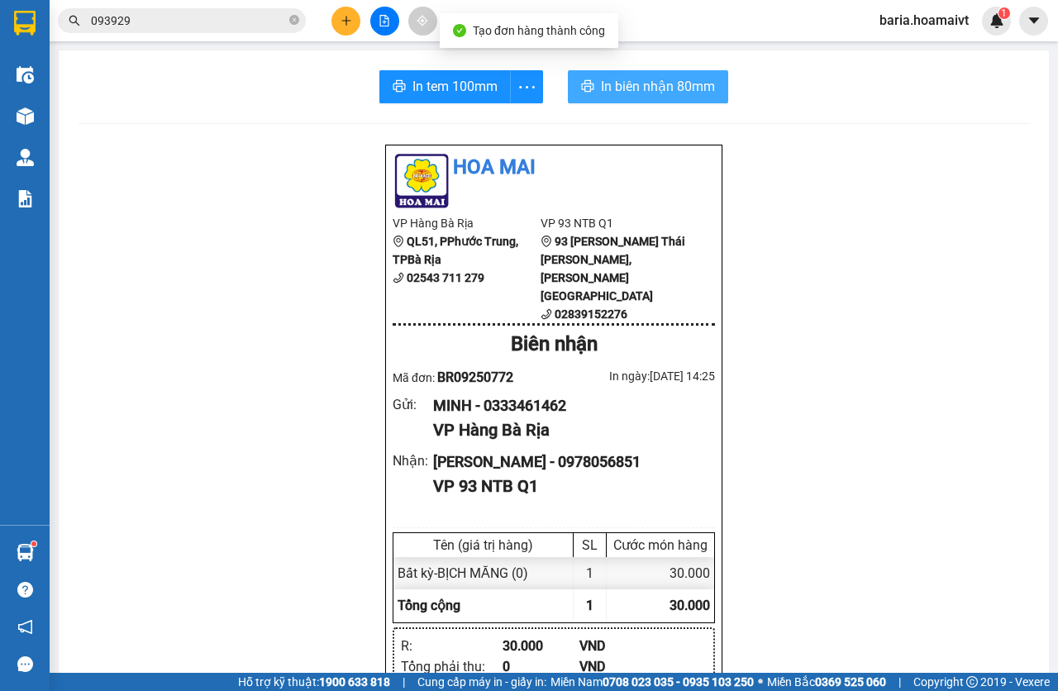
click at [670, 83] on span "In biên nhận 80mm" at bounding box center [658, 86] width 114 height 21
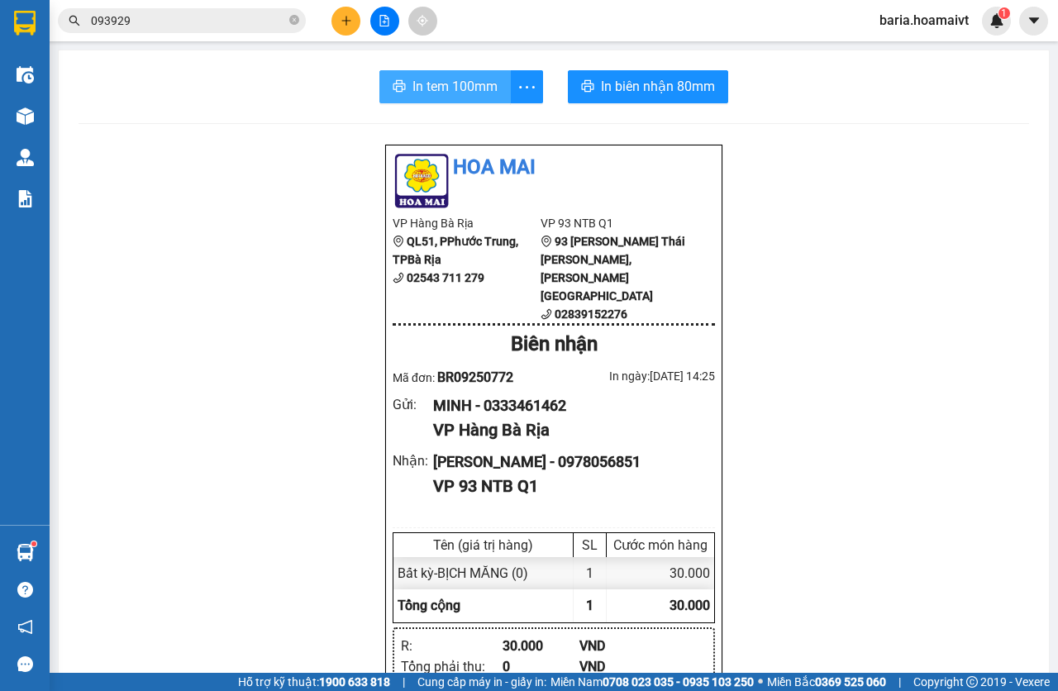
click at [446, 95] on span "In tem 100mm" at bounding box center [454, 86] width 85 height 21
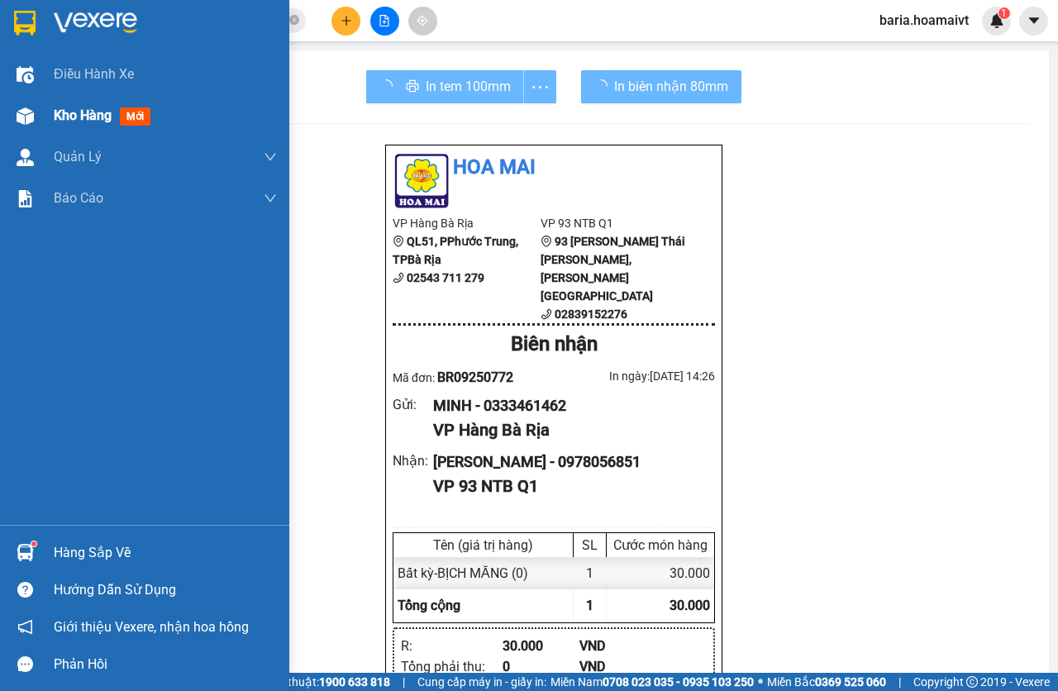
click at [43, 119] on div "Kho hàng mới" at bounding box center [144, 115] width 289 height 41
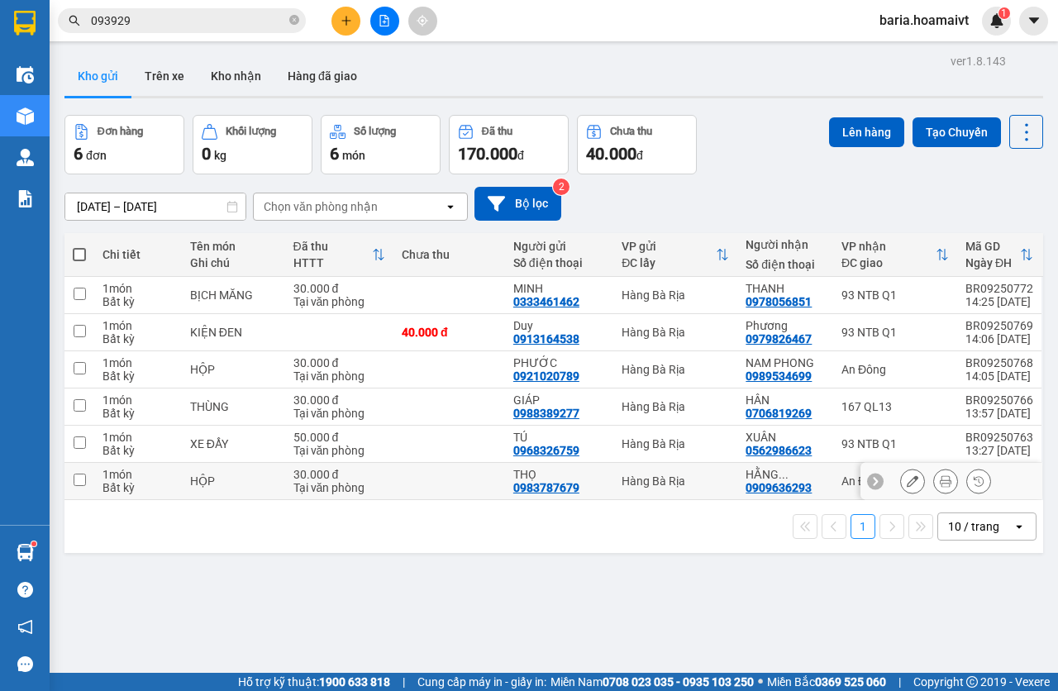
click at [833, 474] on td "An Đông" at bounding box center [895, 481] width 124 height 37
checkbox input "true"
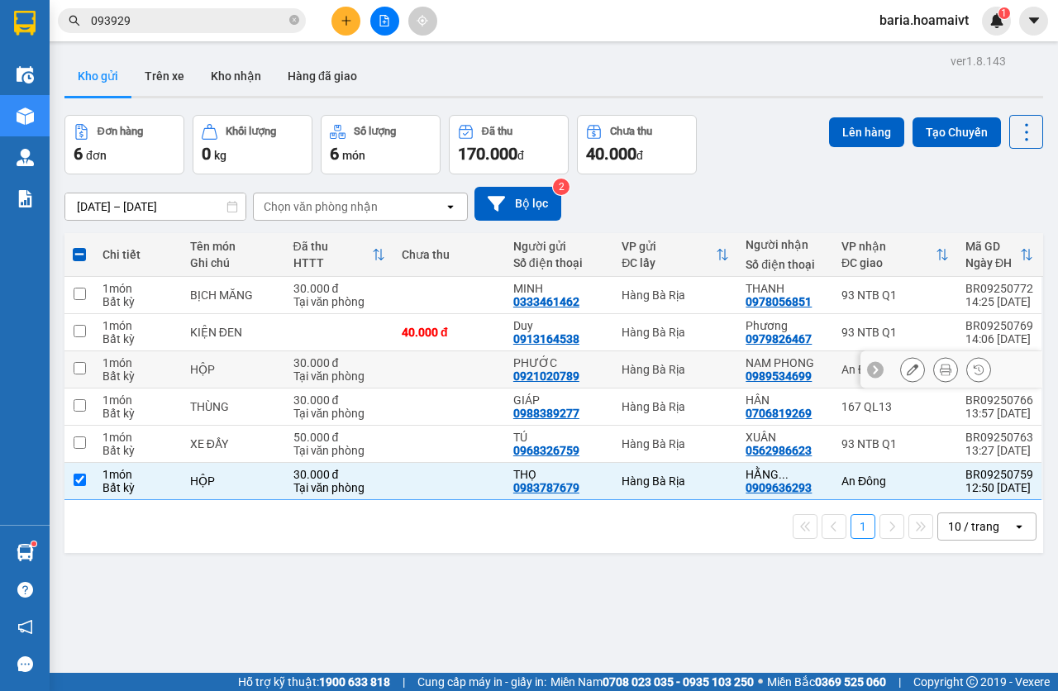
click at [841, 372] on div "An Đông" at bounding box center [894, 369] width 107 height 13
checkbox input "true"
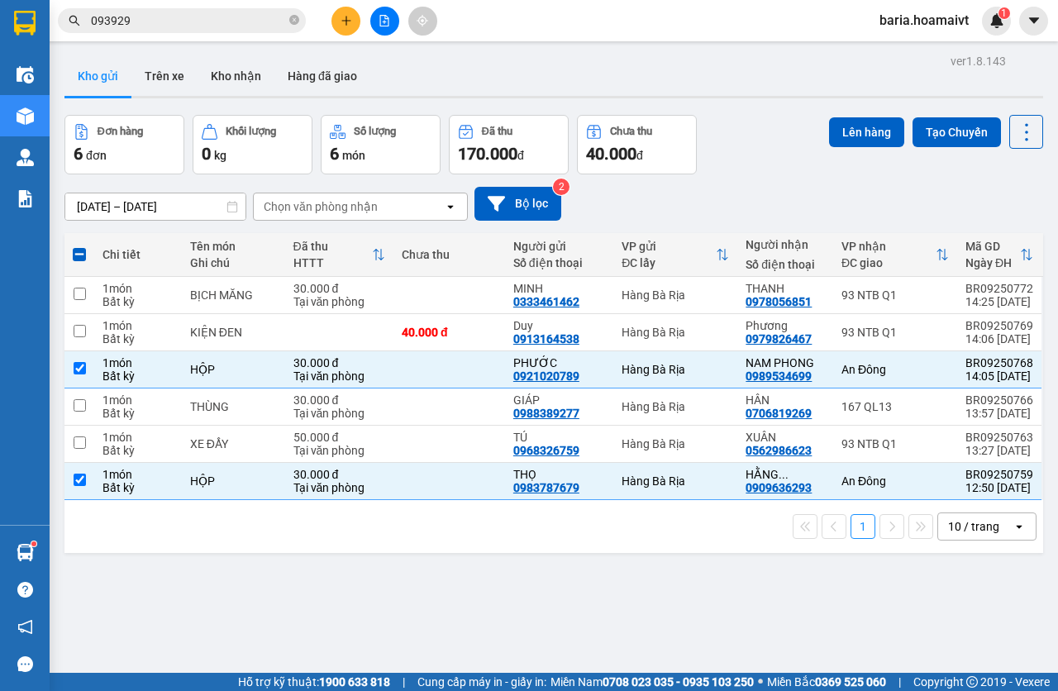
click at [862, 148] on div "Lên hàng Tạo Chuyến" at bounding box center [936, 132] width 214 height 34
click at [861, 136] on button "Lên hàng" at bounding box center [866, 132] width 75 height 30
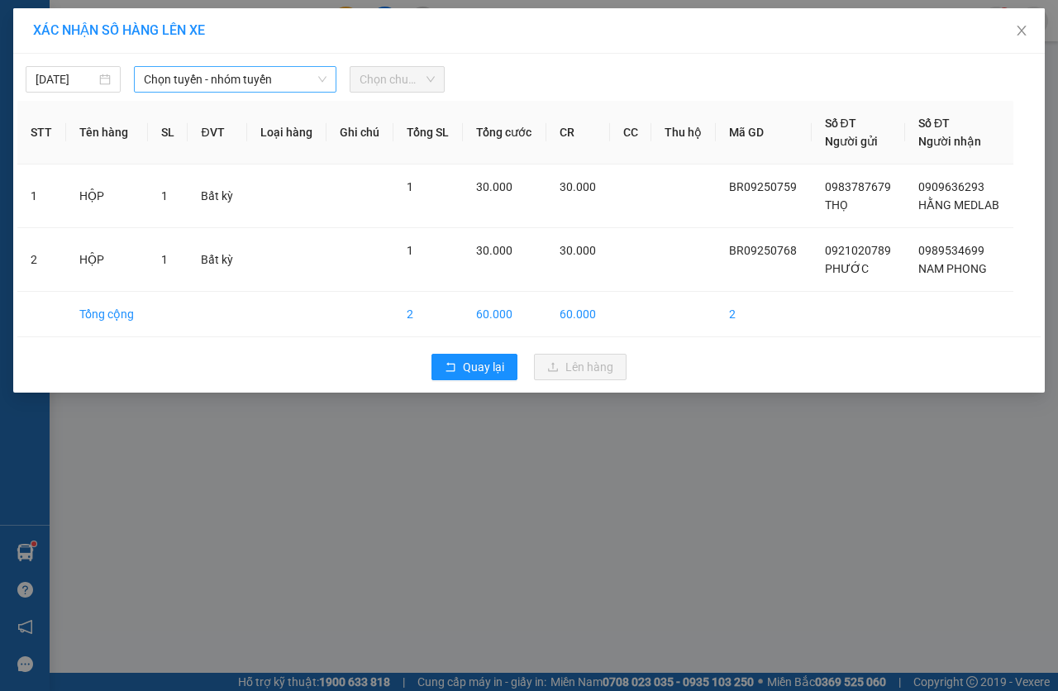
click at [293, 76] on span "Chọn tuyến - nhóm tuyến" at bounding box center [235, 79] width 183 height 25
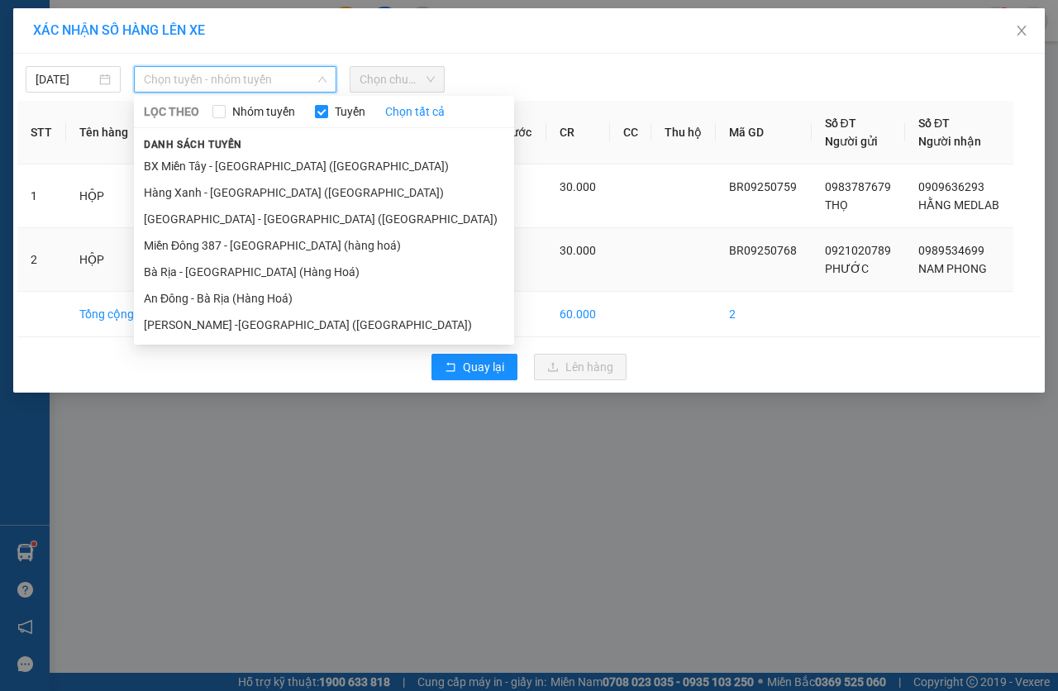
click at [202, 262] on li "Bà Rịa - [GEOGRAPHIC_DATA] (Hàng Hoá)" at bounding box center [324, 272] width 380 height 26
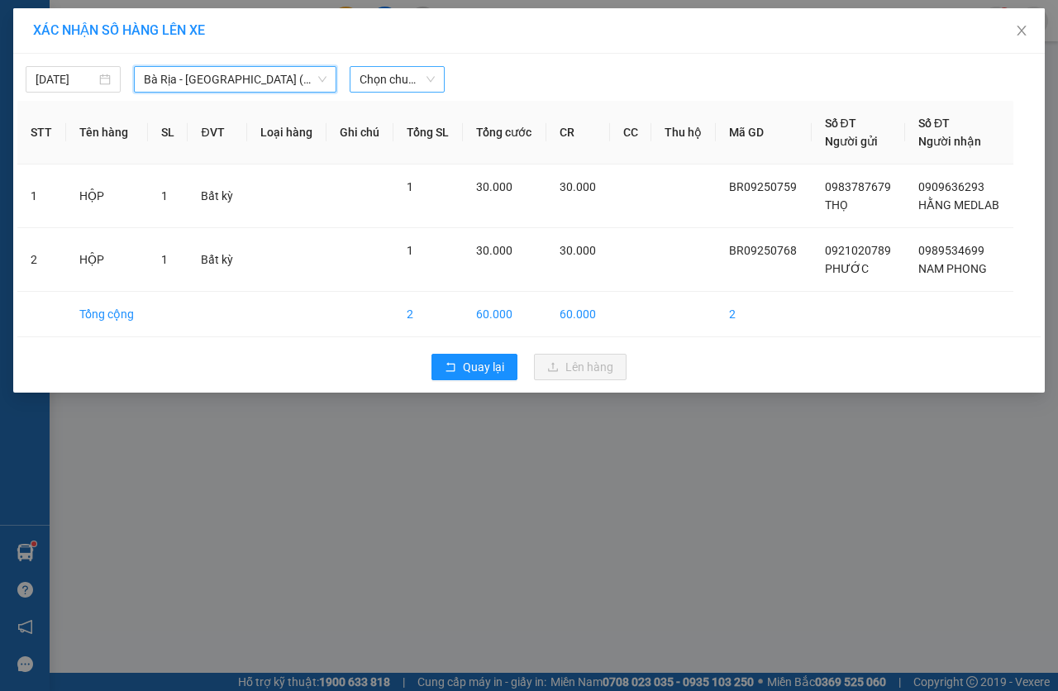
drag, startPoint x: 402, startPoint y: 68, endPoint x: 404, endPoint y: 76, distance: 8.4
click at [403, 69] on span "Chọn chuyến" at bounding box center [396, 79] width 75 height 25
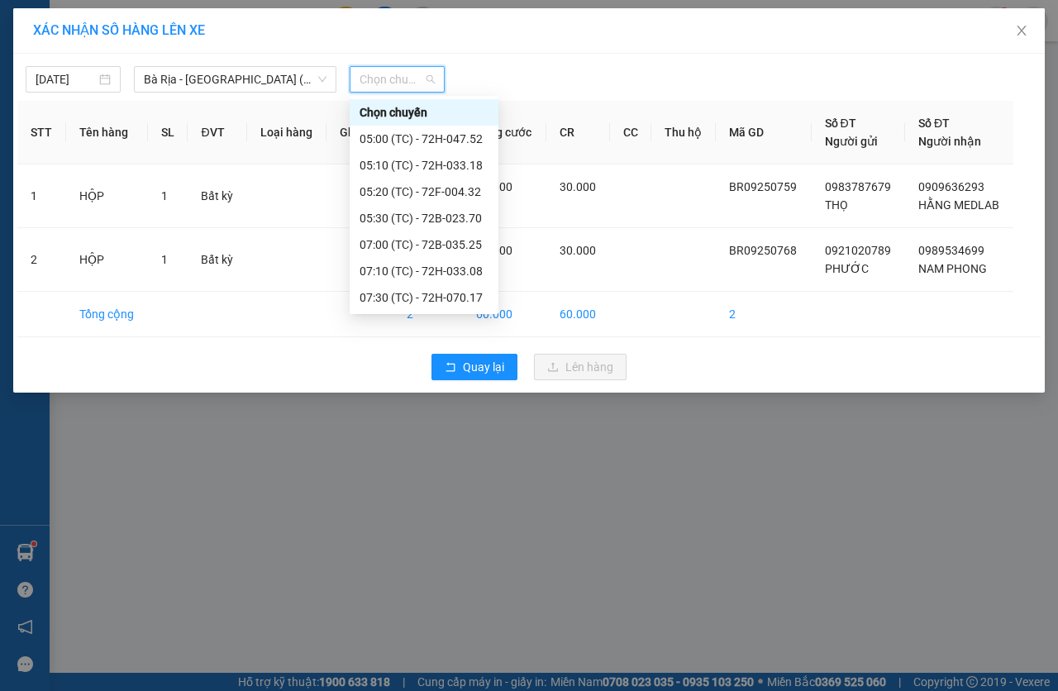
click at [404, 80] on span "Chọn chuyến" at bounding box center [396, 79] width 75 height 25
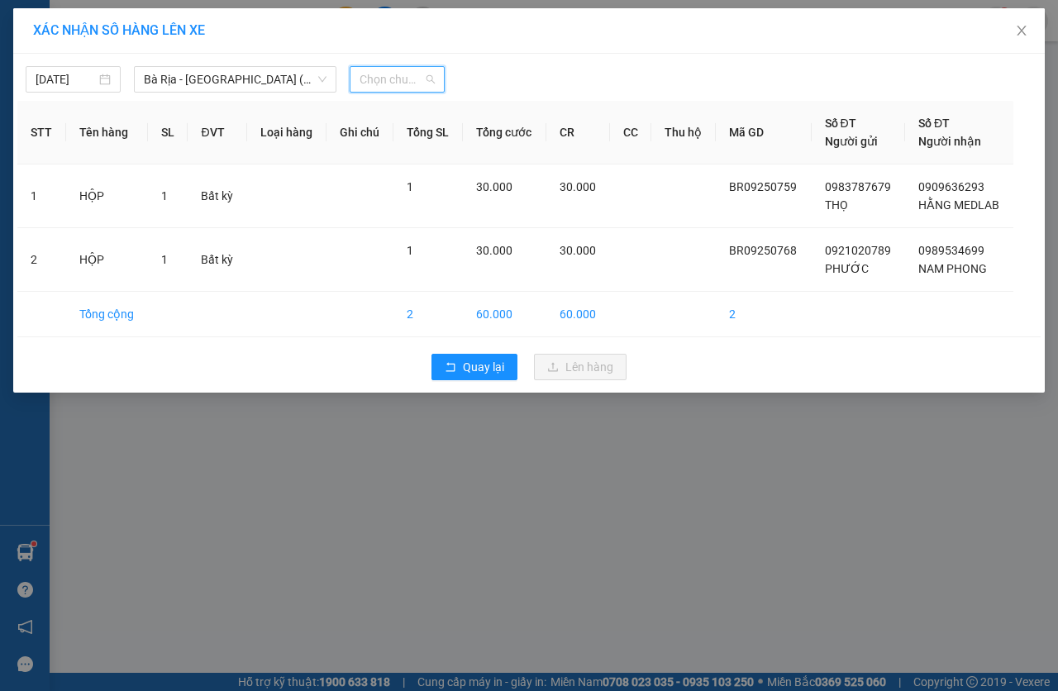
click at [393, 78] on span "Chọn chuyến" at bounding box center [396, 79] width 75 height 25
type input "1430"
click at [439, 131] on div "Thêm chuyến " 14:30 "" at bounding box center [437, 140] width 176 height 28
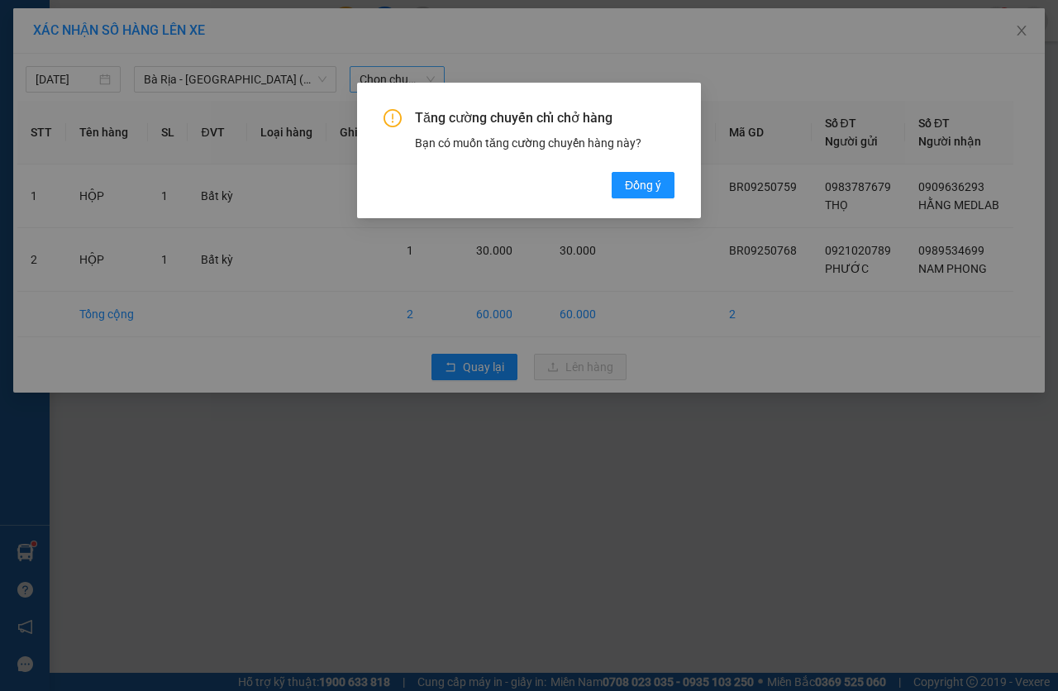
drag, startPoint x: 660, startPoint y: 182, endPoint x: 657, endPoint y: 132, distance: 49.7
click at [659, 182] on span "Đồng ý" at bounding box center [643, 185] width 36 height 18
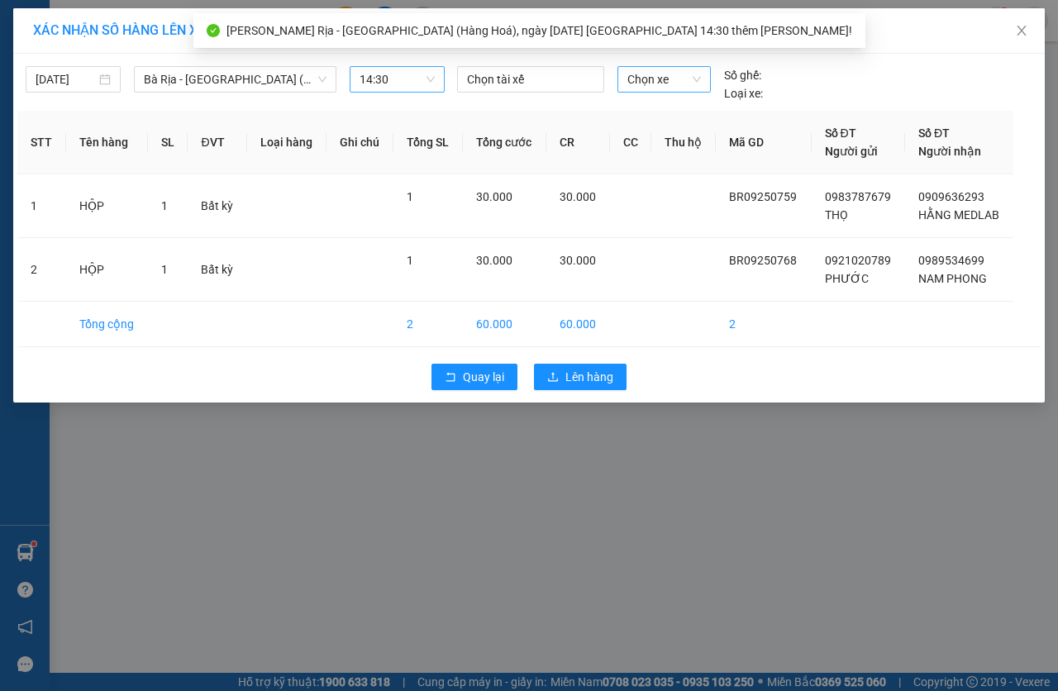
drag, startPoint x: 662, startPoint y: 93, endPoint x: 680, endPoint y: 86, distance: 19.3
click at [662, 92] on div "Chọn xe" at bounding box center [664, 84] width 107 height 36
click at [680, 84] on span "Chọn xe" at bounding box center [664, 79] width 74 height 25
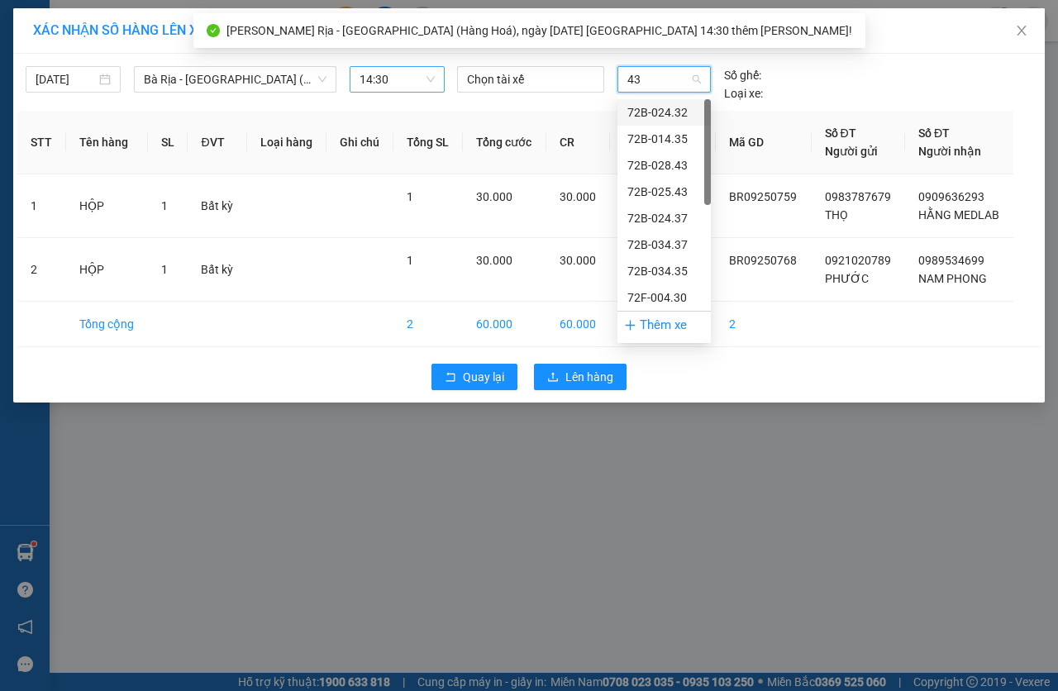
type input "432"
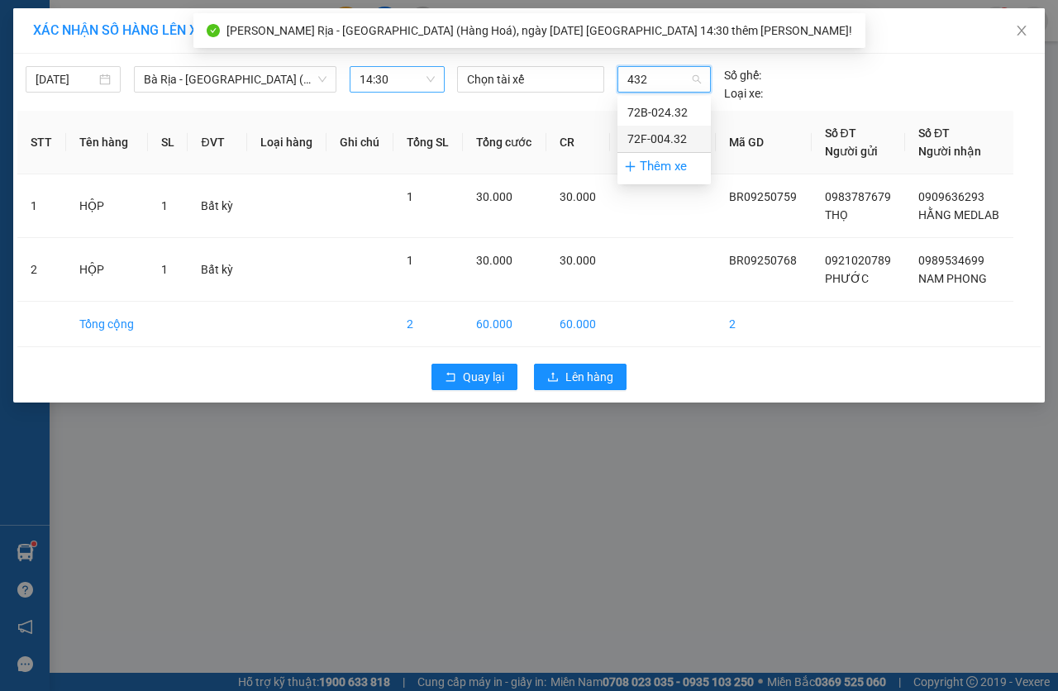
click at [653, 131] on div "72F-004.32" at bounding box center [664, 139] width 74 height 18
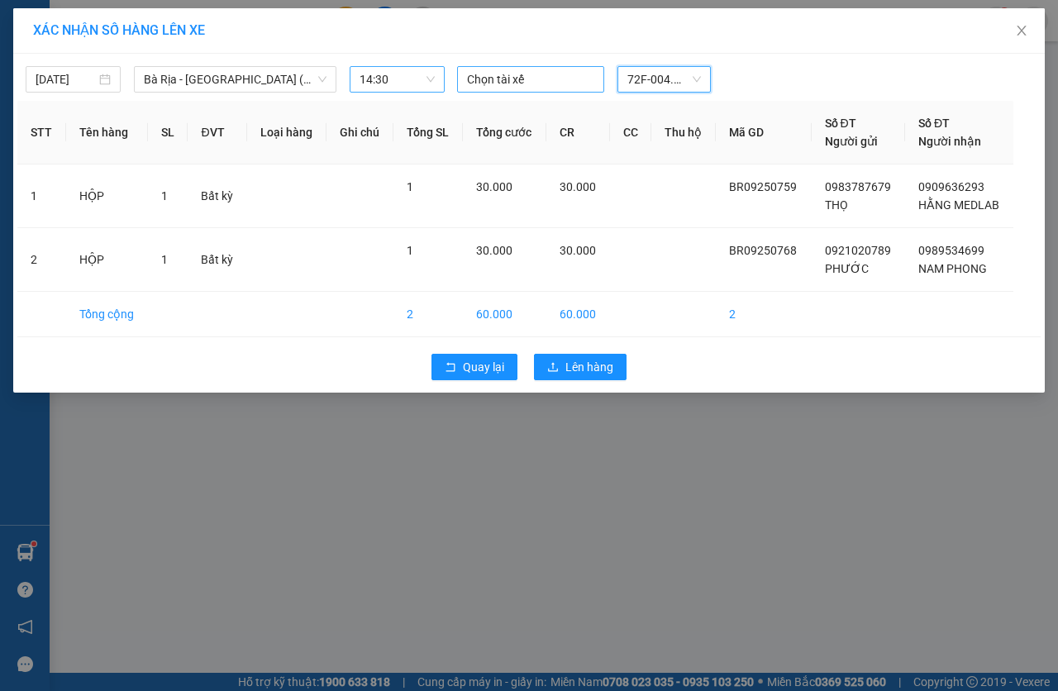
click at [525, 74] on div at bounding box center [530, 79] width 139 height 20
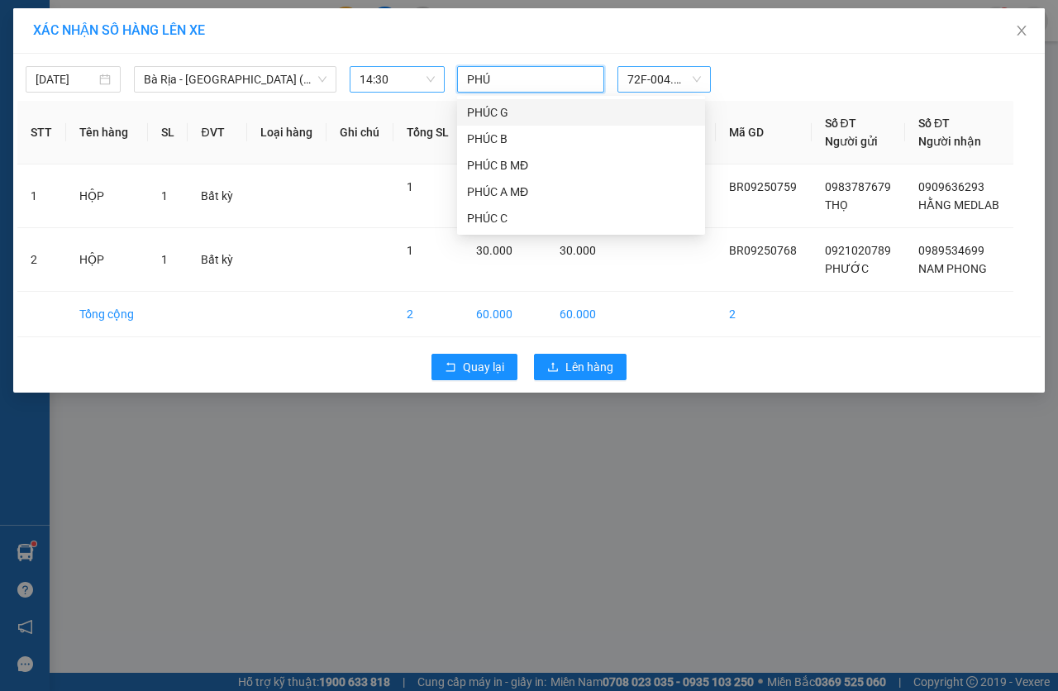
type input "PHÚC"
click at [516, 116] on div "PHÚC G" at bounding box center [581, 112] width 228 height 18
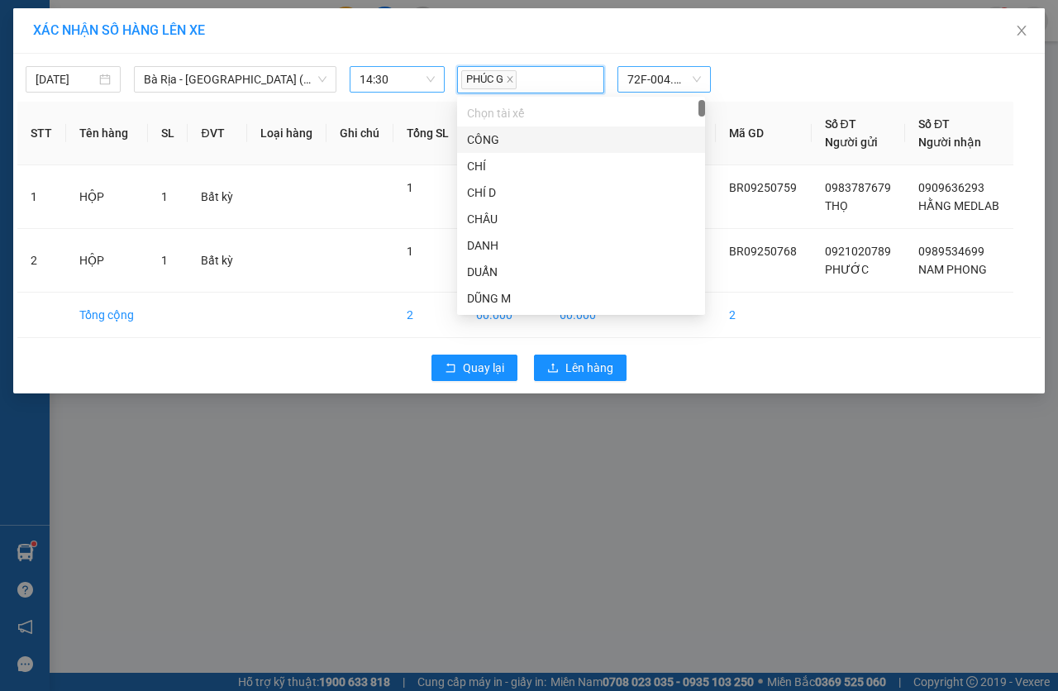
click at [532, 78] on div "PHÚC G" at bounding box center [530, 80] width 139 height 24
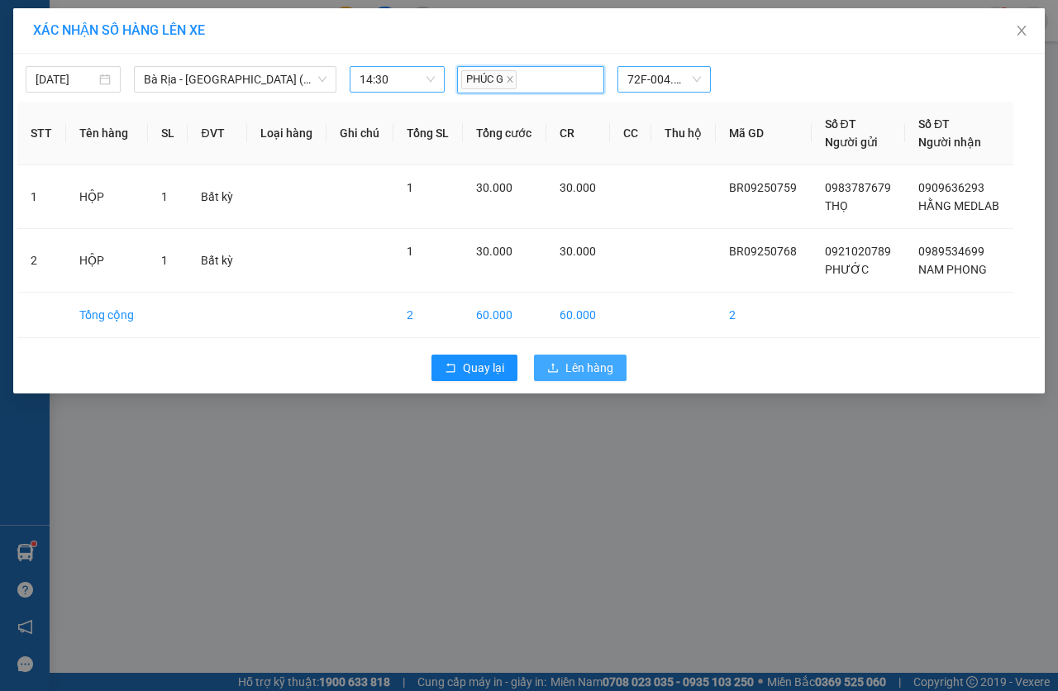
click at [603, 359] on span "Lên hàng" at bounding box center [589, 368] width 48 height 18
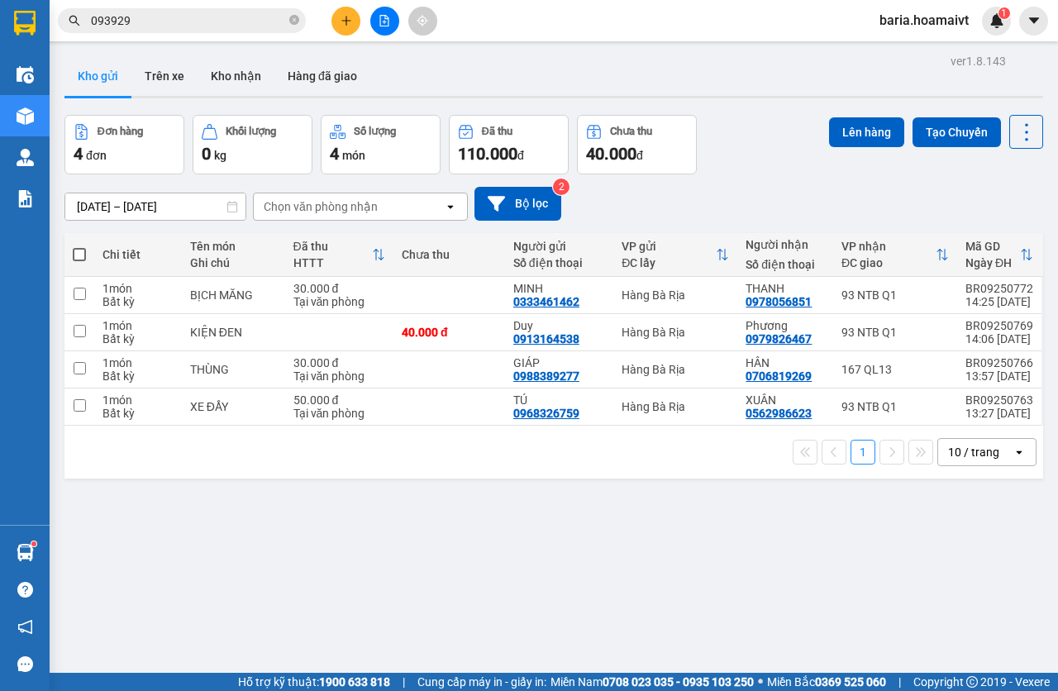
click at [214, 21] on input "093929" at bounding box center [188, 21] width 195 height 18
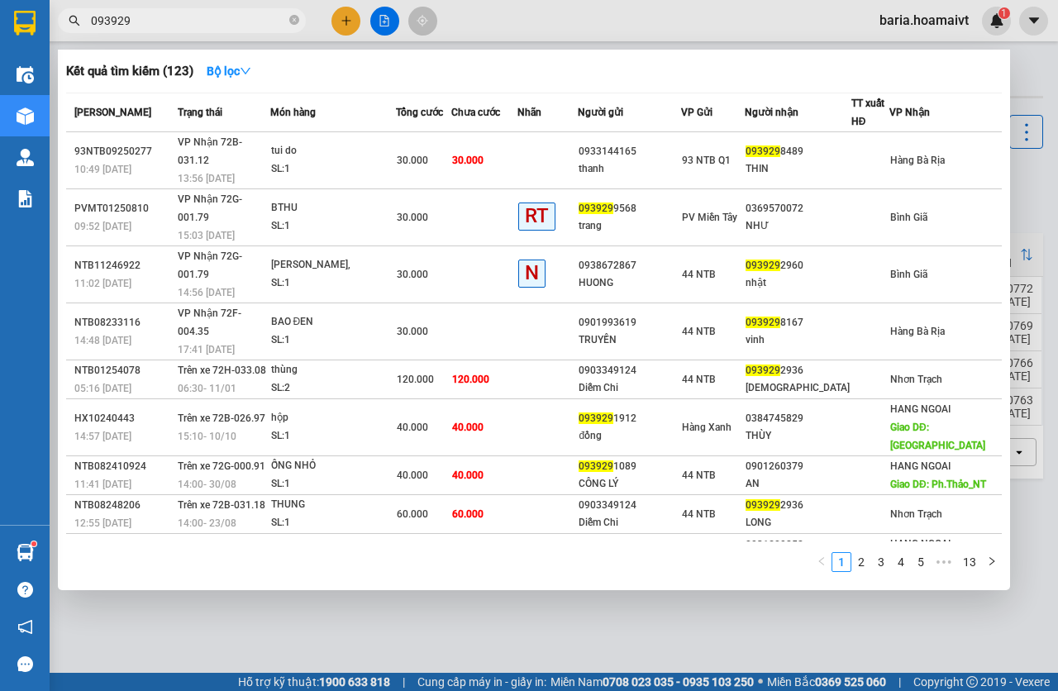
click at [214, 21] on input "093929" at bounding box center [188, 21] width 195 height 18
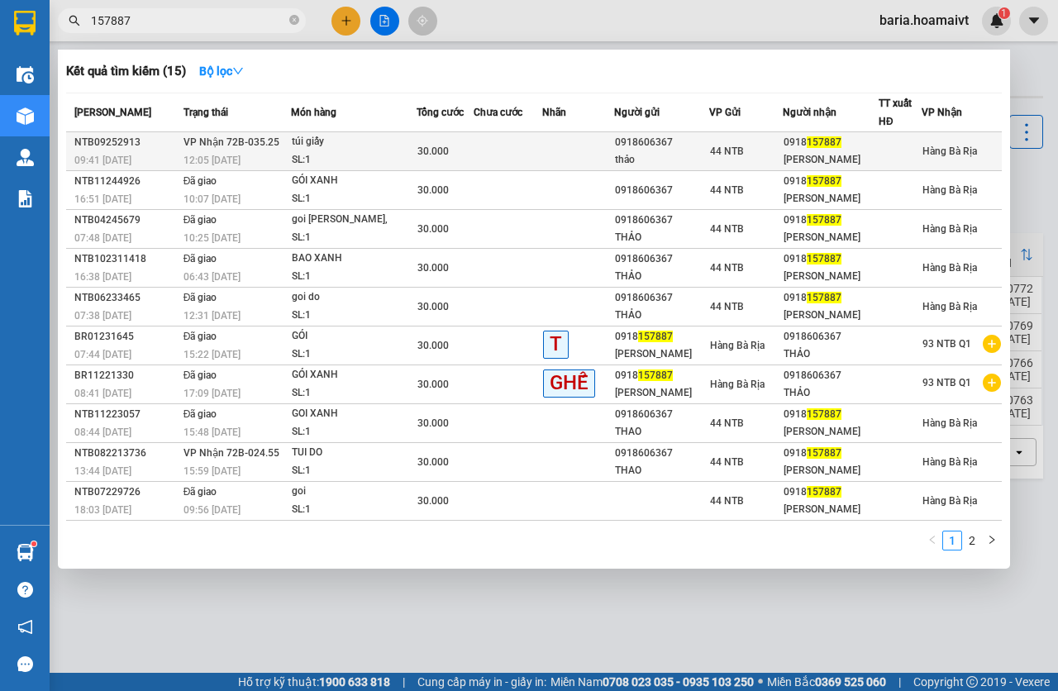
type input "157887"
click at [388, 144] on div "túi giấy" at bounding box center [354, 142] width 124 height 18
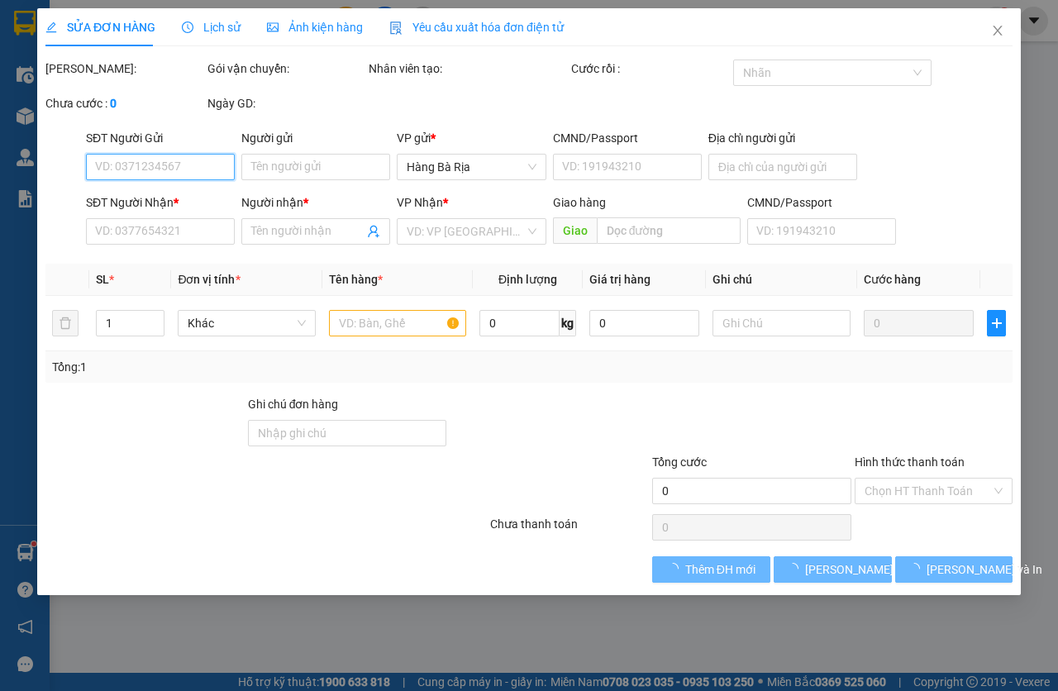
type input "0918606367"
type input "thảo"
type input "051179003687"
type input "0918157887"
type input "[PERSON_NAME]"
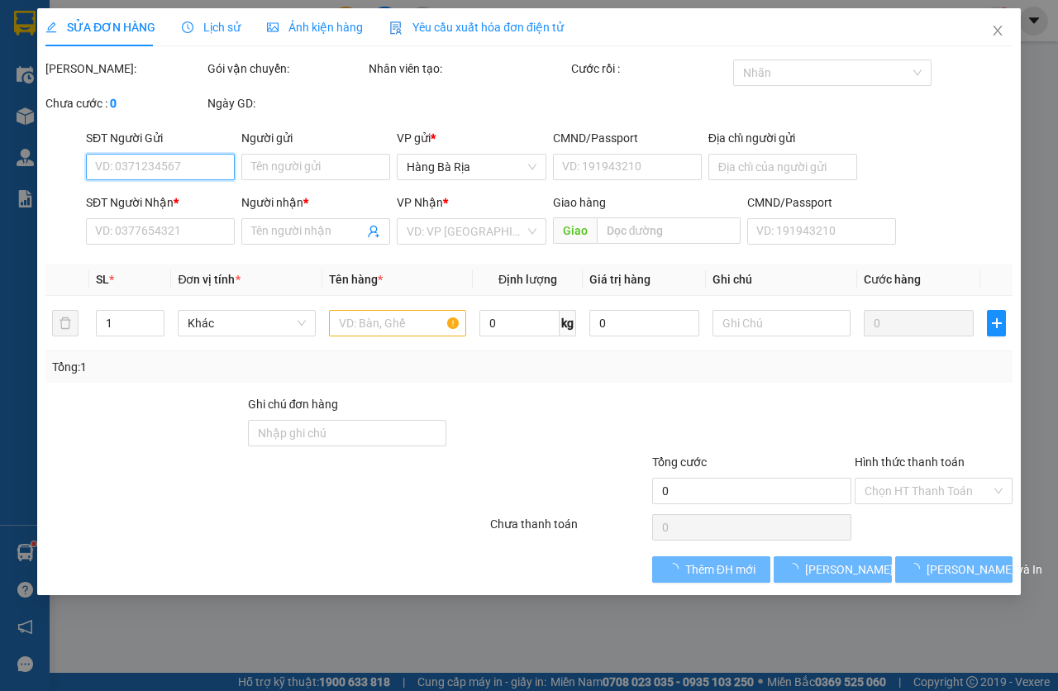
type input "30.000"
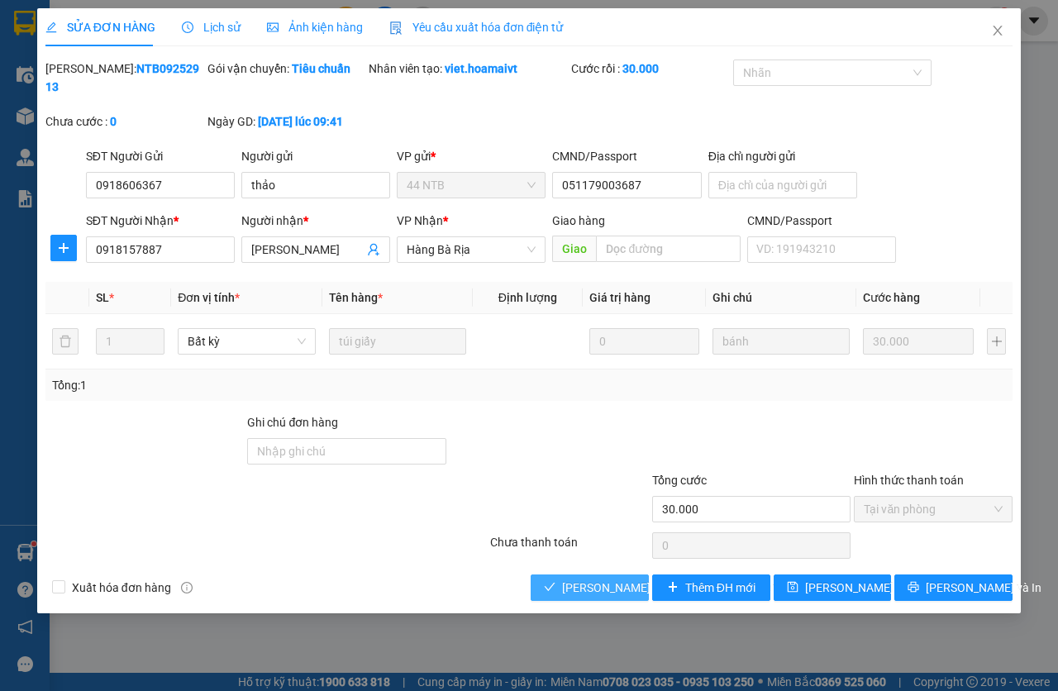
click at [610, 587] on span "[PERSON_NAME] và [PERSON_NAME] hàng" at bounding box center [673, 587] width 223 height 18
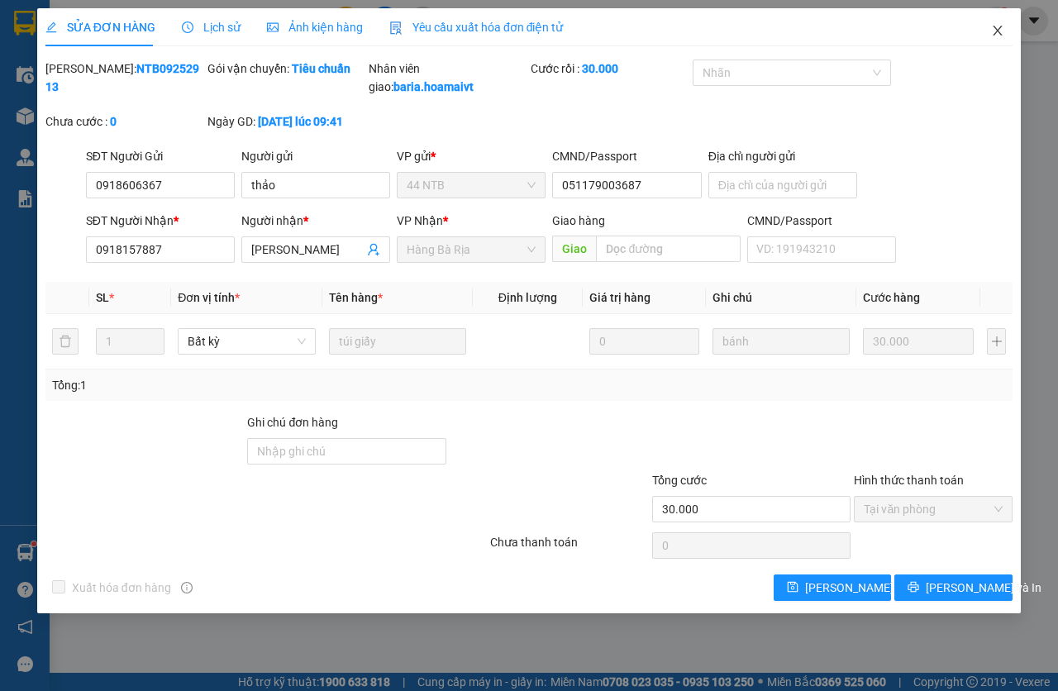
click at [1009, 31] on span "Close" at bounding box center [997, 31] width 46 height 46
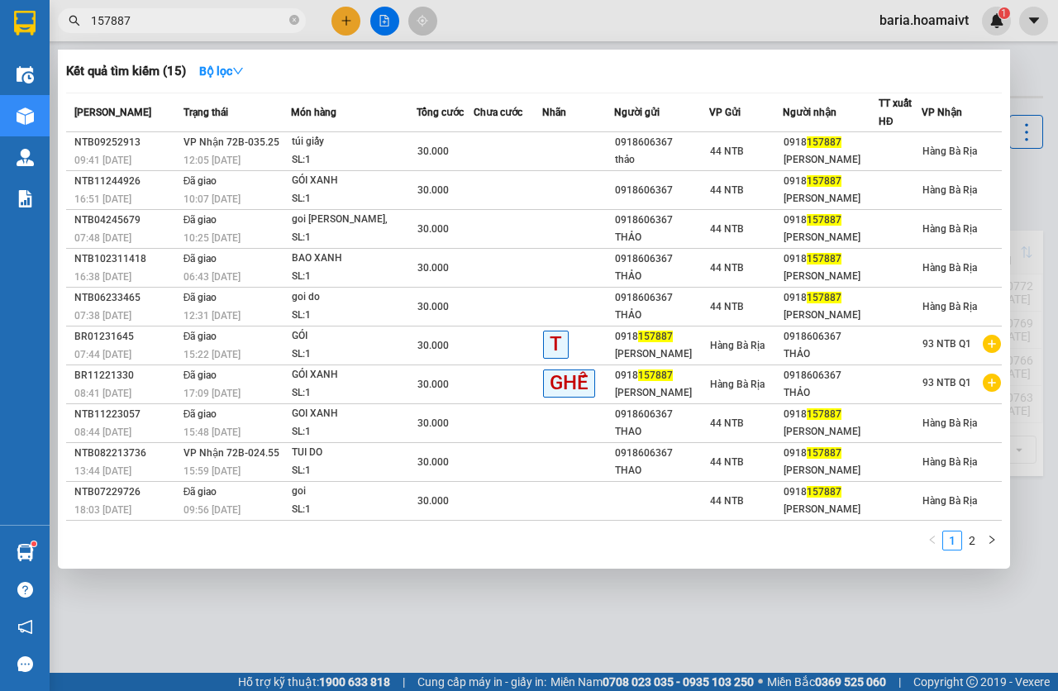
click at [178, 21] on input "157887" at bounding box center [188, 21] width 195 height 18
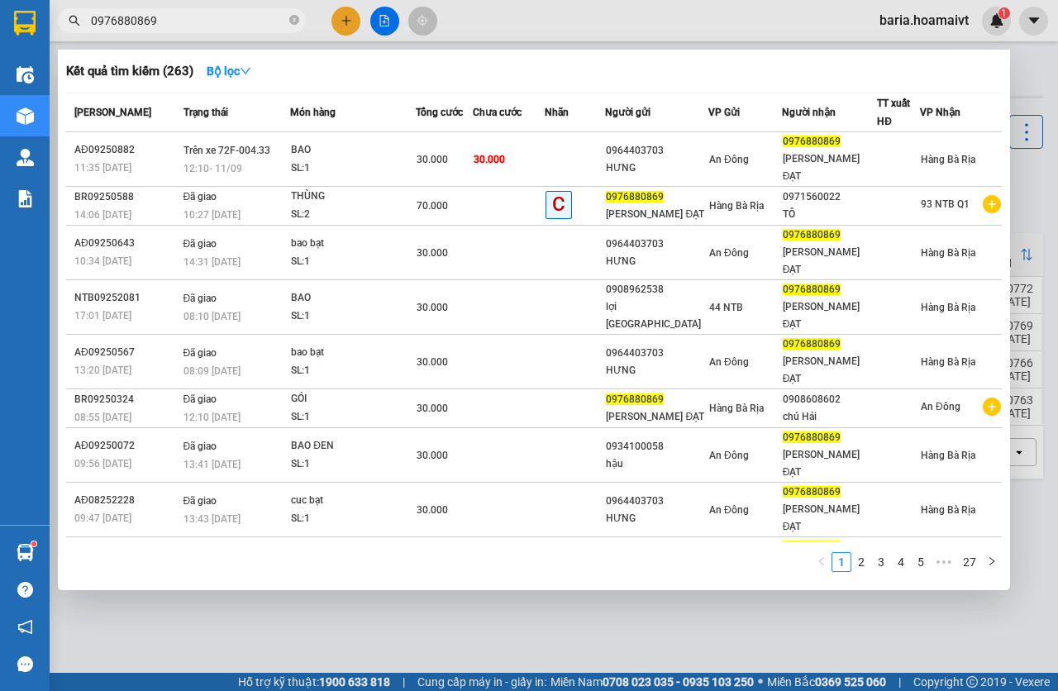
type input "0976880869"
click at [241, 17] on input "0976880869" at bounding box center [188, 21] width 195 height 18
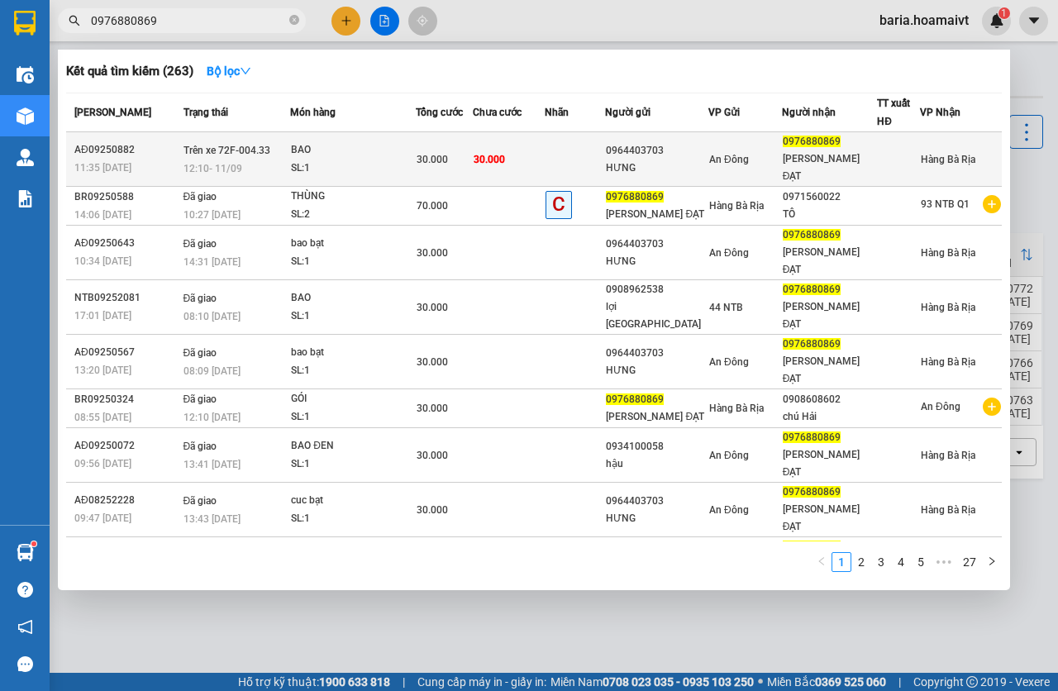
click at [677, 146] on div "0964403703" at bounding box center [657, 150] width 102 height 17
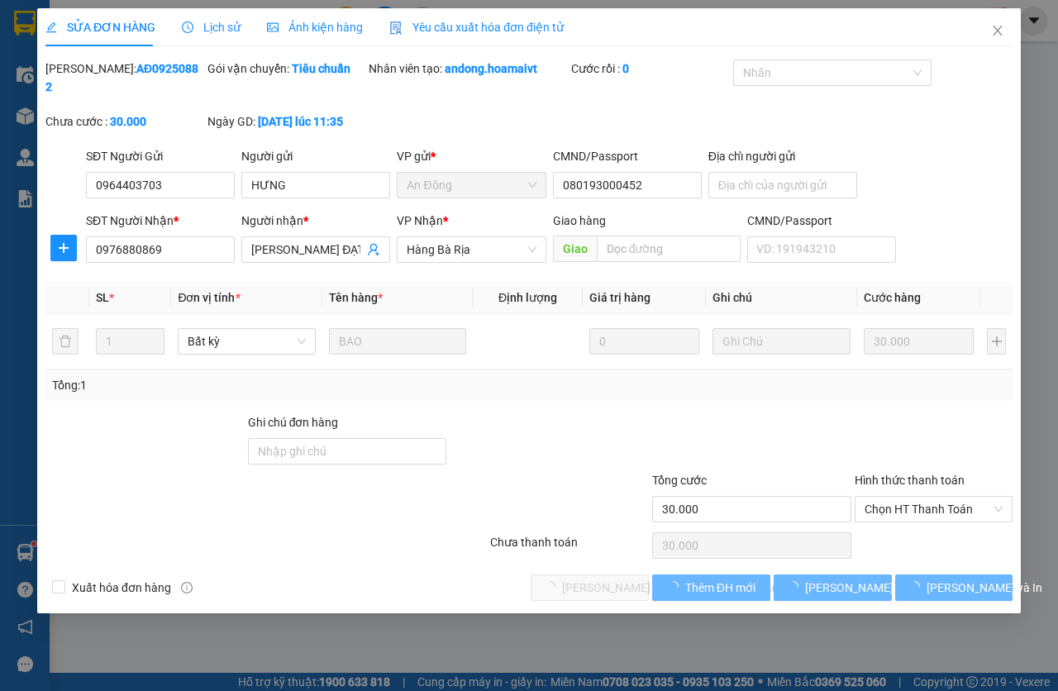
type input "0964403703"
type input "HƯNG"
type input "080193000452"
type input "0976880869"
type input "[PERSON_NAME] ĐẠT"
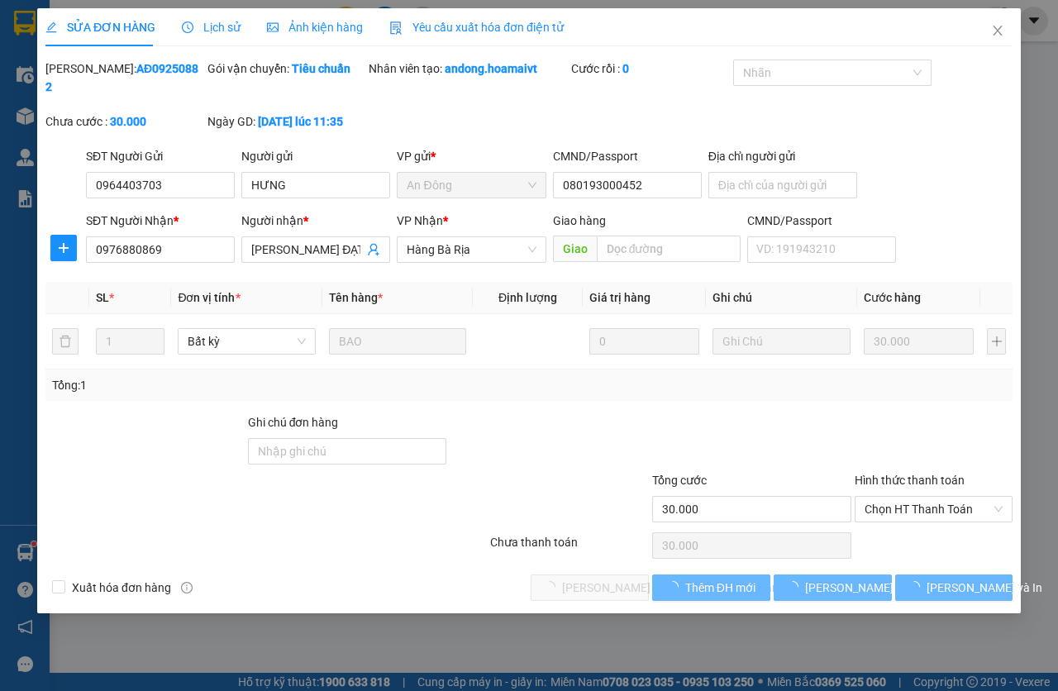
type input "30.000"
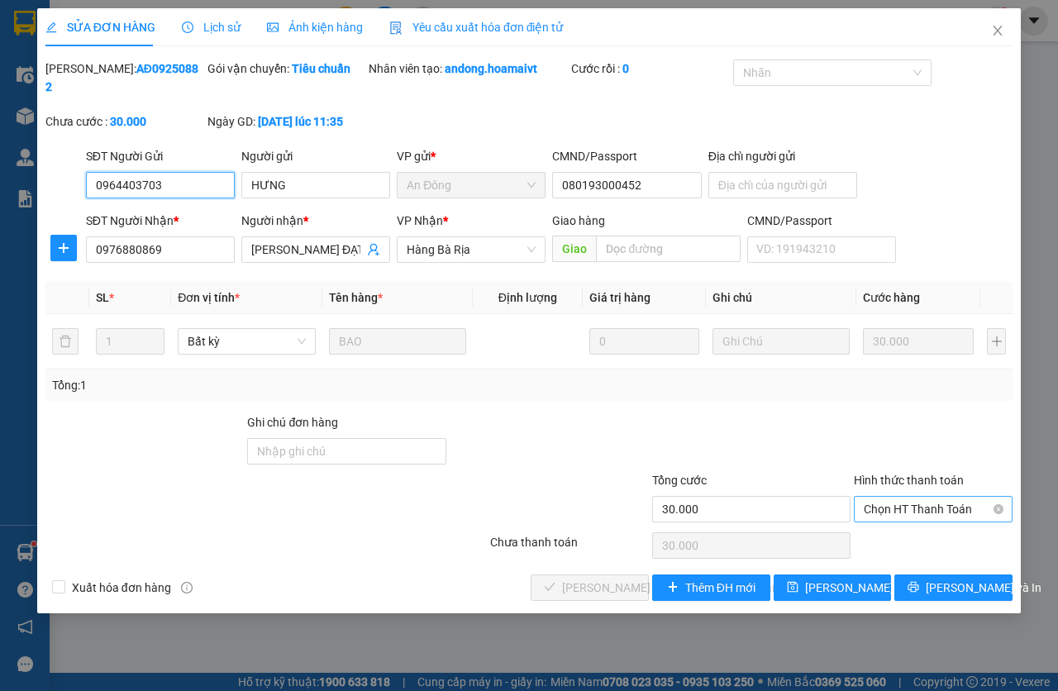
click at [885, 512] on span "Chọn HT Thanh Toán" at bounding box center [932, 509] width 139 height 25
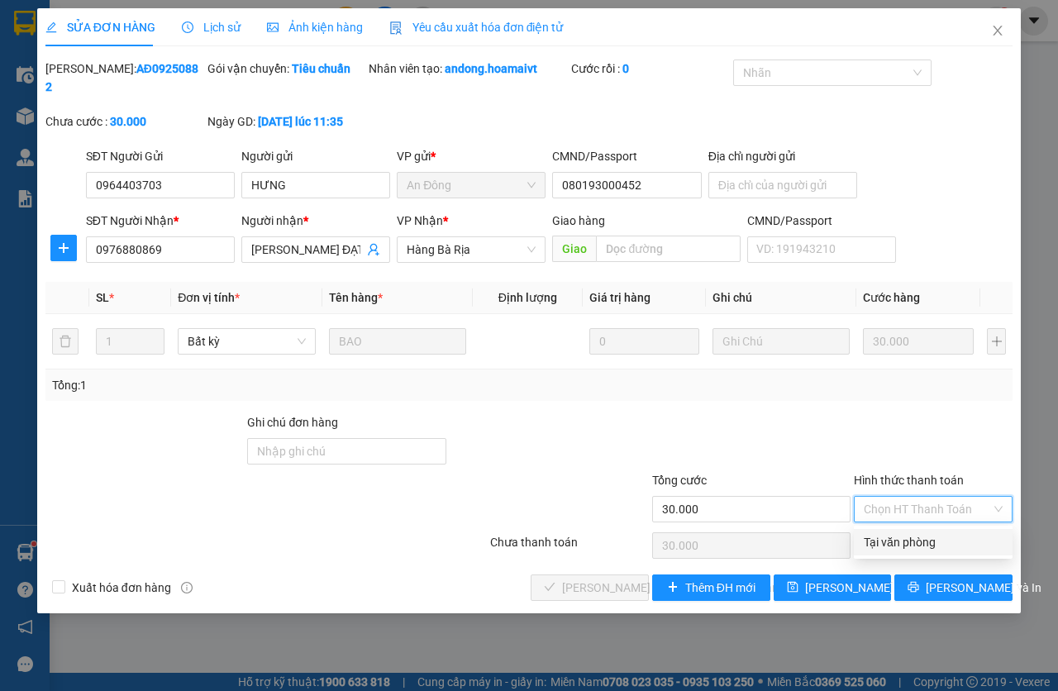
drag, startPoint x: 887, startPoint y: 522, endPoint x: 709, endPoint y: 549, distance: 179.6
click at [891, 546] on div "Tại văn phòng" at bounding box center [932, 542] width 139 height 18
type input "0"
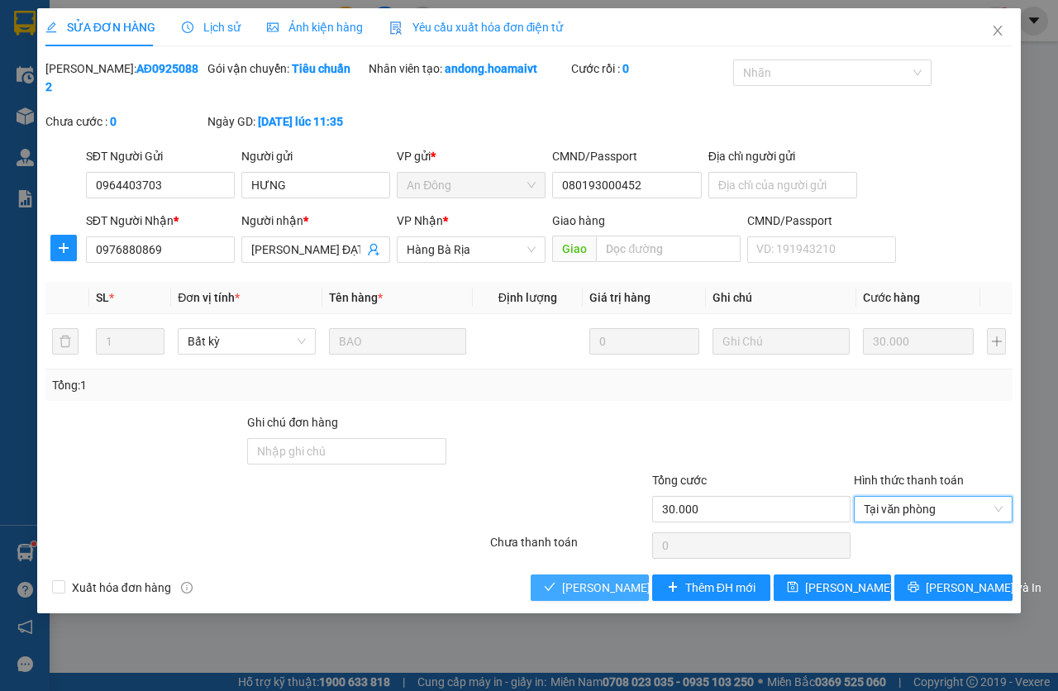
click at [586, 587] on span "[PERSON_NAME] và [PERSON_NAME] hàng" at bounding box center [673, 587] width 223 height 18
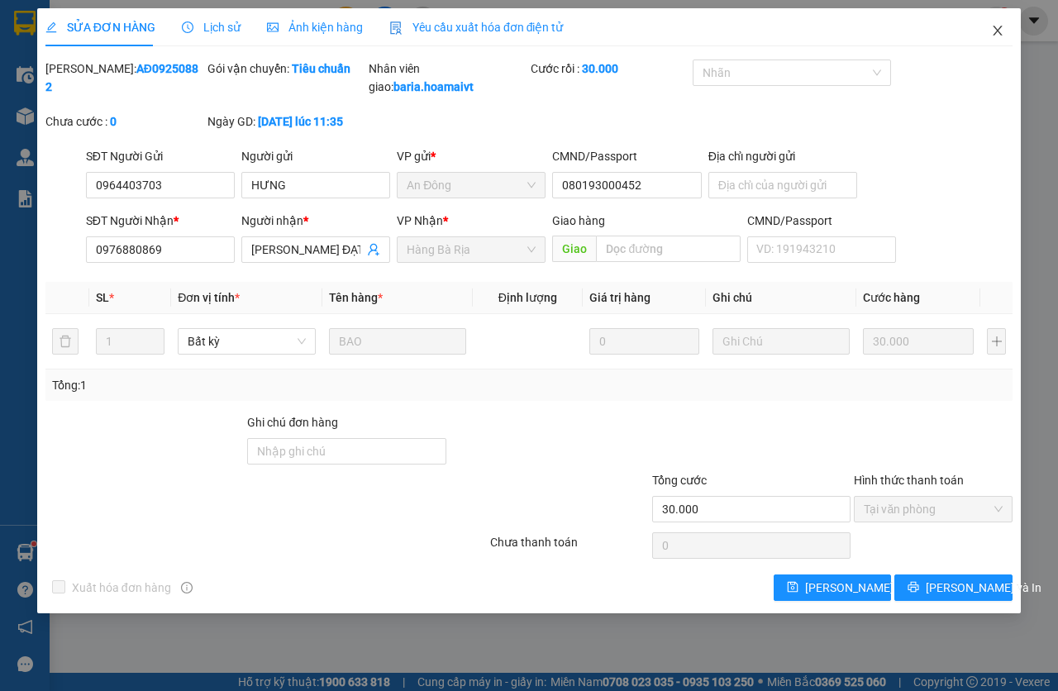
click at [1006, 27] on span "Close" at bounding box center [997, 31] width 46 height 46
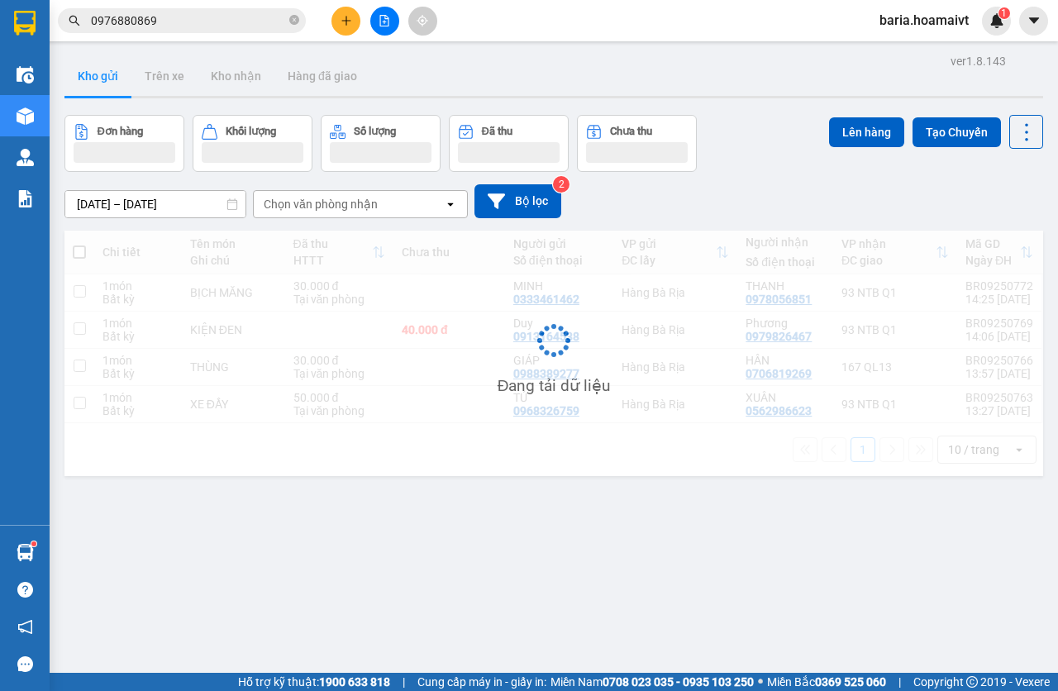
click at [212, 21] on input "0976880869" at bounding box center [188, 21] width 195 height 18
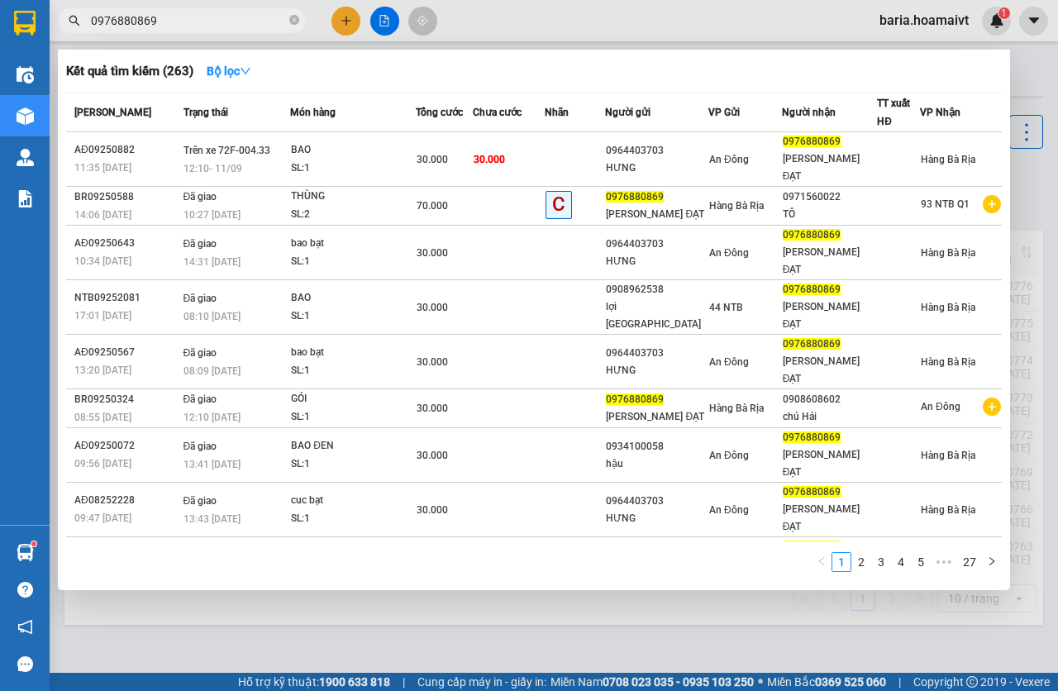
click at [212, 21] on input "0976880869" at bounding box center [188, 21] width 195 height 18
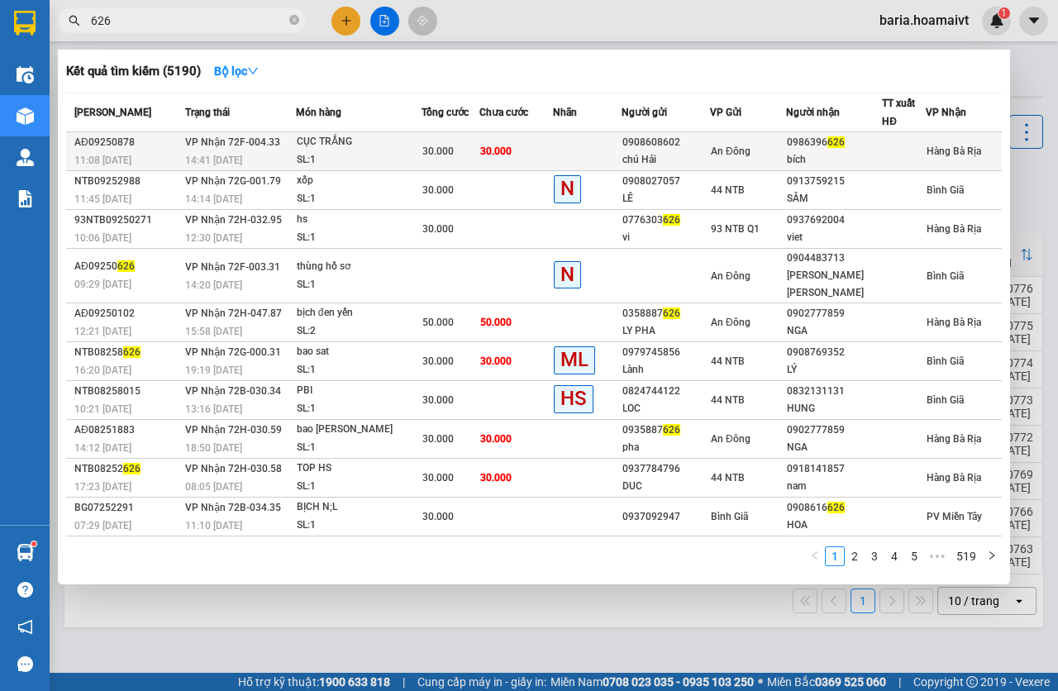
type input "626"
click at [566, 155] on td at bounding box center [587, 151] width 68 height 39
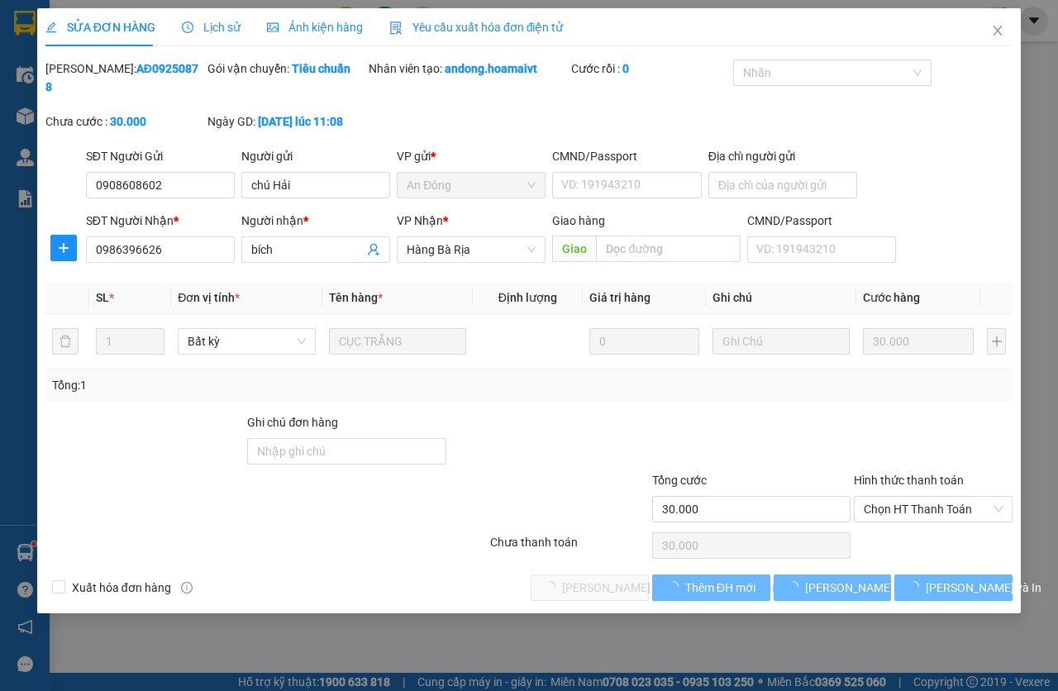
type input "0908608602"
type input "chú Hải"
type input "0986396626"
type input "bích"
type input "30.000"
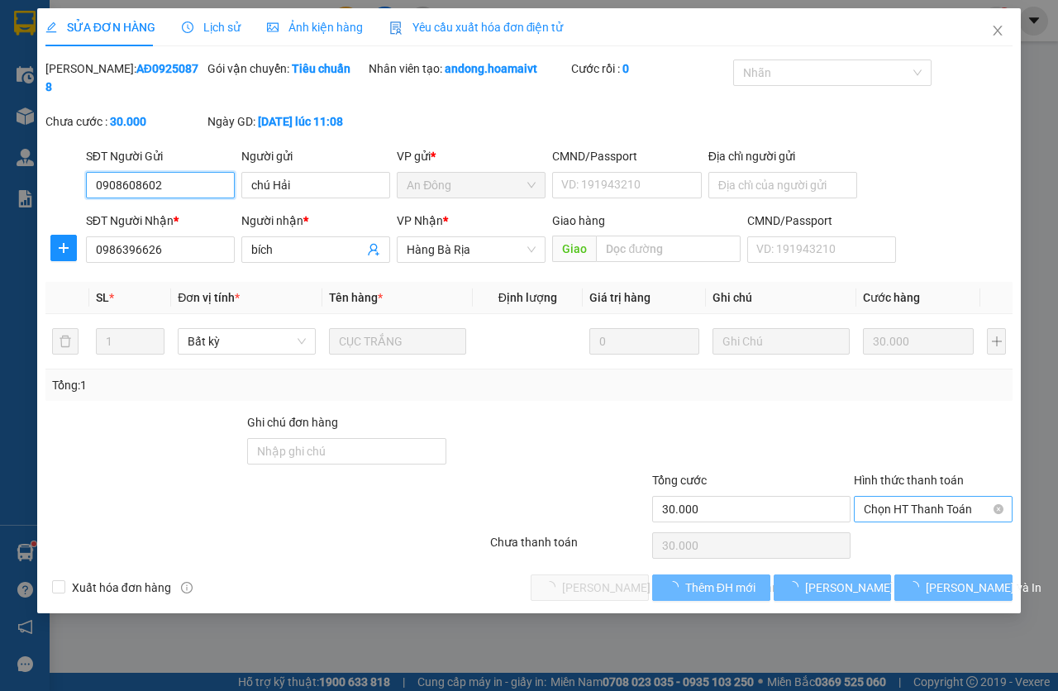
click at [934, 507] on span "Chọn HT Thanh Toán" at bounding box center [932, 509] width 139 height 25
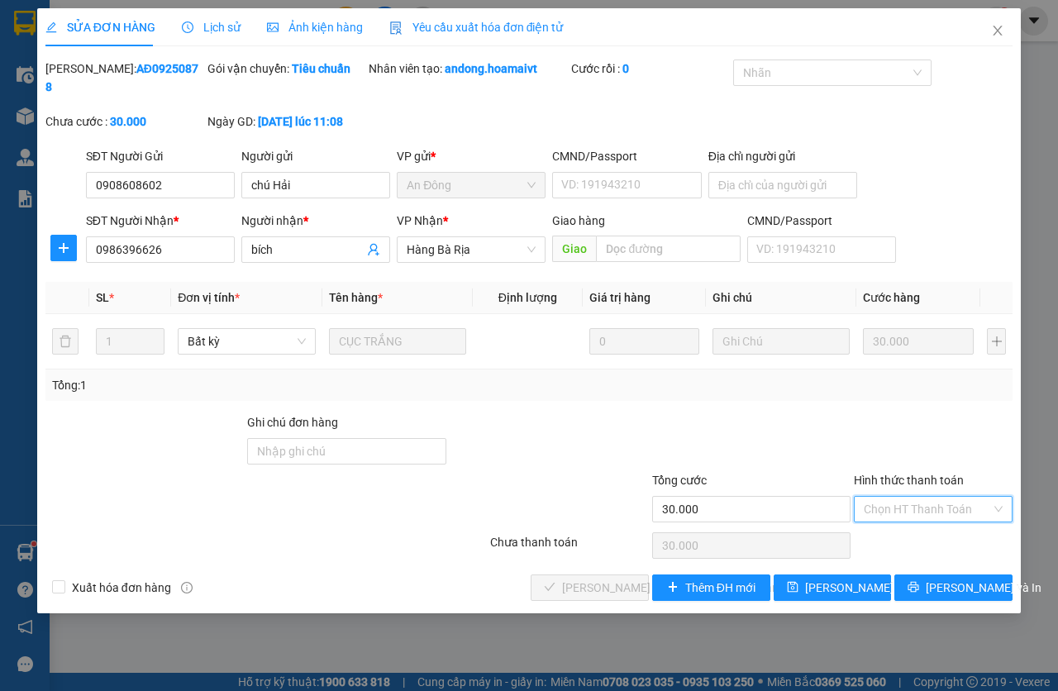
click at [936, 535] on div "Tại văn phòng" at bounding box center [932, 542] width 139 height 18
type input "0"
click at [584, 582] on span "[PERSON_NAME] và [PERSON_NAME] hàng" at bounding box center [673, 587] width 223 height 18
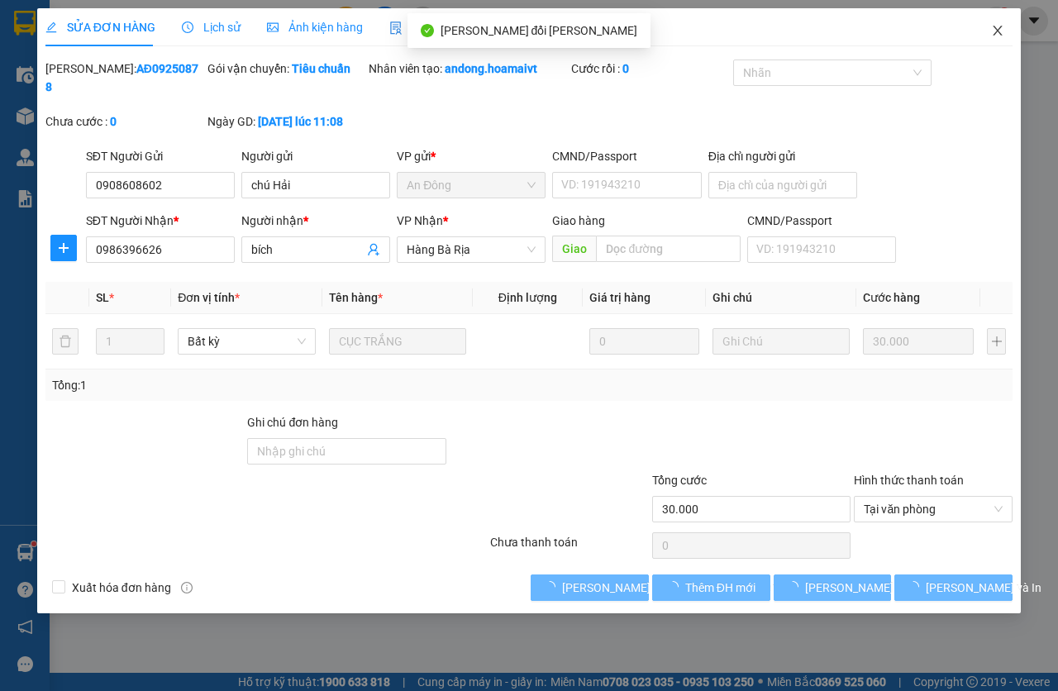
click at [1005, 36] on span "Close" at bounding box center [997, 31] width 46 height 46
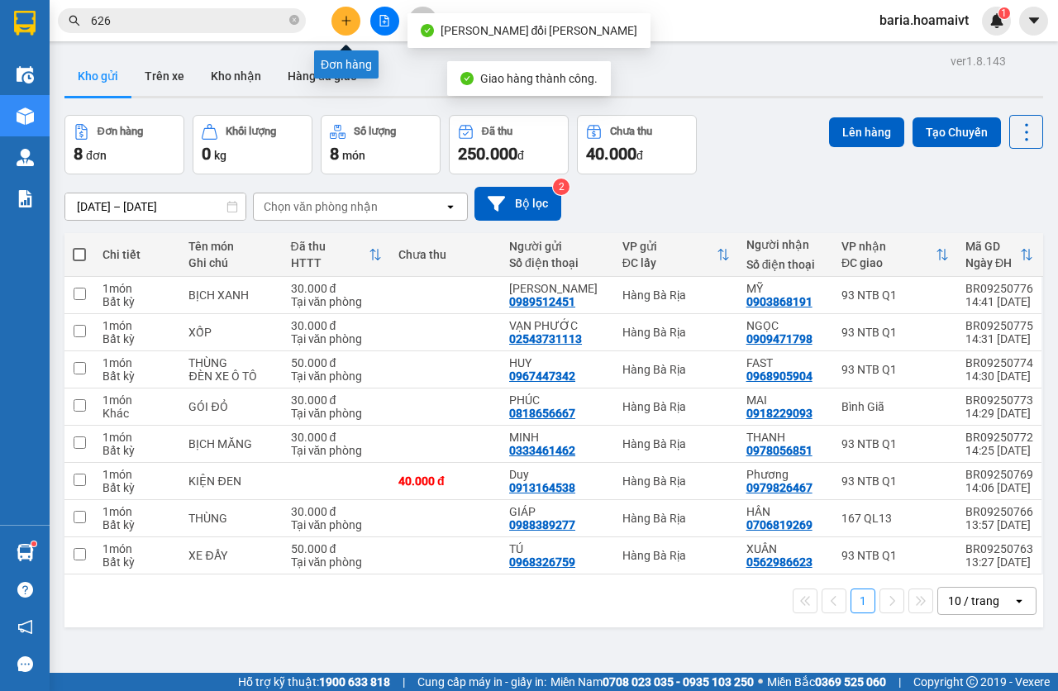
click at [338, 26] on button at bounding box center [345, 21] width 29 height 29
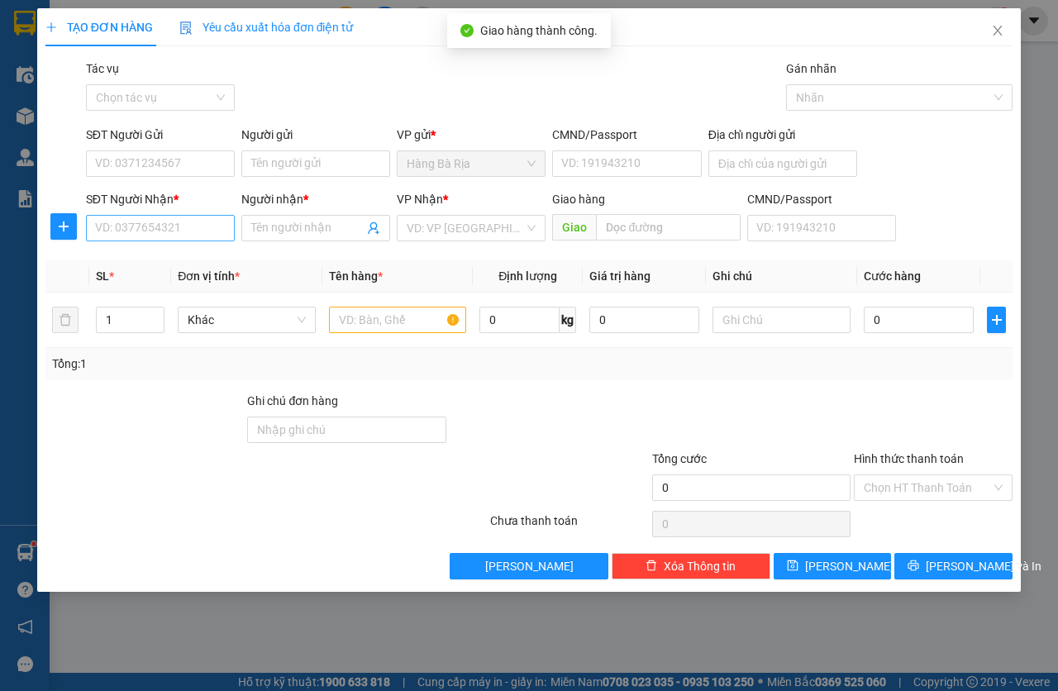
click at [175, 216] on div "SĐT Người Nhận * VD: 0377654321" at bounding box center [160, 219] width 149 height 58
drag, startPoint x: 178, startPoint y: 219, endPoint x: 184, endPoint y: 227, distance: 10.1
click at [179, 221] on input "SĐT Người Nhận *" at bounding box center [160, 228] width 149 height 26
type input "0968697066"
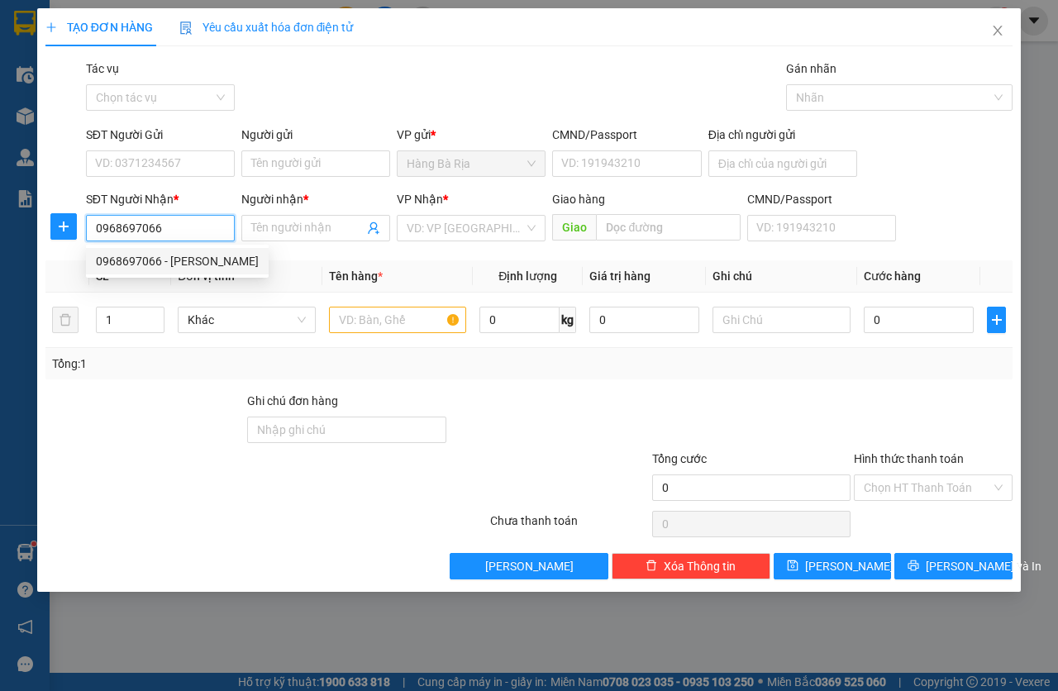
click at [203, 249] on div "0968697066 - [PERSON_NAME]" at bounding box center [177, 261] width 183 height 26
type input "HIẾU"
type input "0968697066"
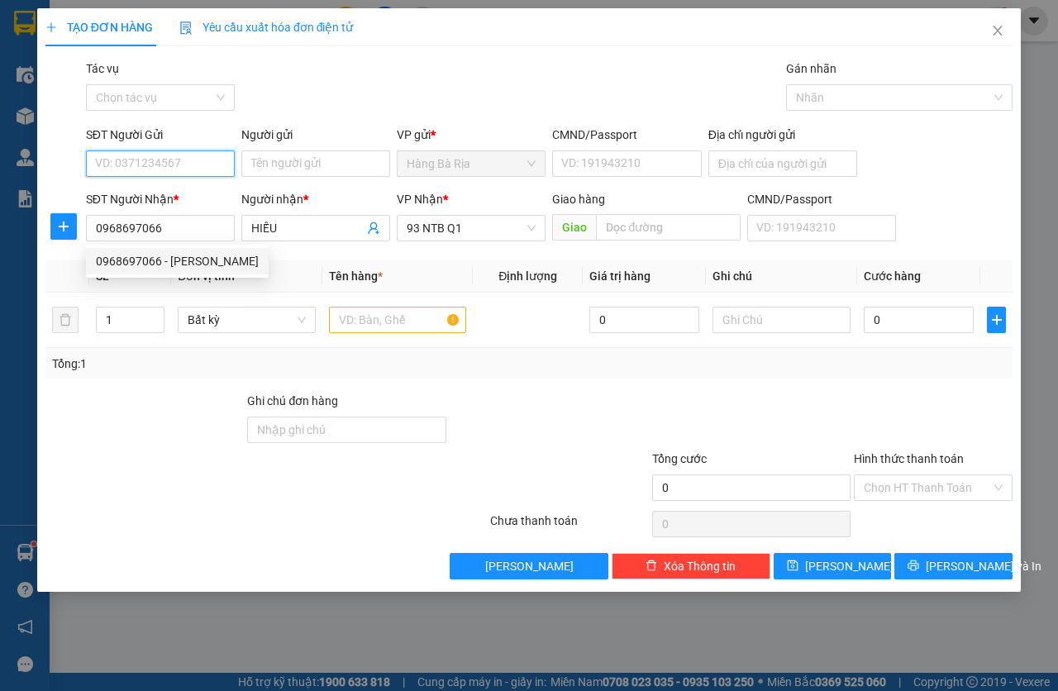
click at [185, 159] on input "SĐT Người Gửi" at bounding box center [160, 163] width 149 height 26
click at [189, 196] on div "0975090399 - [PERSON_NAME]" at bounding box center [177, 197] width 163 height 18
type input "0975090399"
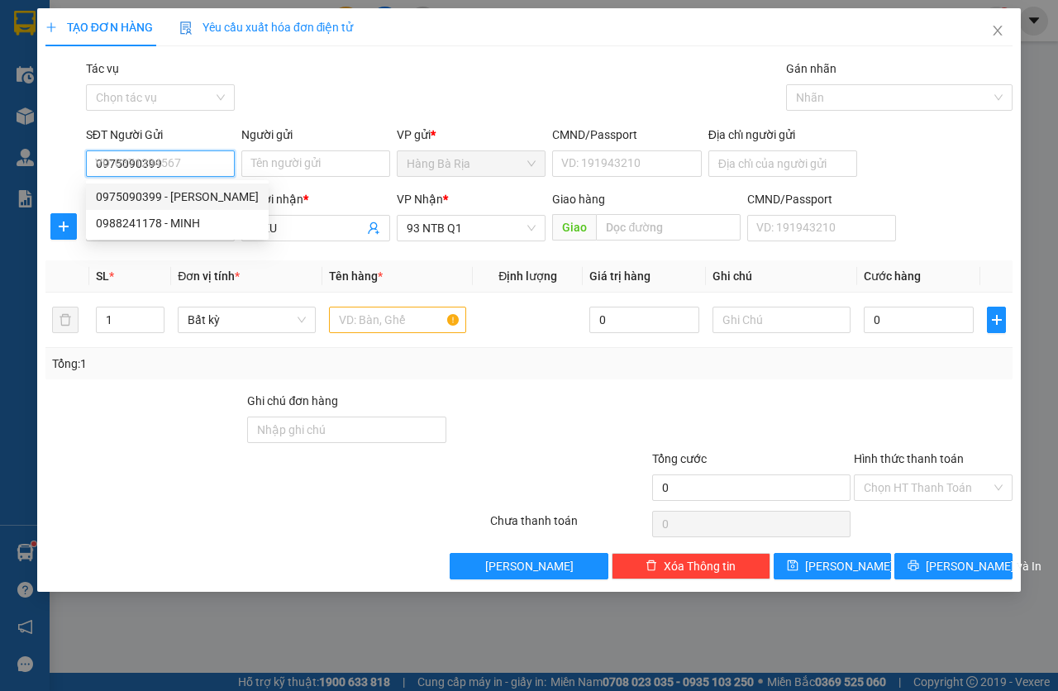
type input "MƯỜI"
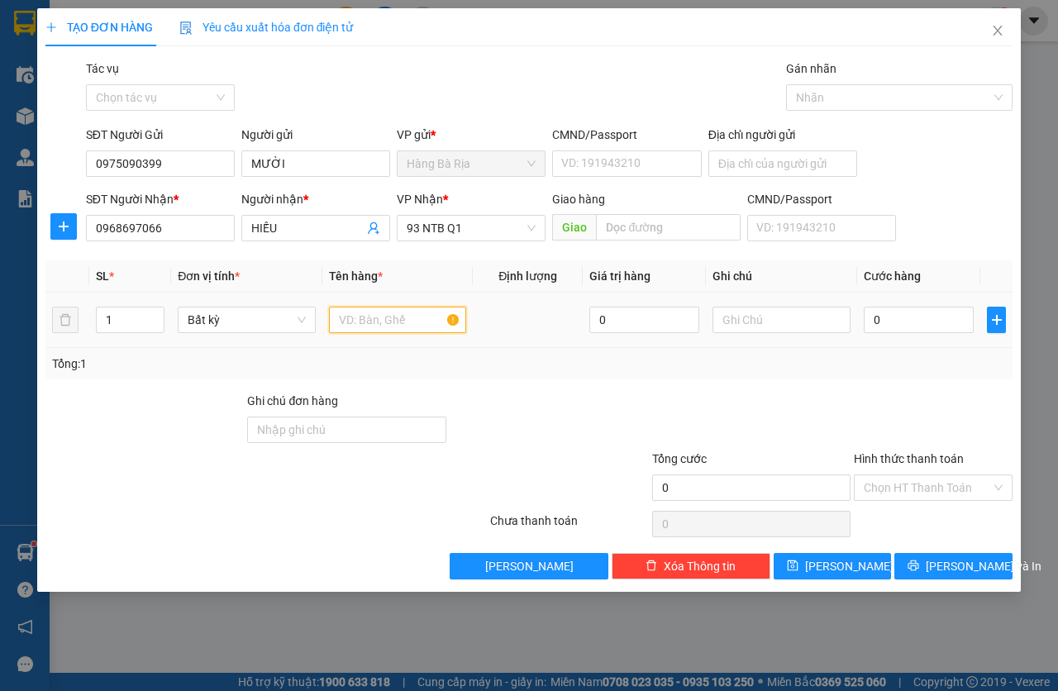
click at [391, 325] on input "text" at bounding box center [398, 320] width 138 height 26
type input "g"
type input "hộp"
click at [932, 322] on input "0" at bounding box center [918, 320] width 110 height 26
type input "3"
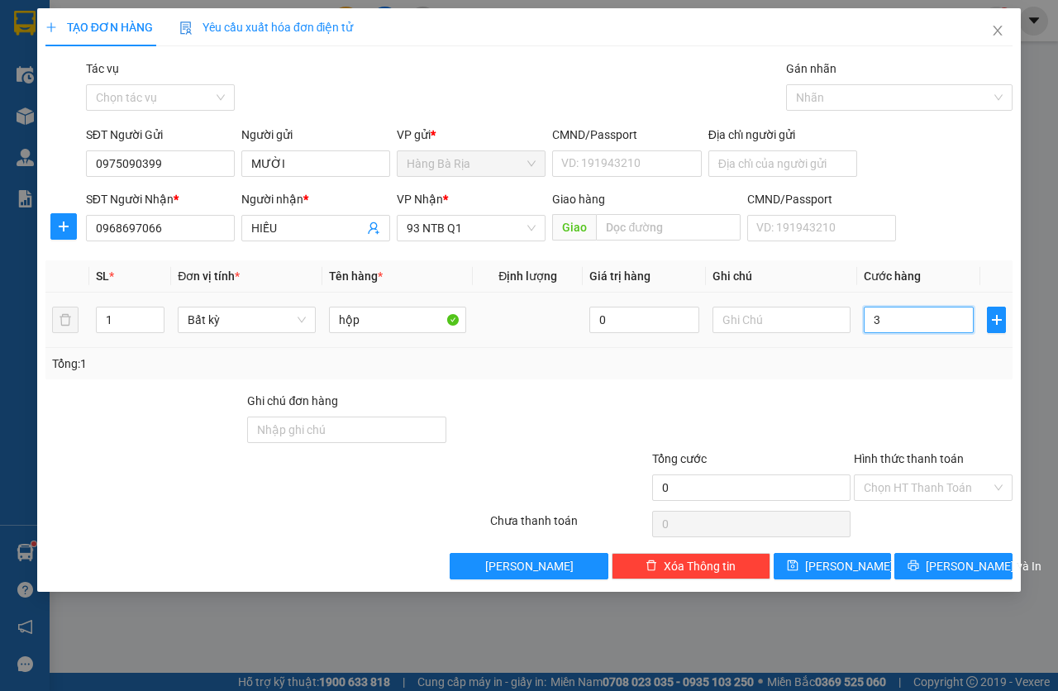
type input "3"
type input "30"
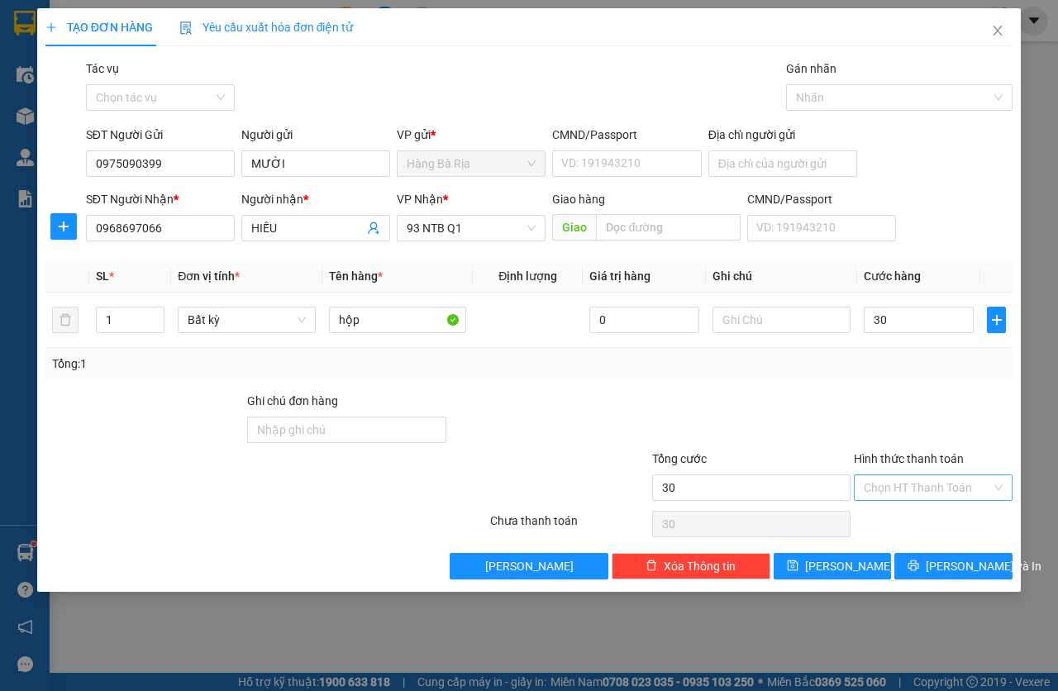
click at [912, 488] on input "Hình thức thanh toán" at bounding box center [926, 487] width 127 height 25
type input "30.000"
click at [903, 525] on div "Tại văn phòng" at bounding box center [932, 520] width 139 height 18
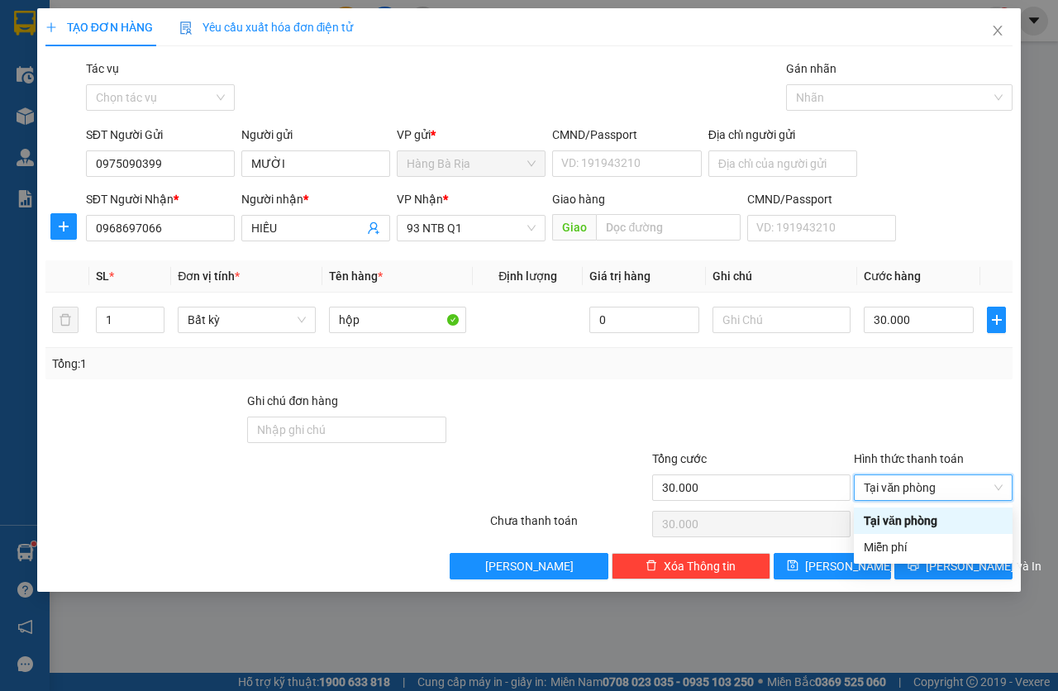
type input "0"
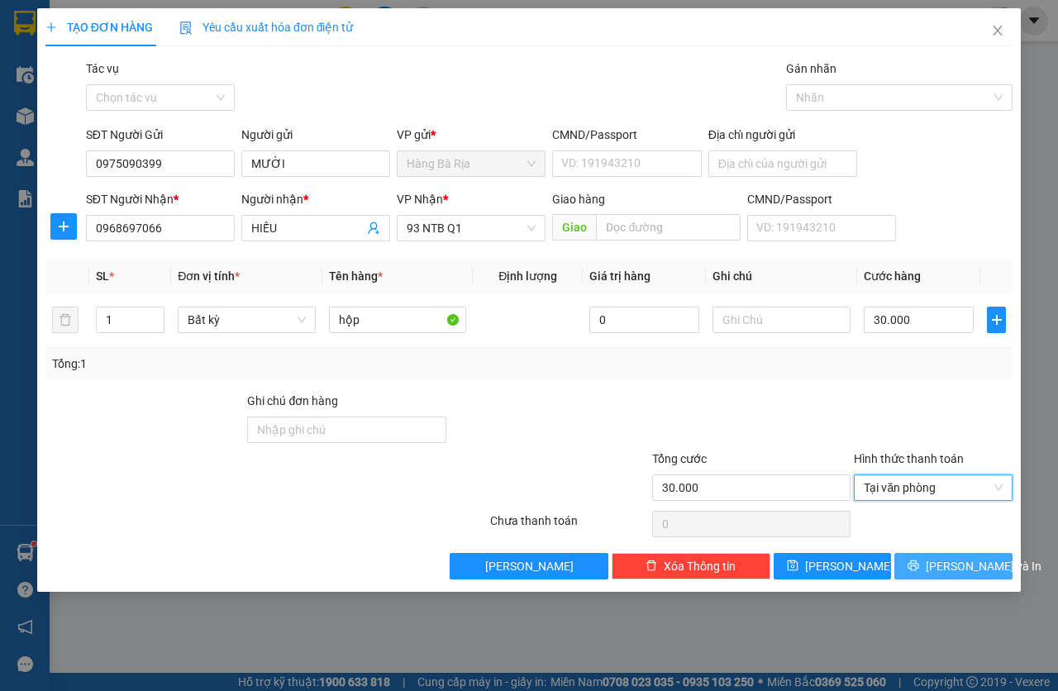
click at [928, 559] on button "[PERSON_NAME] và In" at bounding box center [953, 566] width 118 height 26
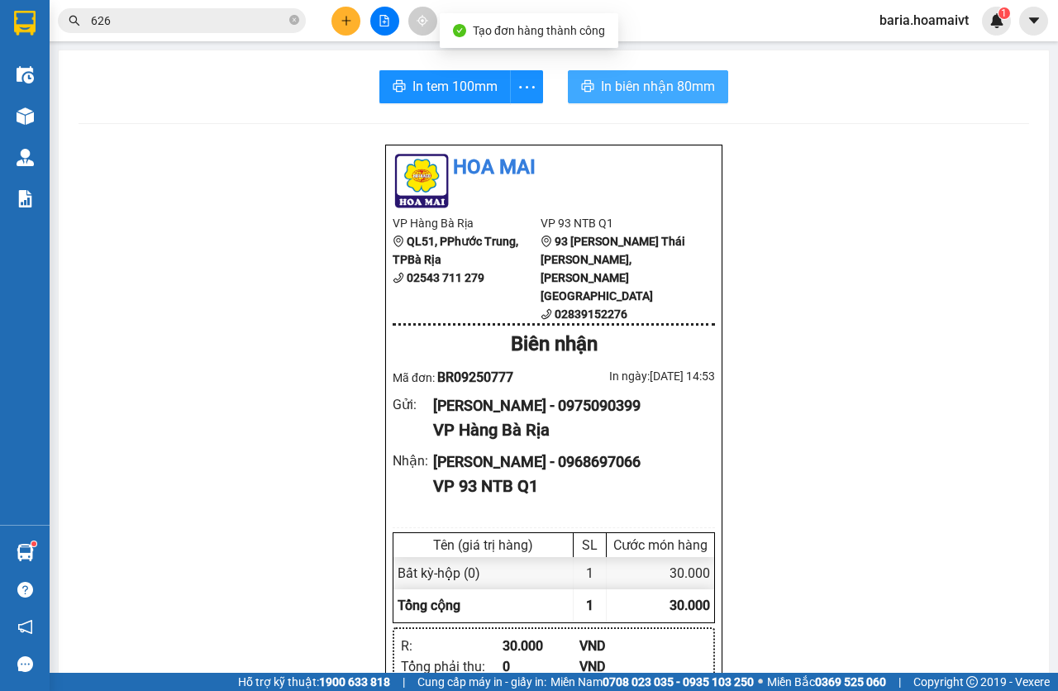
click at [616, 93] on span "In biên nhận 80mm" at bounding box center [658, 86] width 114 height 21
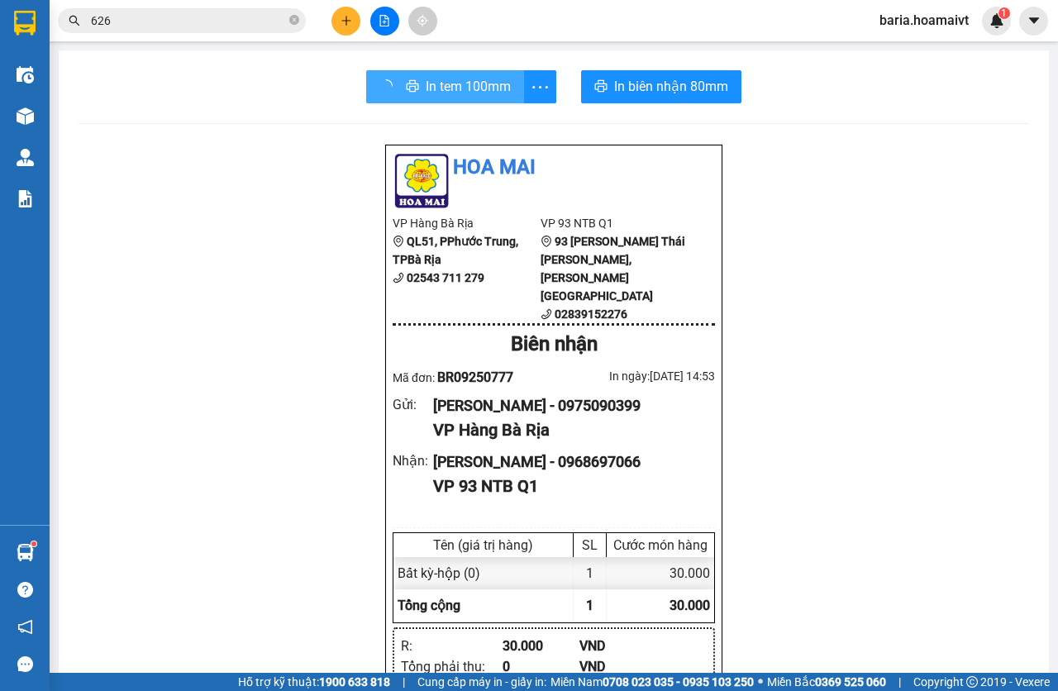
click at [454, 90] on span "In tem 100mm" at bounding box center [467, 86] width 85 height 21
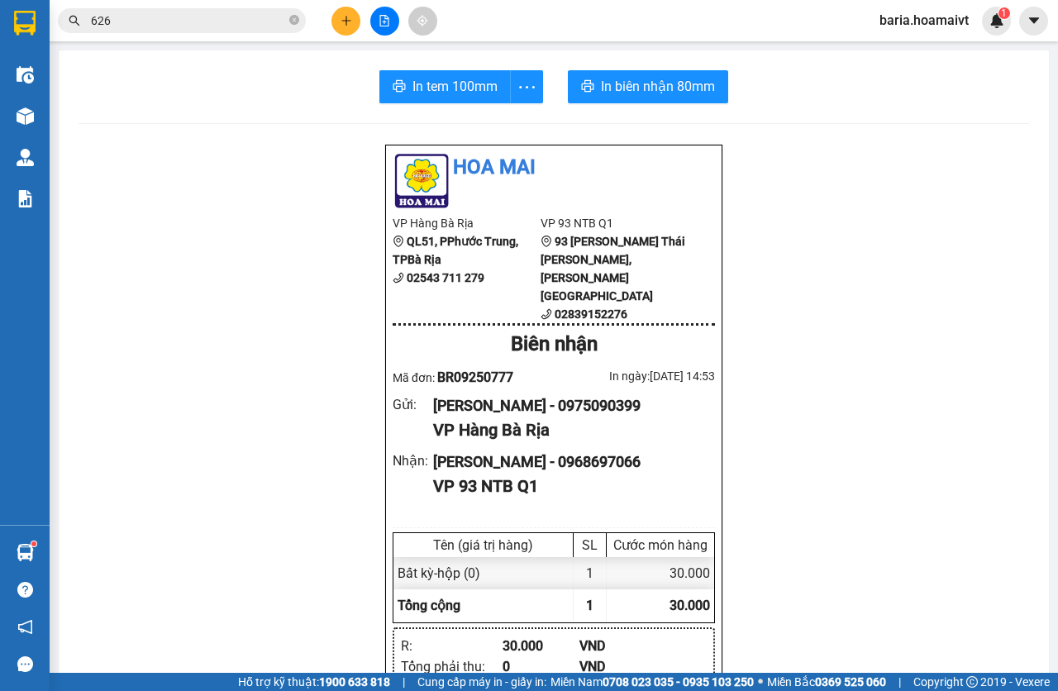
click at [345, 18] on icon "plus" at bounding box center [346, 21] width 12 height 12
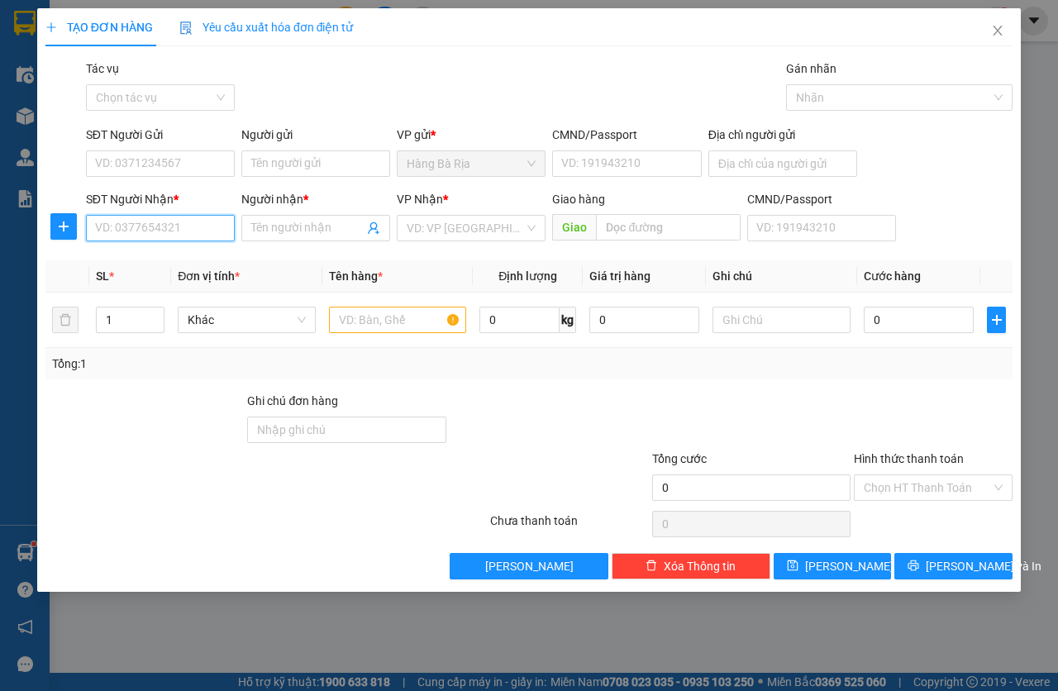
click at [183, 232] on input "SĐT Người Nhận *" at bounding box center [160, 228] width 149 height 26
type input "0839531350"
click at [177, 258] on div "0839531350 - [PERSON_NAME]" at bounding box center [177, 261] width 163 height 18
type input "TRÂN"
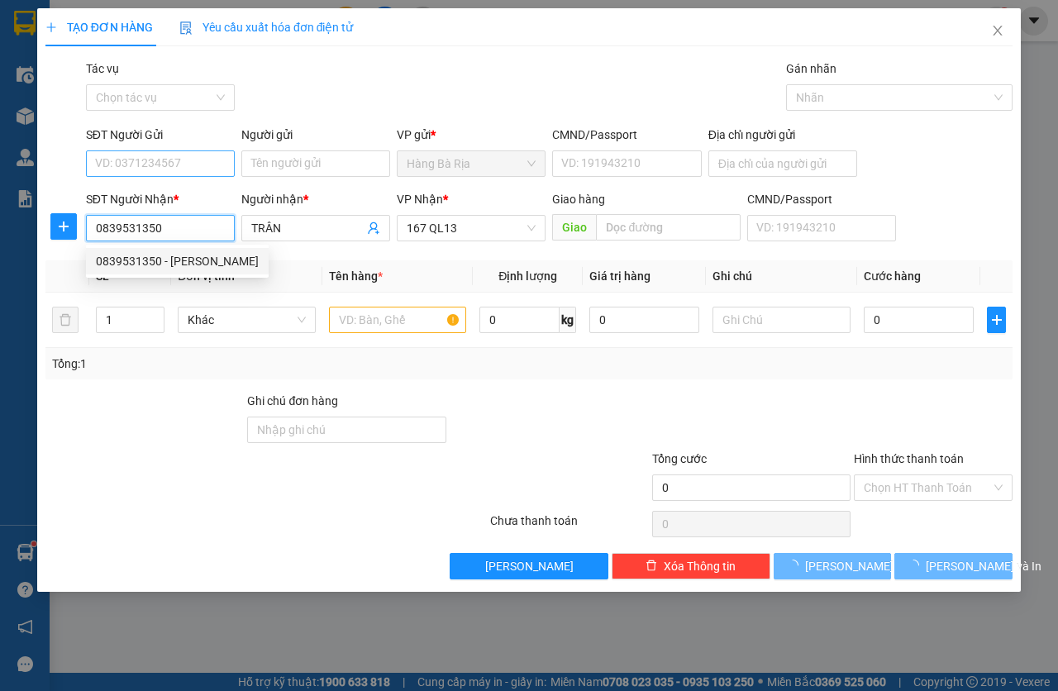
type input "0839531350"
click at [183, 161] on input "SĐT Người Gửi" at bounding box center [160, 163] width 149 height 26
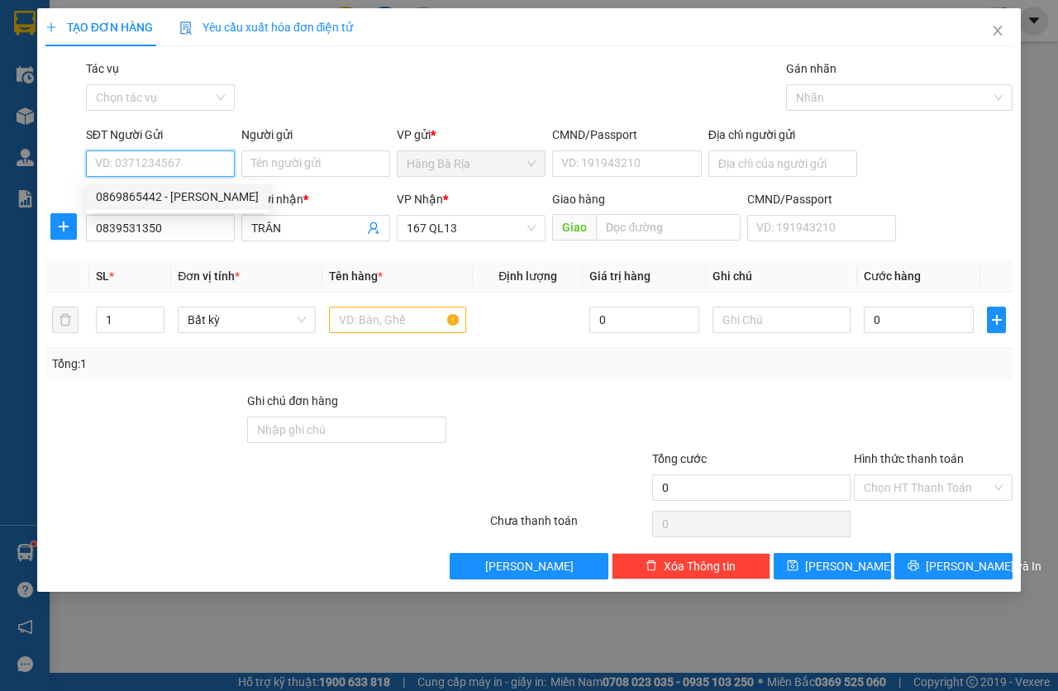
click at [188, 193] on div "0869865442 - [PERSON_NAME]" at bounding box center [177, 197] width 163 height 18
type input "0869865442"
type input "CƯỜNG"
type input "077203001416"
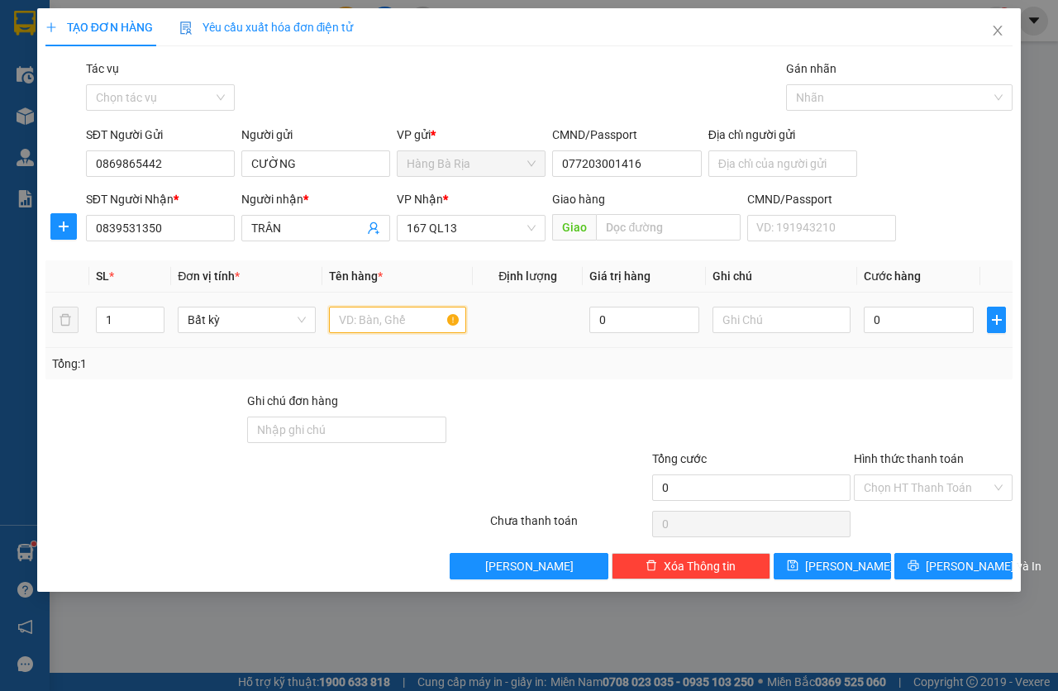
click at [362, 315] on input "text" at bounding box center [398, 320] width 138 height 26
type input "XỐP"
click at [920, 318] on input "0" at bounding box center [918, 320] width 110 height 26
type input "5"
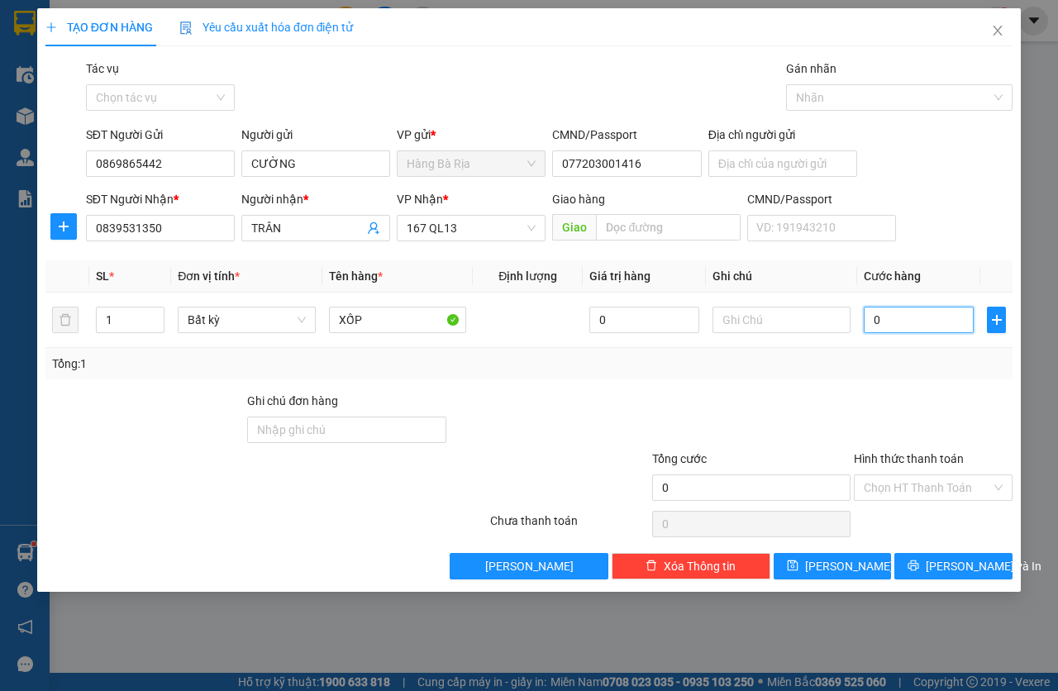
type input "5"
type input "50"
type input "50.000"
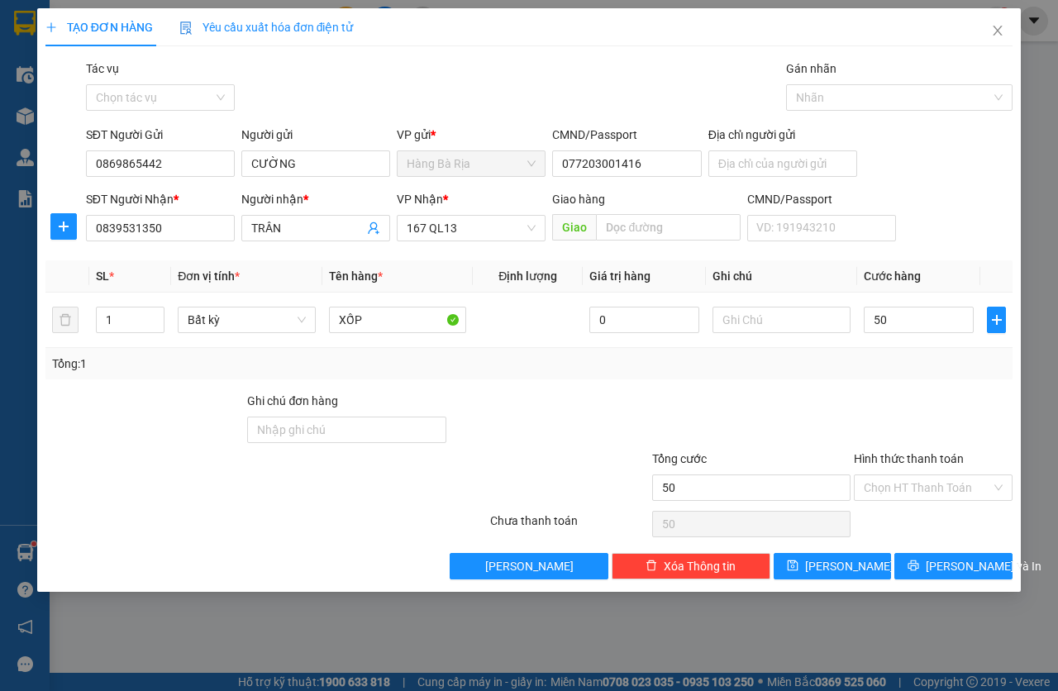
type input "50.000"
click at [913, 473] on div "Hình thức thanh toán" at bounding box center [932, 461] width 159 height 25
click at [912, 488] on input "Hình thức thanh toán" at bounding box center [926, 487] width 127 height 25
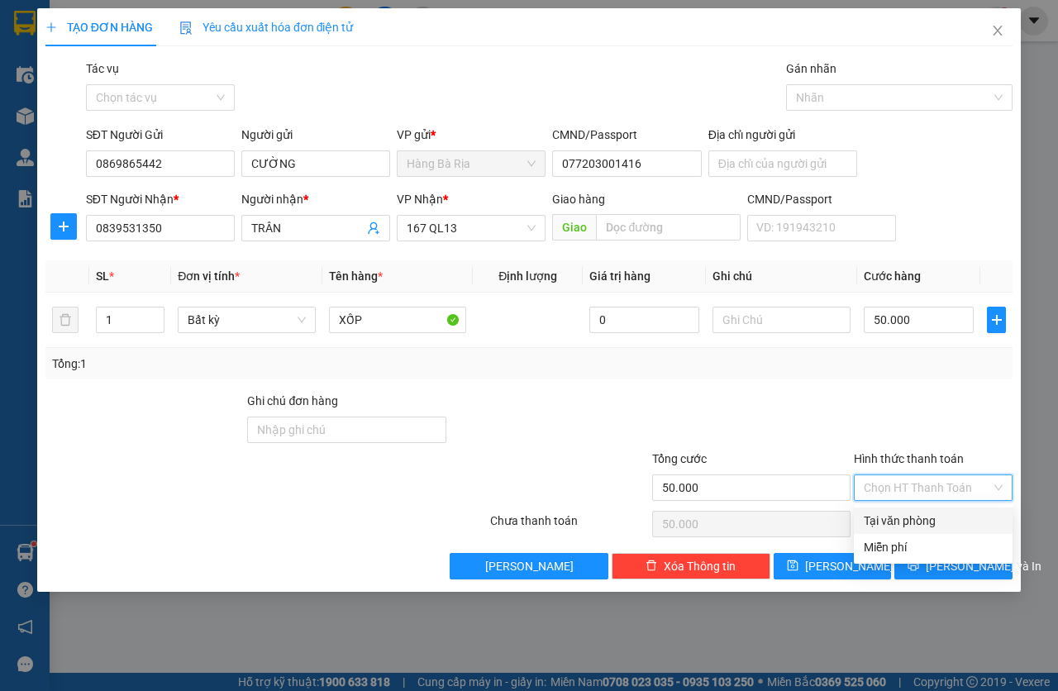
click at [914, 520] on div "Tại văn phòng" at bounding box center [932, 520] width 139 height 18
type input "0"
click at [926, 550] on div "Transit Pickup Surcharge Ids Transit Deliver Surcharge Ids Transit Deliver Surc…" at bounding box center [528, 319] width 967 height 520
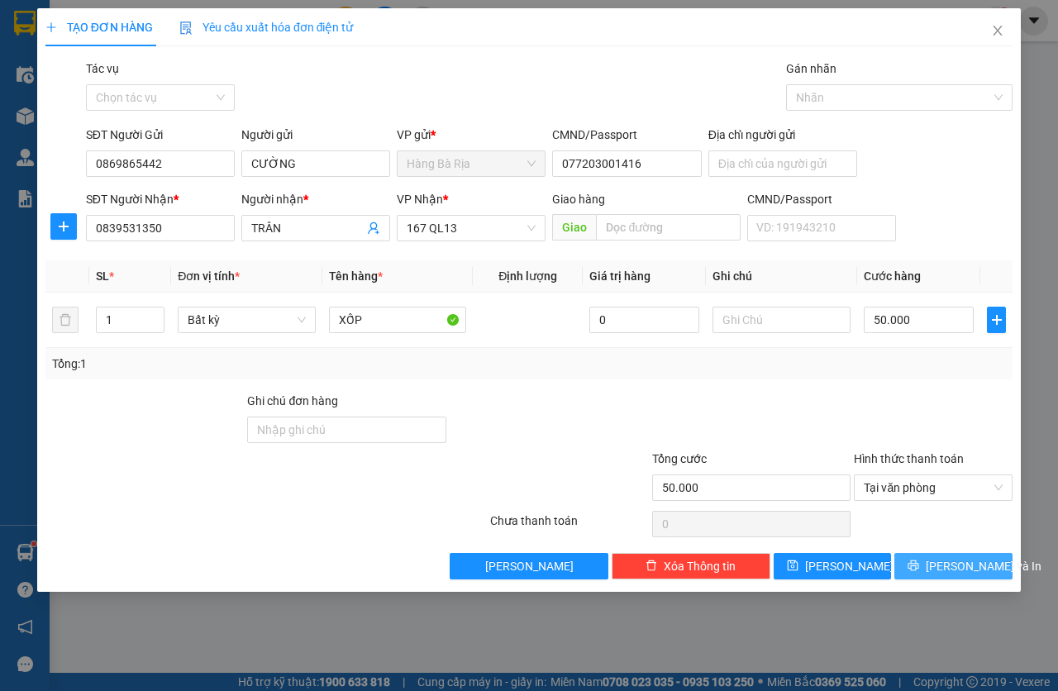
click at [929, 551] on div "Transit Pickup Surcharge Ids Transit Deliver Surcharge Ids Transit Deliver Surc…" at bounding box center [528, 319] width 967 height 520
click at [934, 570] on button "[PERSON_NAME] và In" at bounding box center [953, 566] width 118 height 26
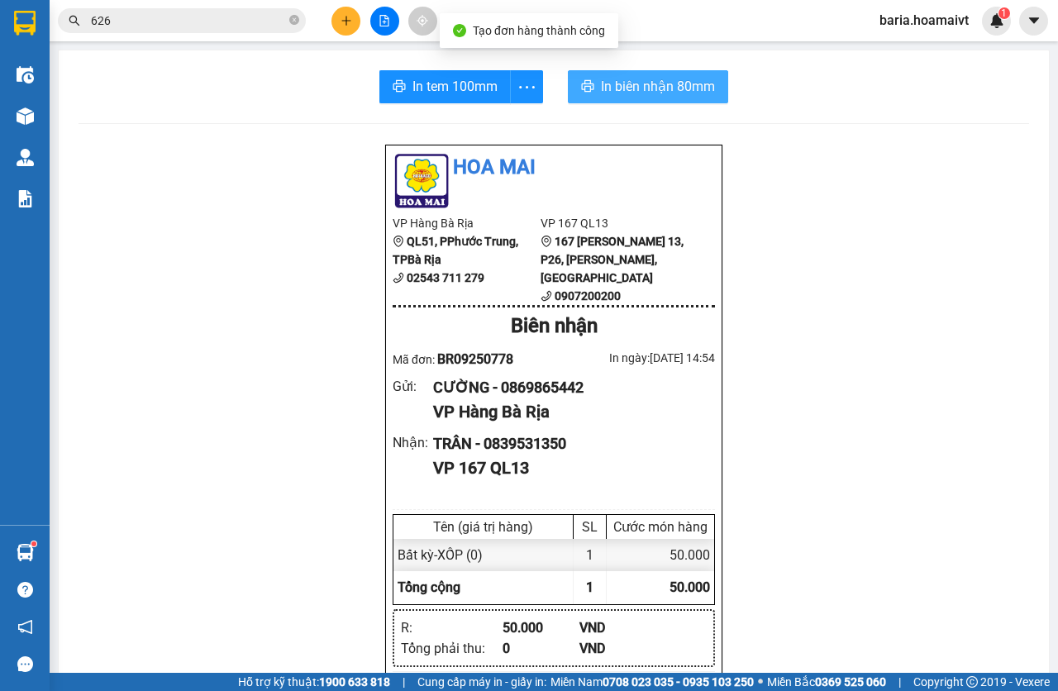
drag, startPoint x: 592, startPoint y: 74, endPoint x: 593, endPoint y: 83, distance: 9.1
click at [592, 74] on button "In biên nhận 80mm" at bounding box center [648, 86] width 160 height 33
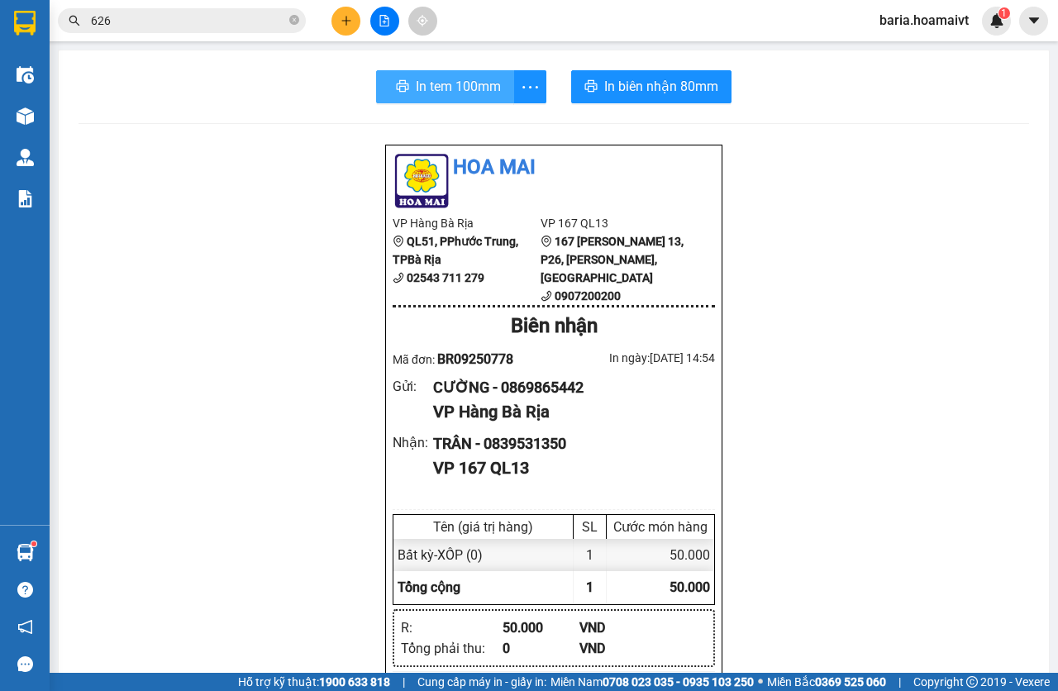
click at [459, 78] on span "In tem 100mm" at bounding box center [458, 86] width 85 height 21
click at [455, 89] on span "In tem 100mm" at bounding box center [454, 86] width 85 height 21
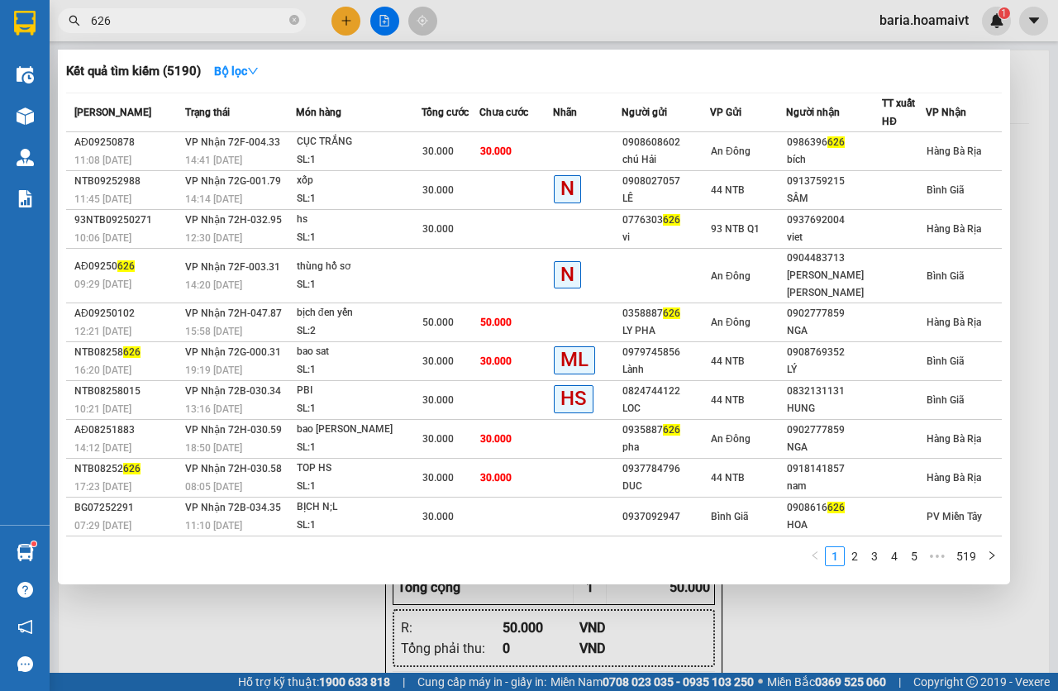
click at [204, 28] on input "626" at bounding box center [188, 21] width 195 height 18
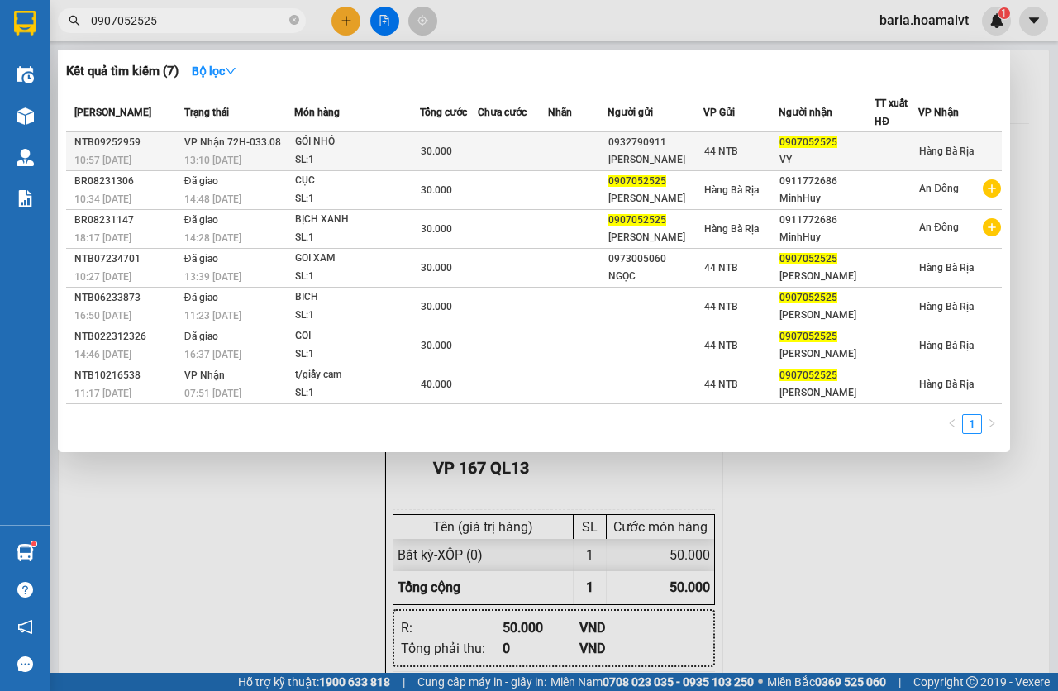
type input "0907052525"
click at [393, 156] on div "SL: 1" at bounding box center [357, 160] width 124 height 18
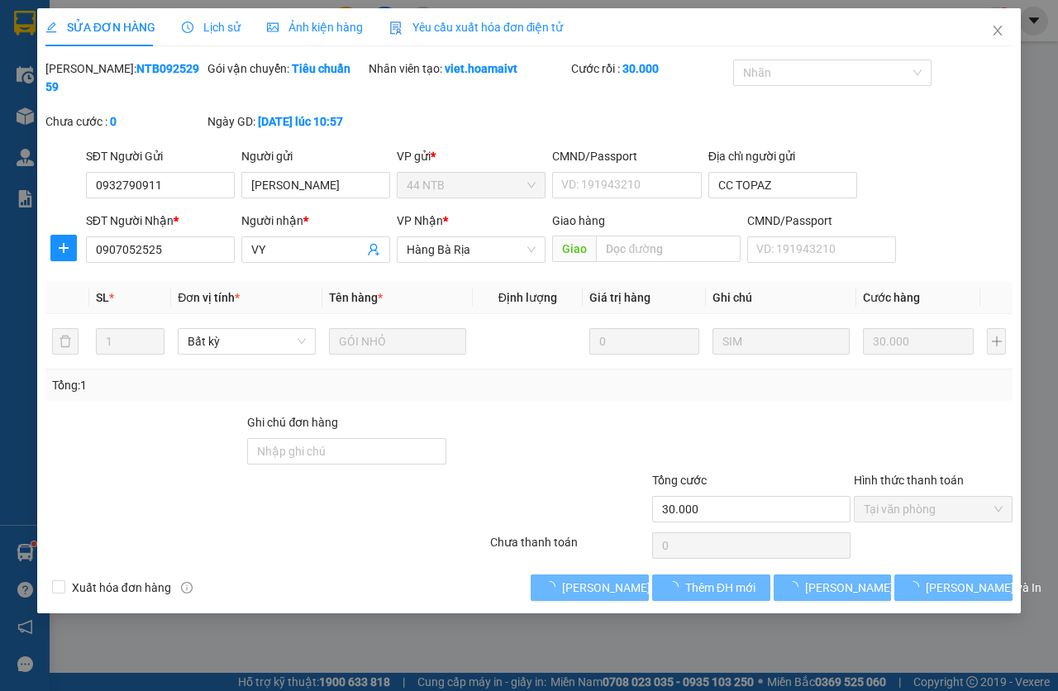
type input "0932790911"
type input "[PERSON_NAME]"
type input "CC TOPAZ"
type input "0907052525"
type input "VY"
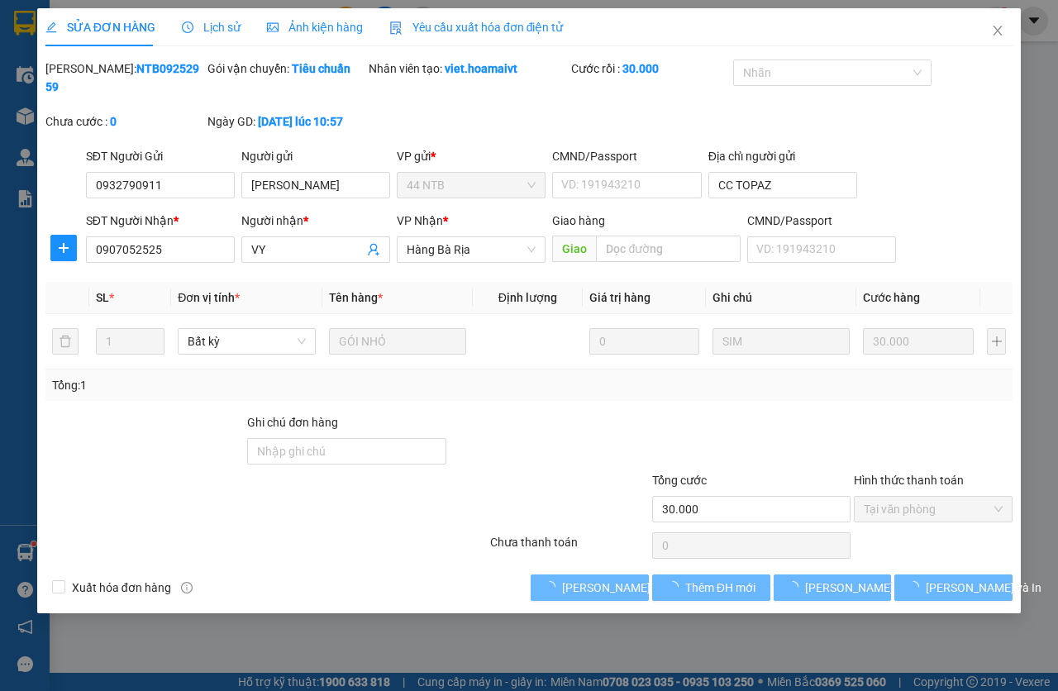
type input "30.000"
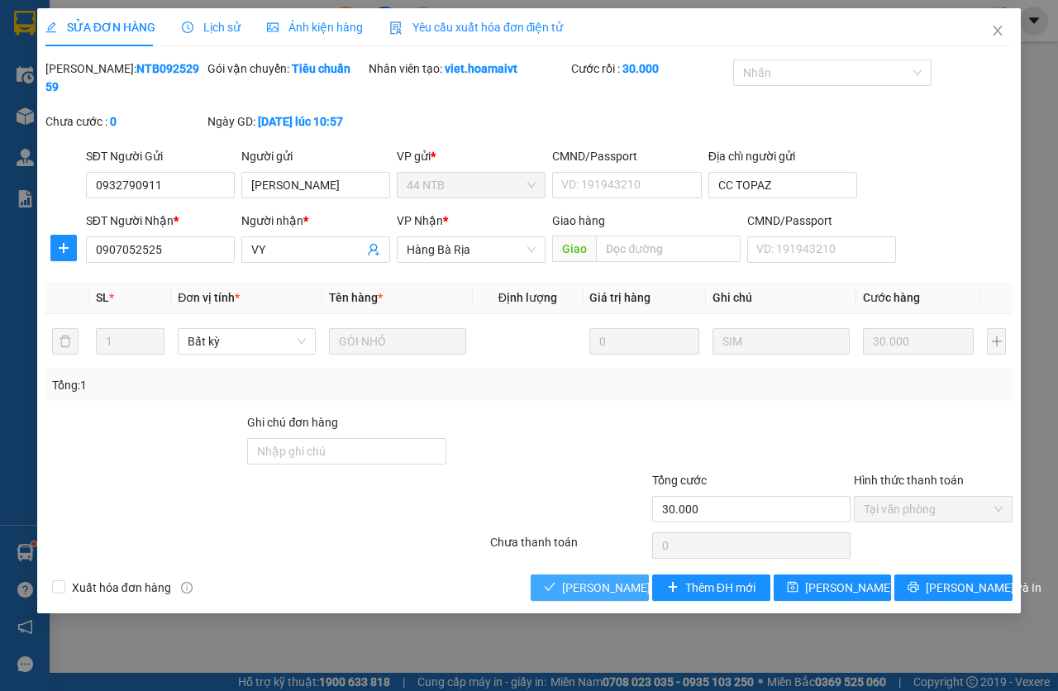
click at [606, 598] on button "[PERSON_NAME] và [PERSON_NAME] hàng" at bounding box center [589, 587] width 118 height 26
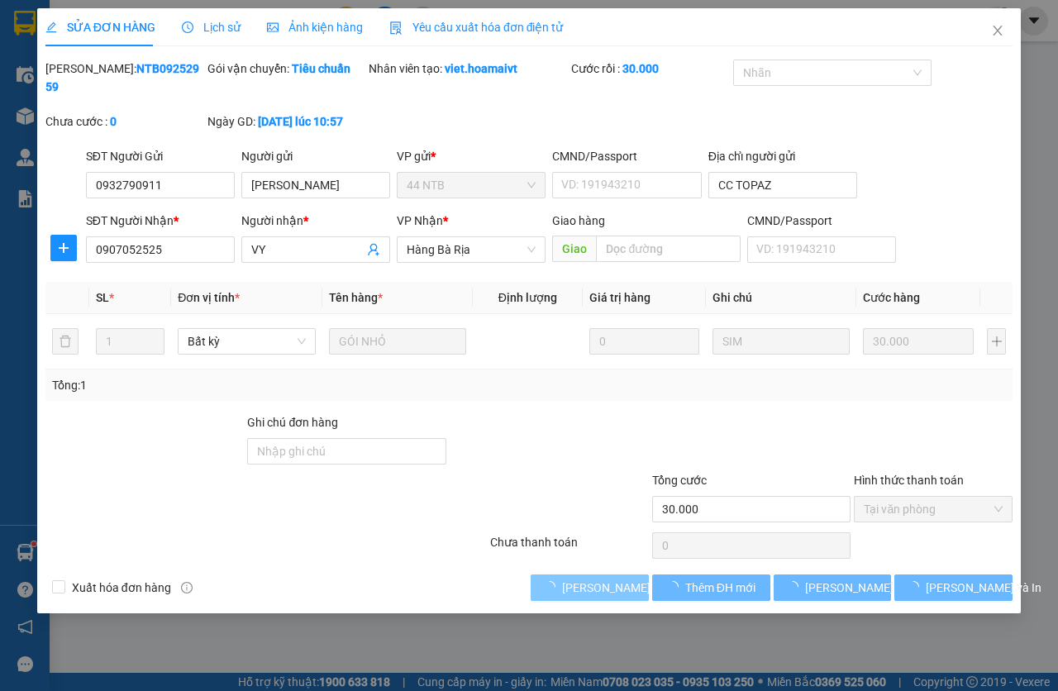
click at [604, 597] on button "[PERSON_NAME] và [PERSON_NAME] hàng" at bounding box center [589, 587] width 118 height 26
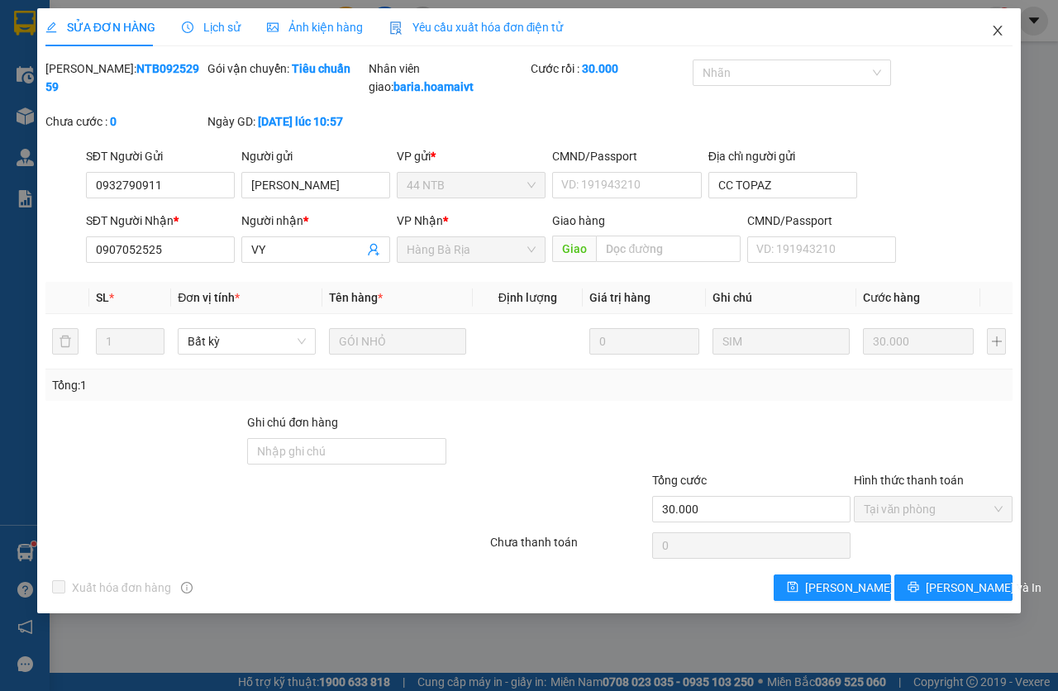
click at [995, 24] on span "Close" at bounding box center [997, 31] width 46 height 46
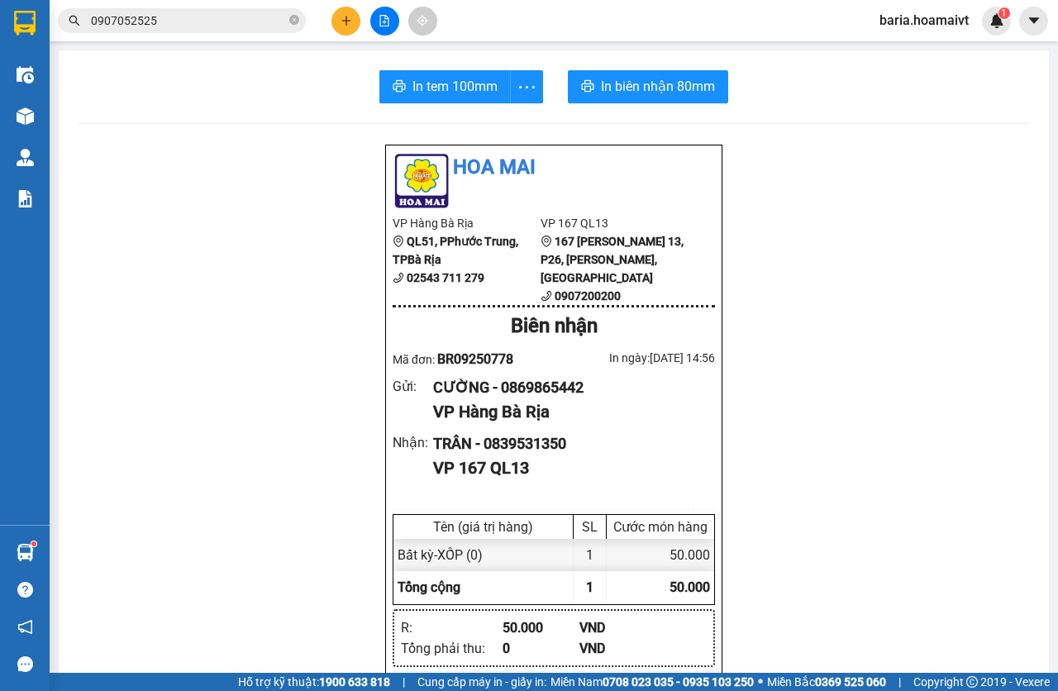
click at [164, 21] on input "0907052525" at bounding box center [188, 21] width 195 height 18
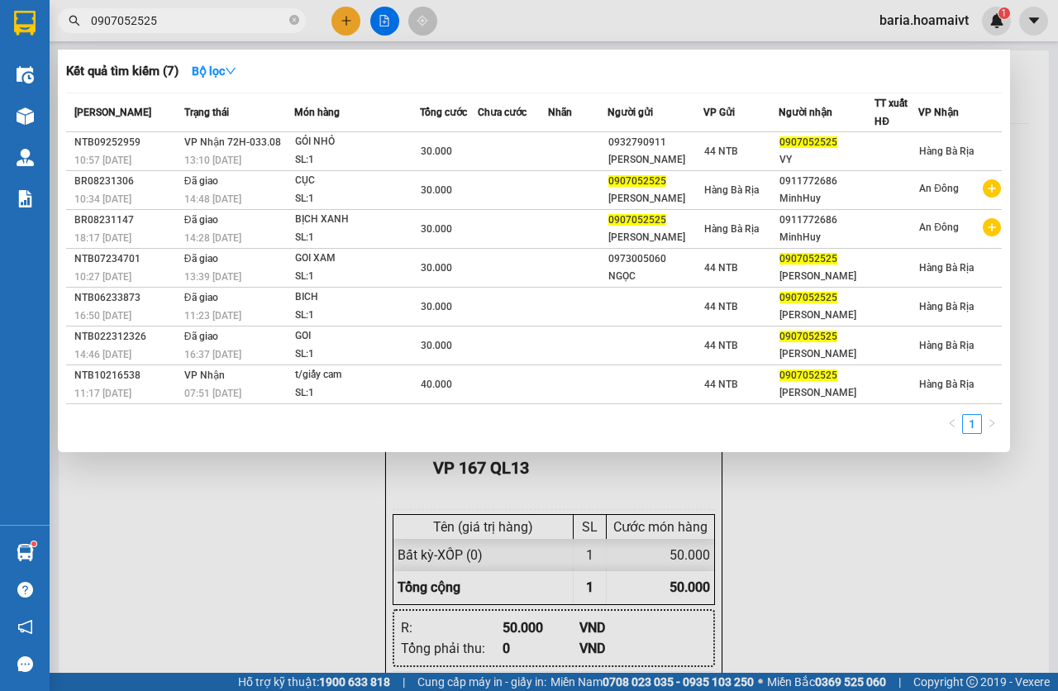
click at [164, 21] on input "0907052525" at bounding box center [188, 21] width 195 height 18
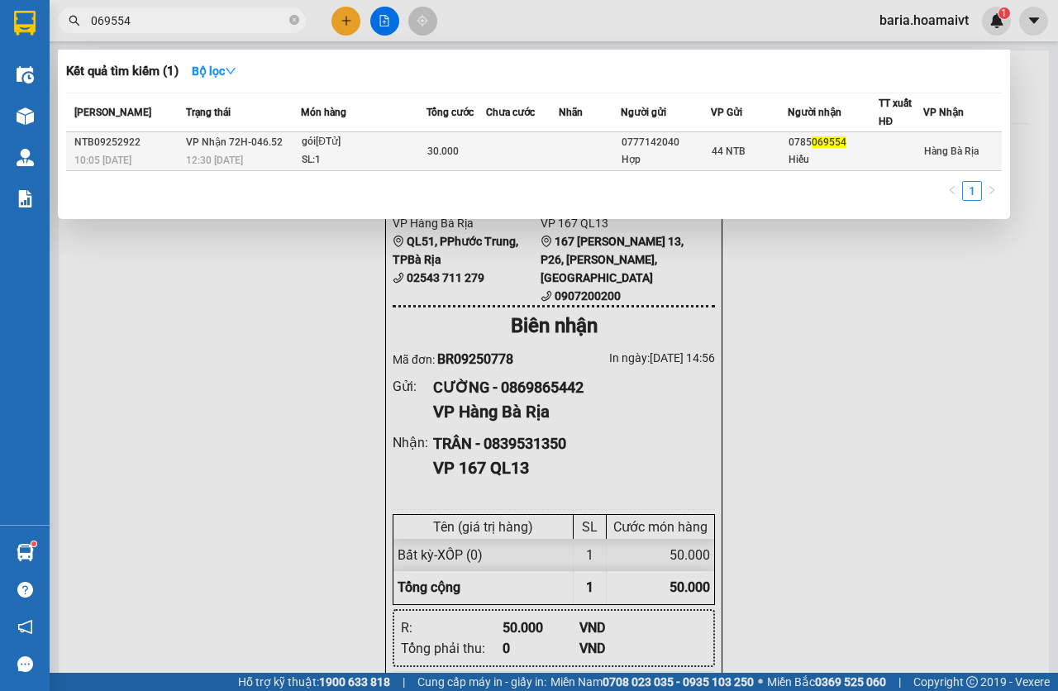
type input "069554"
click at [376, 152] on div "SL: 1" at bounding box center [364, 160] width 124 height 18
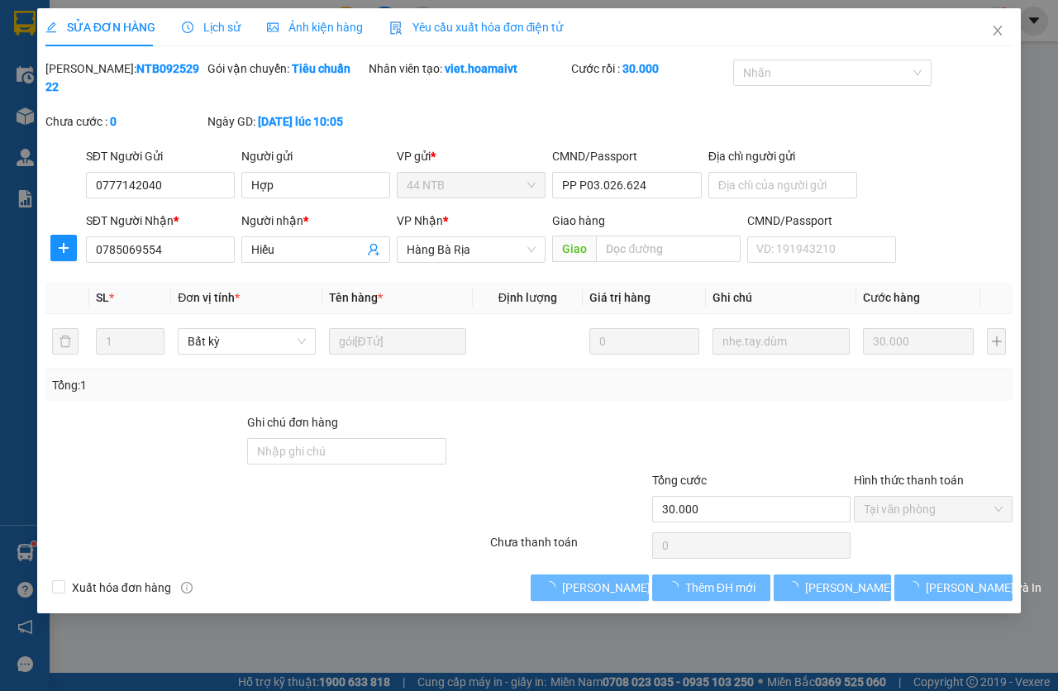
type input "0777142040"
type input "Hợp"
type input "PP P03.026.624"
type input "0785069554"
type input "Hiếu"
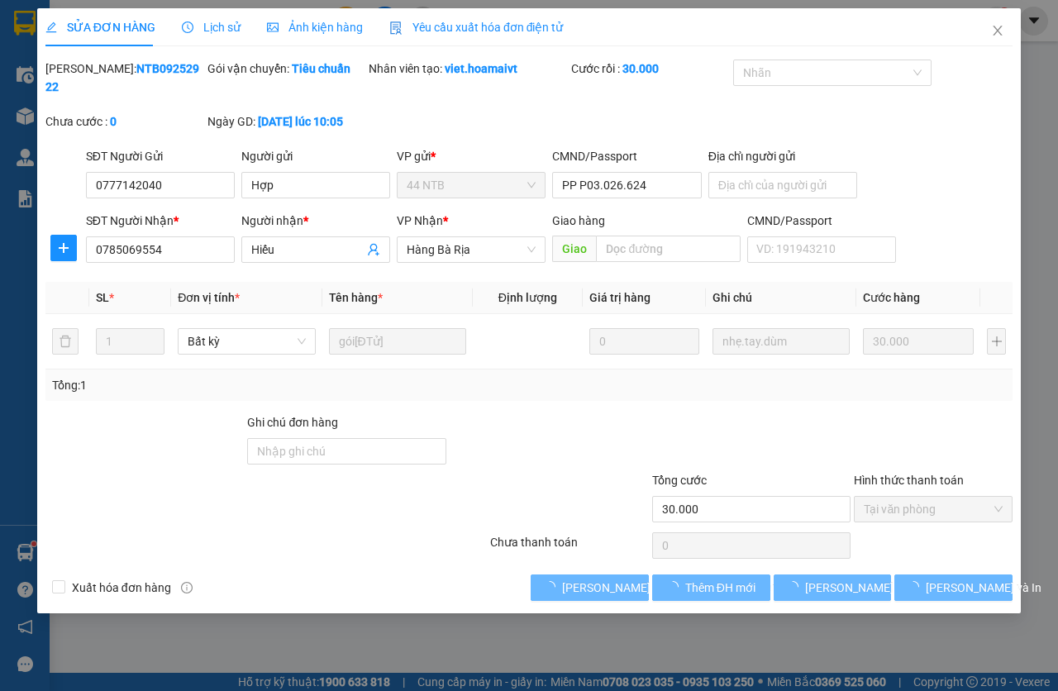
type input "30.000"
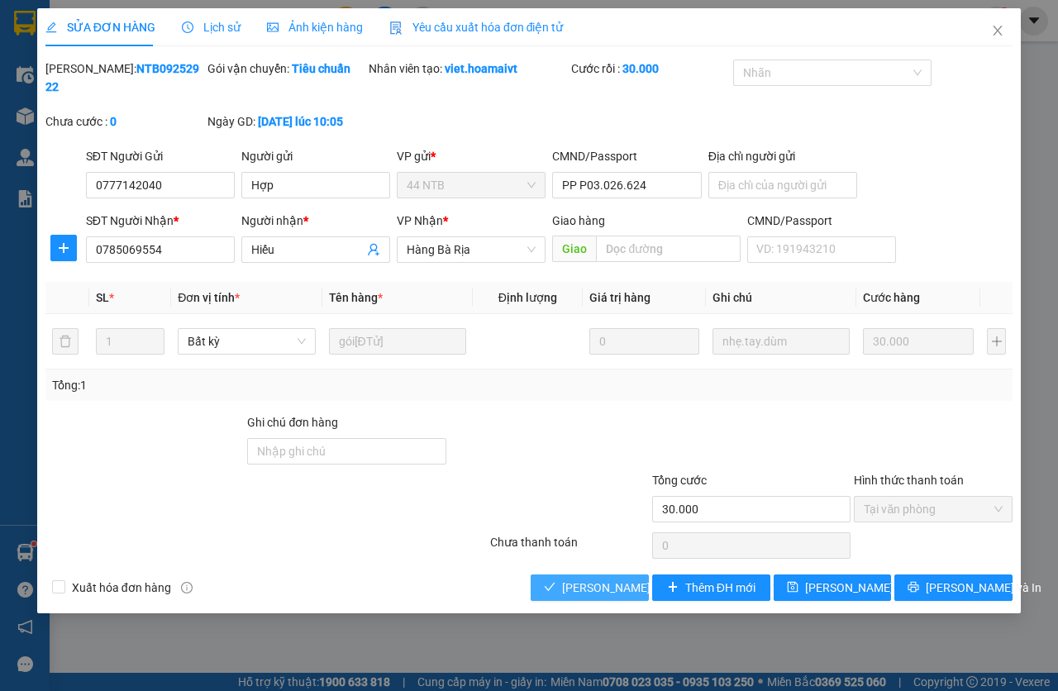
click at [559, 584] on button "[PERSON_NAME] và [PERSON_NAME] hàng" at bounding box center [589, 587] width 118 height 26
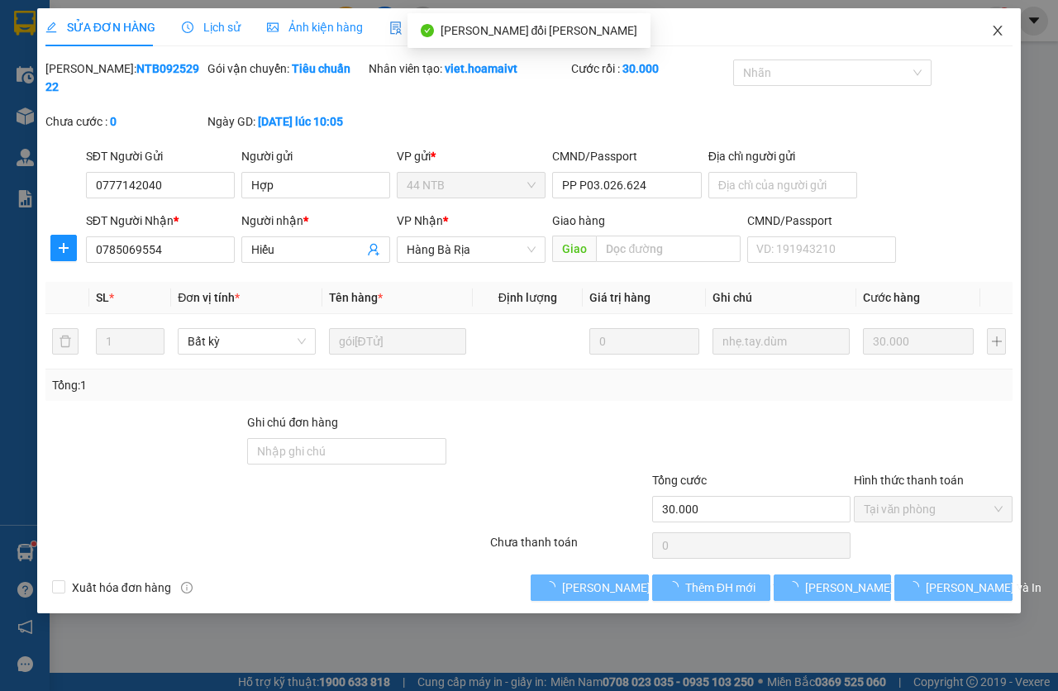
click at [1000, 35] on icon "close" at bounding box center [997, 31] width 9 height 10
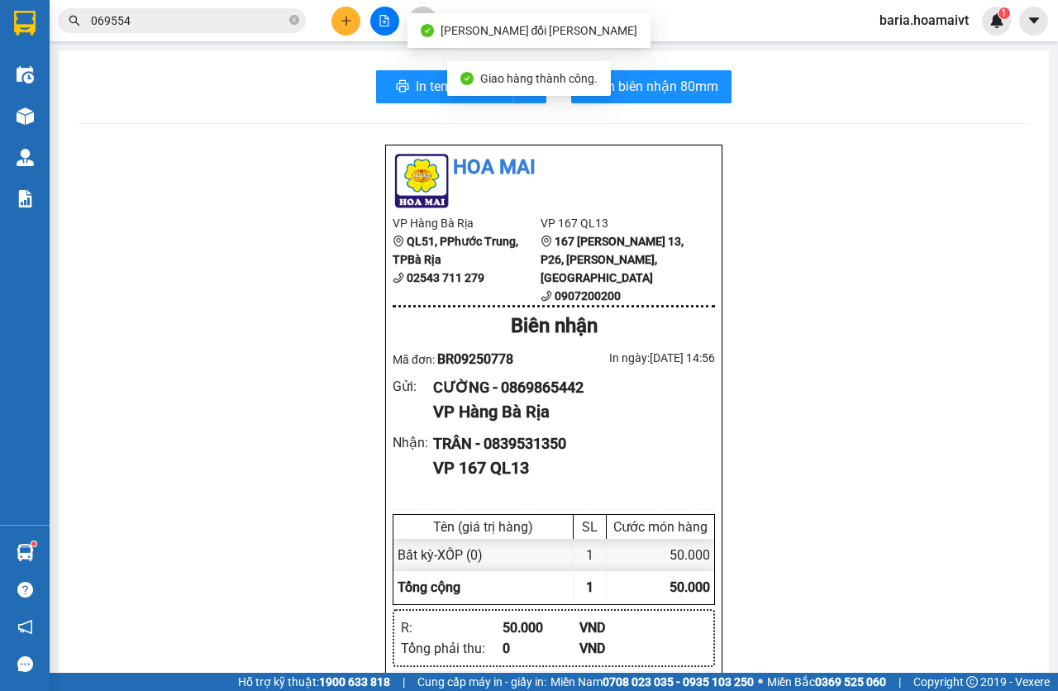
click at [210, 26] on input "069554" at bounding box center [188, 21] width 195 height 18
